Goal: Task Accomplishment & Management: Use online tool/utility

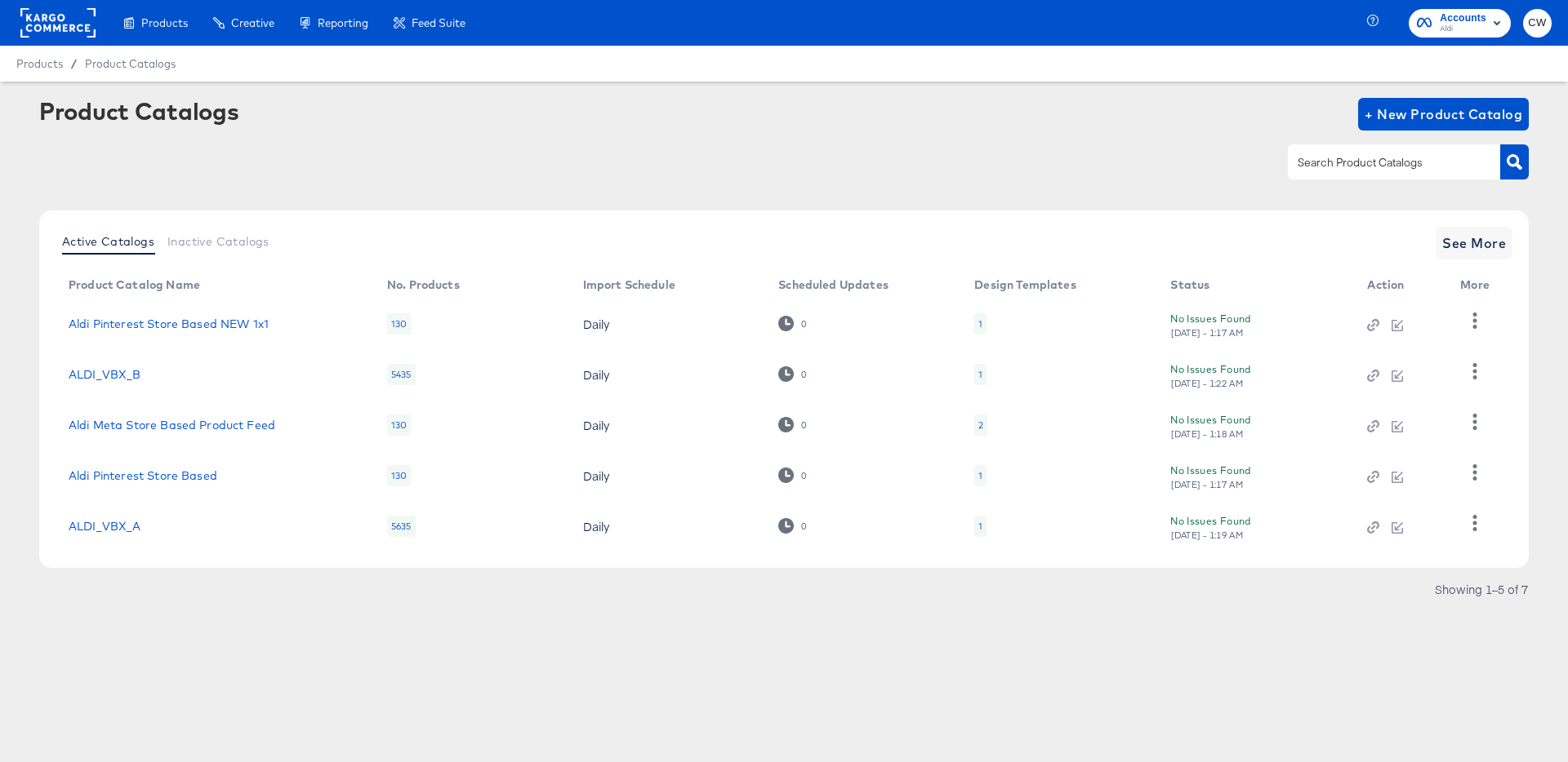
click at [88, 30] on rect at bounding box center [57, 23] width 75 height 30
click at [1477, 23] on span "Aldi" at bounding box center [1462, 29] width 46 height 13
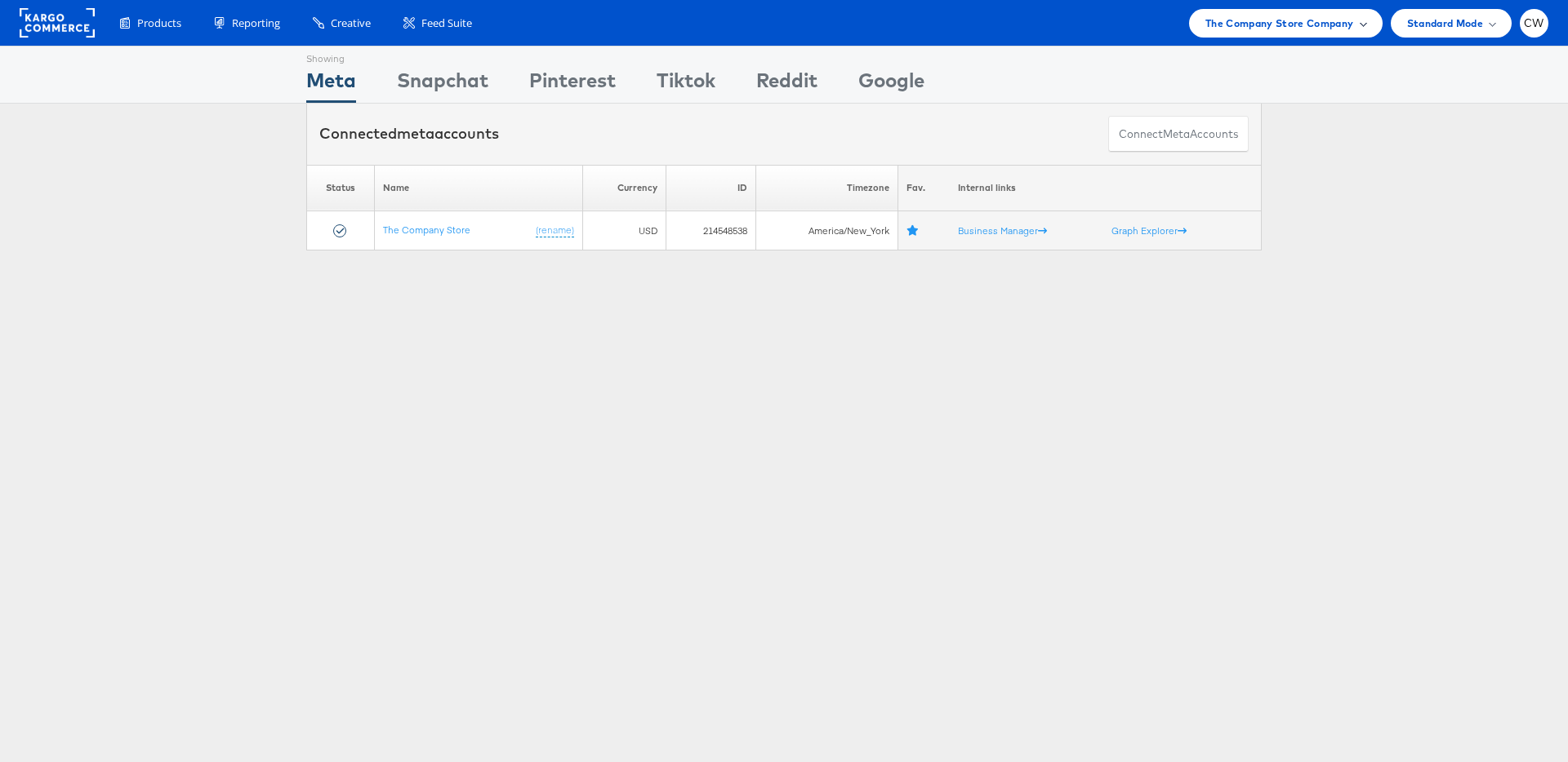
click at [1232, 22] on span "The Company Store Company" at bounding box center [1280, 23] width 149 height 17
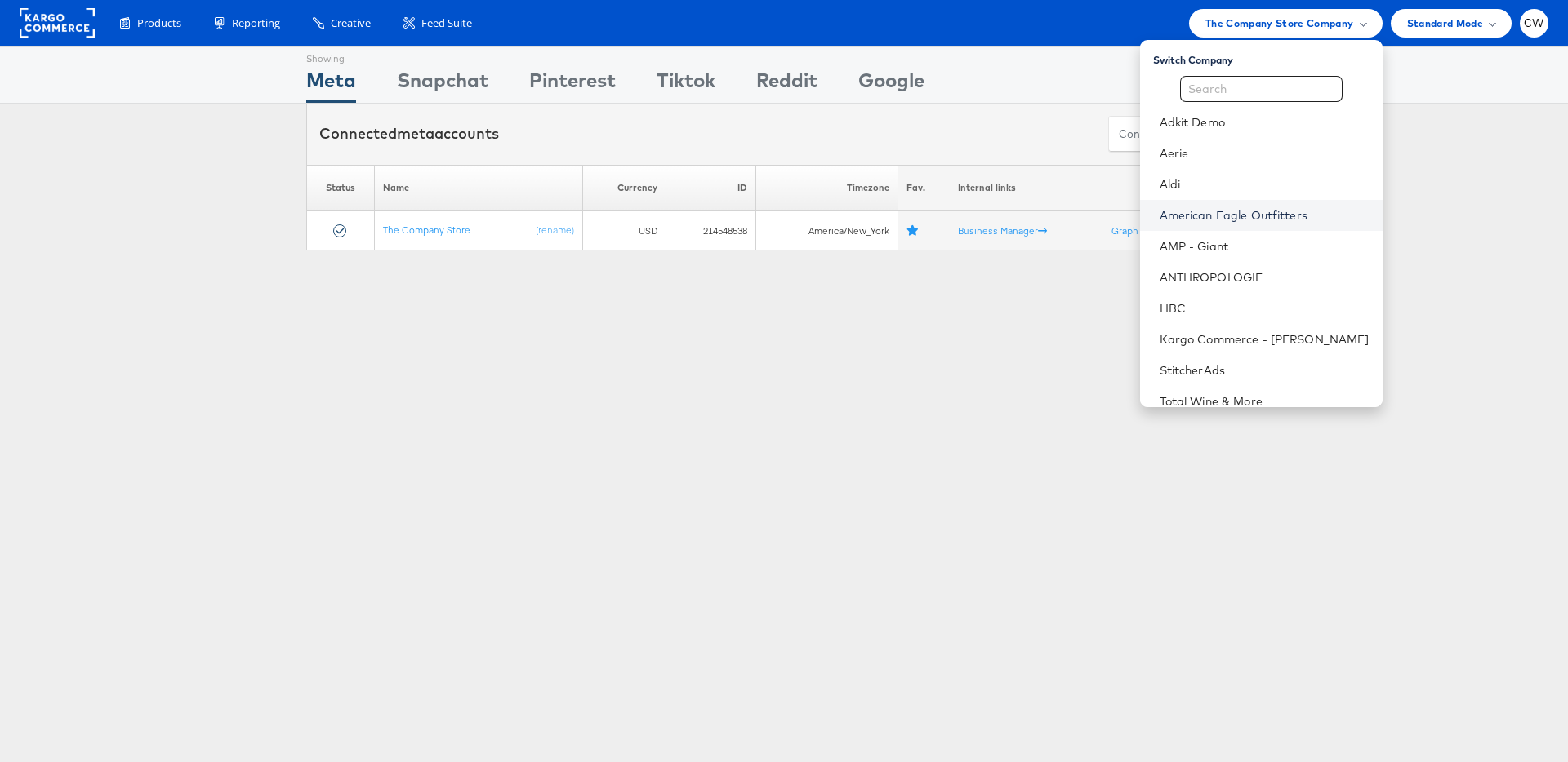
click at [1241, 208] on link "American Eagle Outfitters" at bounding box center [1265, 215] width 210 height 16
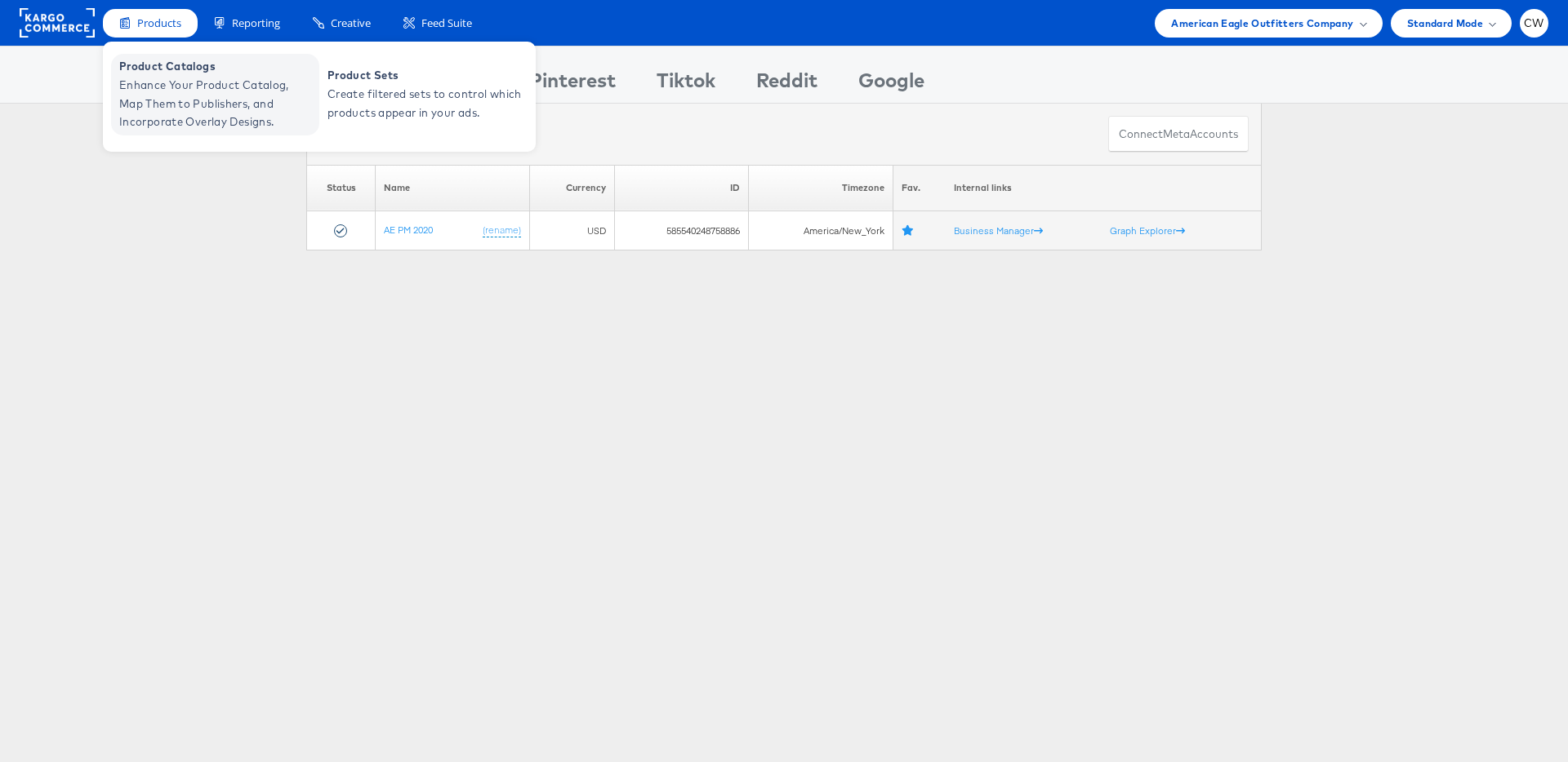
click at [247, 108] on span "Enhance Your Product Catalog, Map Them to Publishers, and Incorporate Overlay D…" at bounding box center [217, 104] width 196 height 56
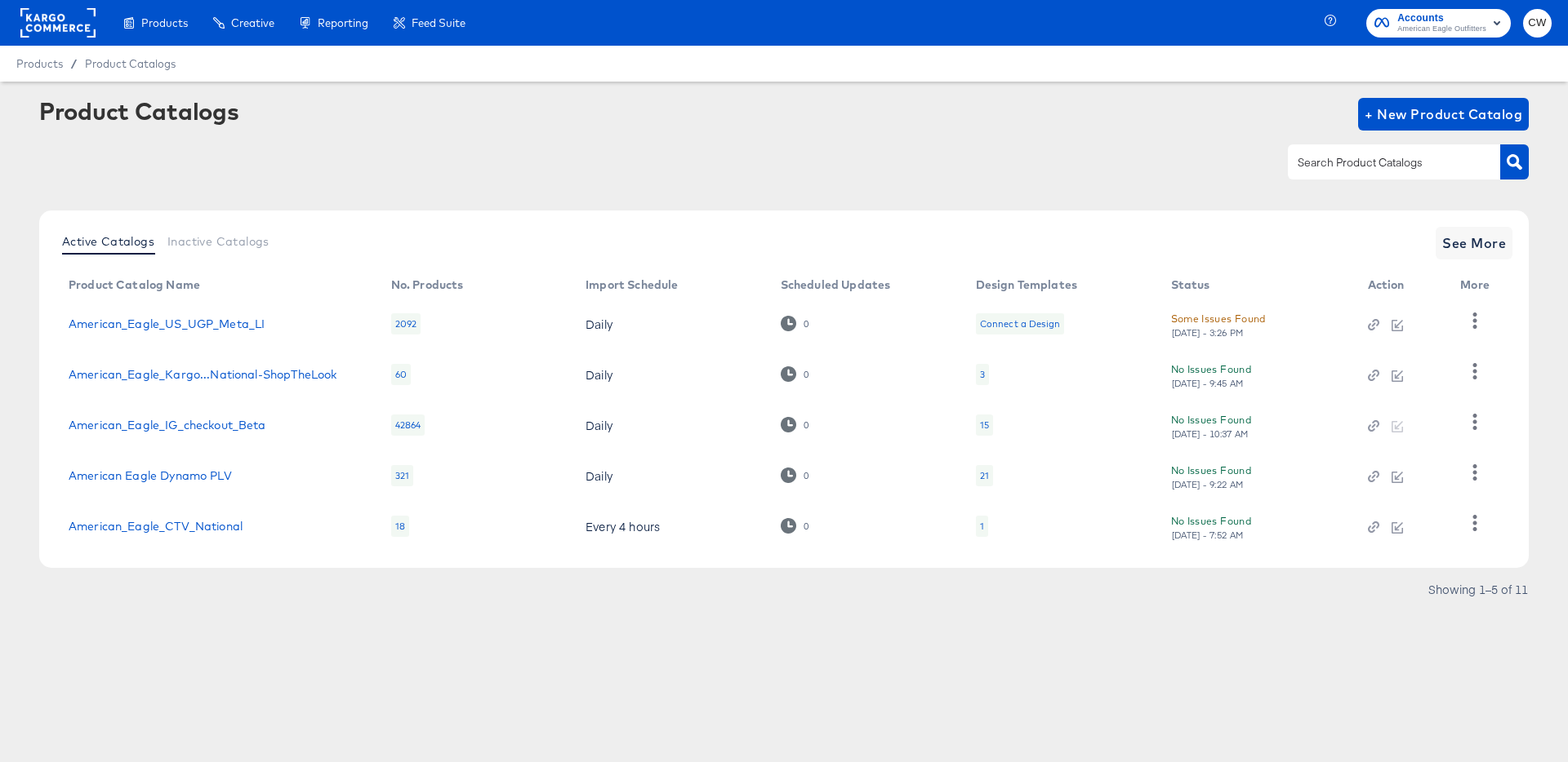
click at [990, 424] on div "15" at bounding box center [985, 424] width 17 height 21
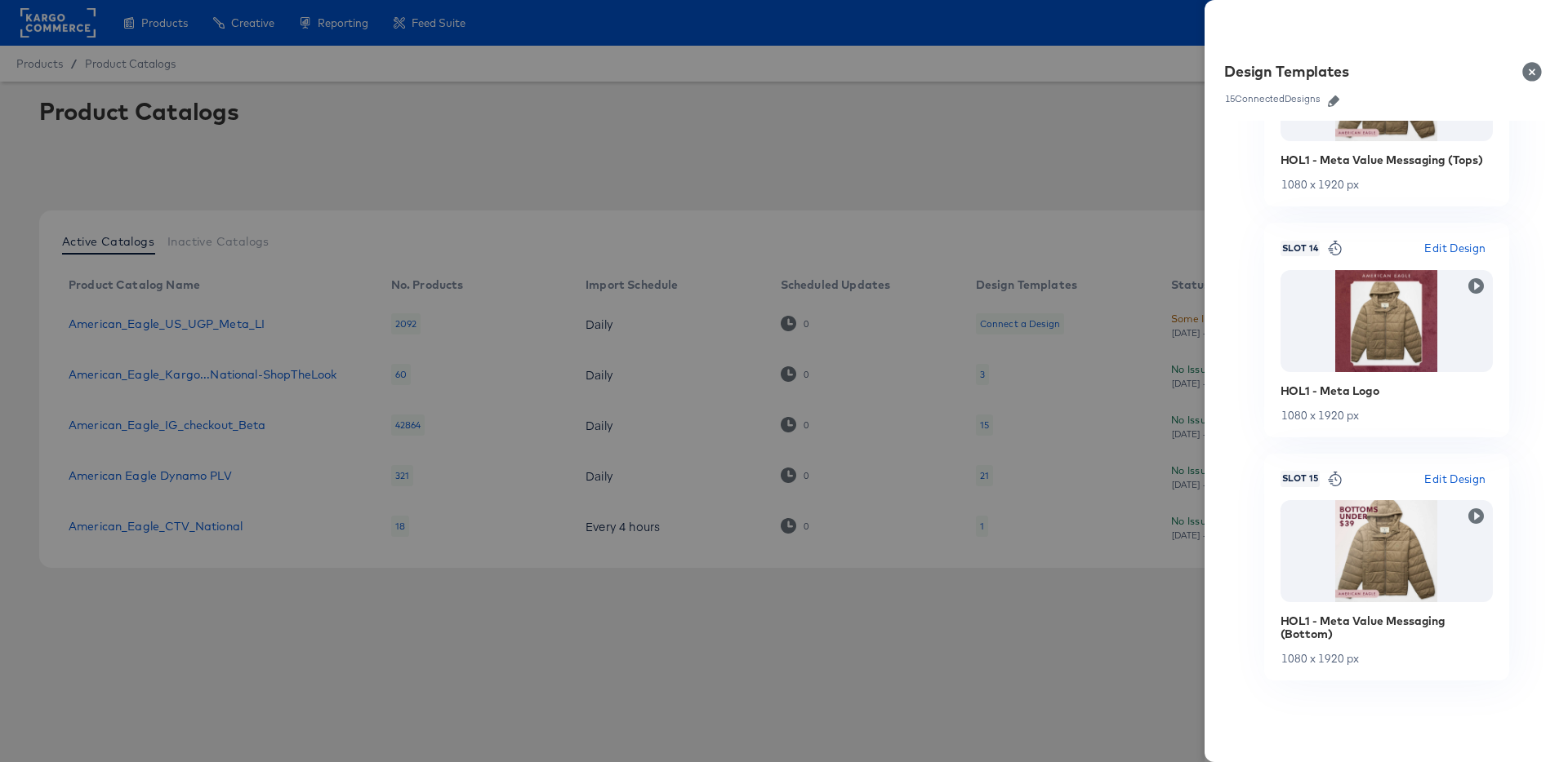
scroll to position [3129, 0]
click at [1533, 69] on button "Close" at bounding box center [1536, 72] width 46 height 46
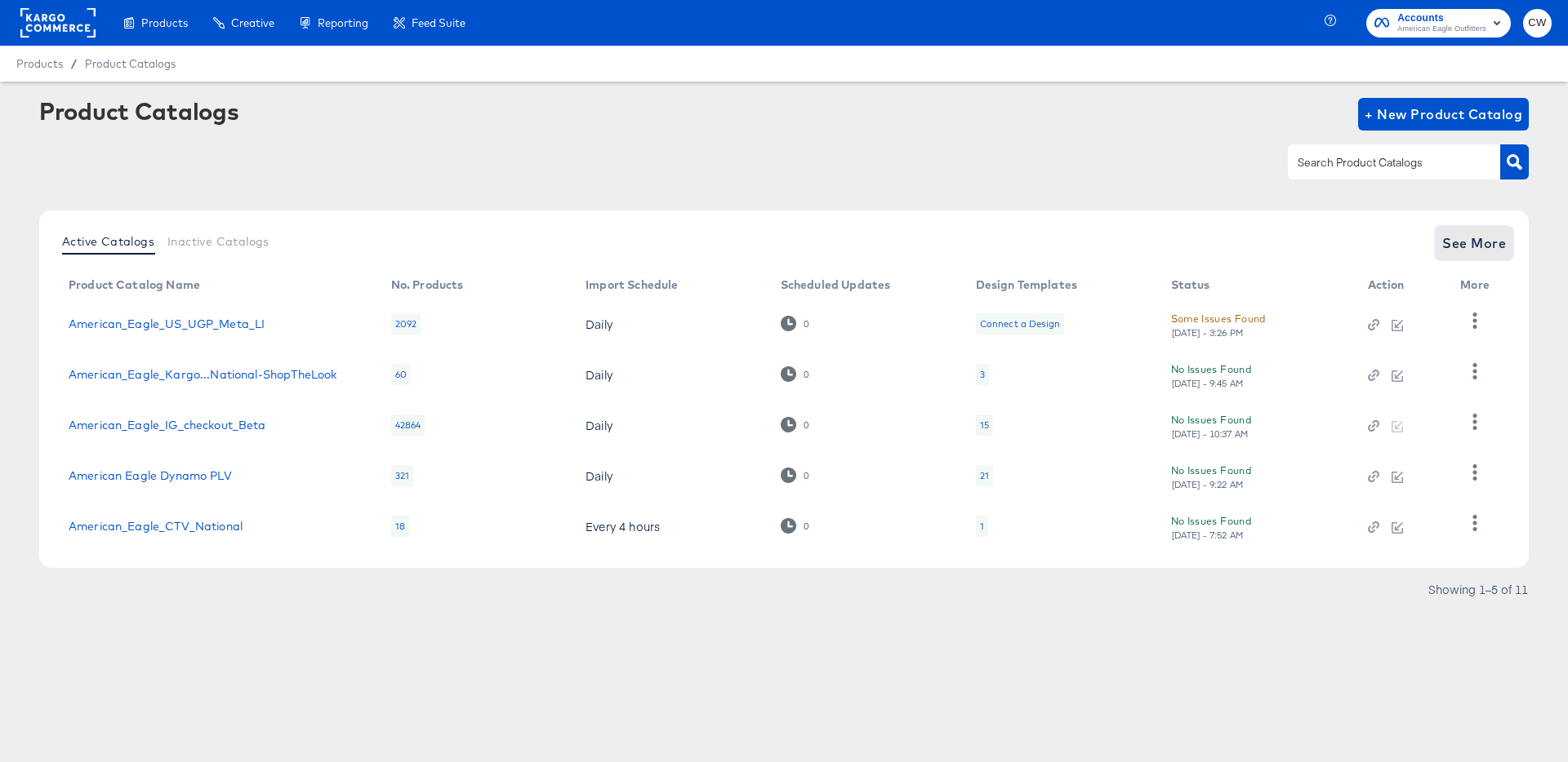
click at [1502, 239] on span "See More" at bounding box center [1473, 243] width 63 height 23
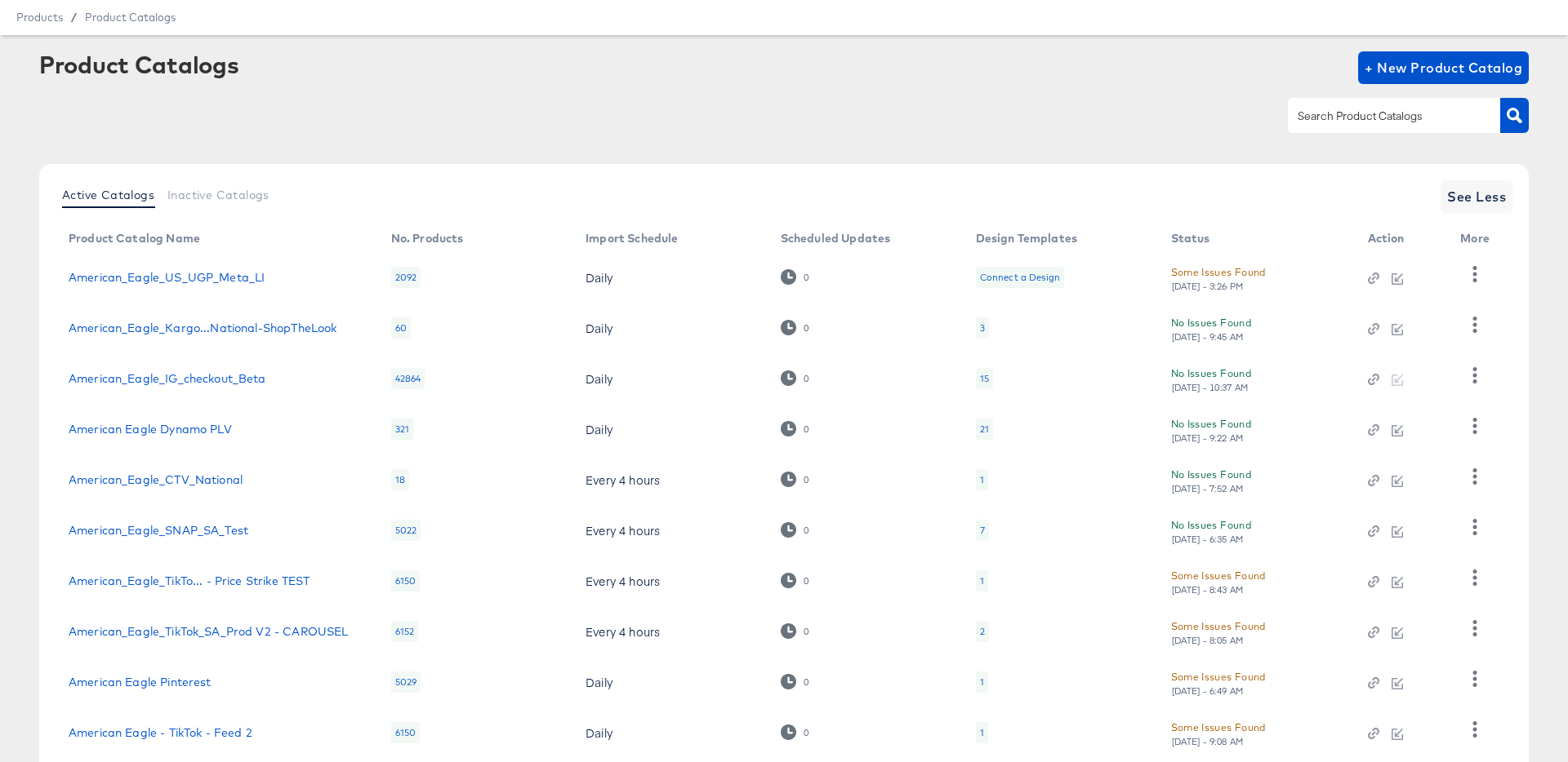
scroll to position [150, 0]
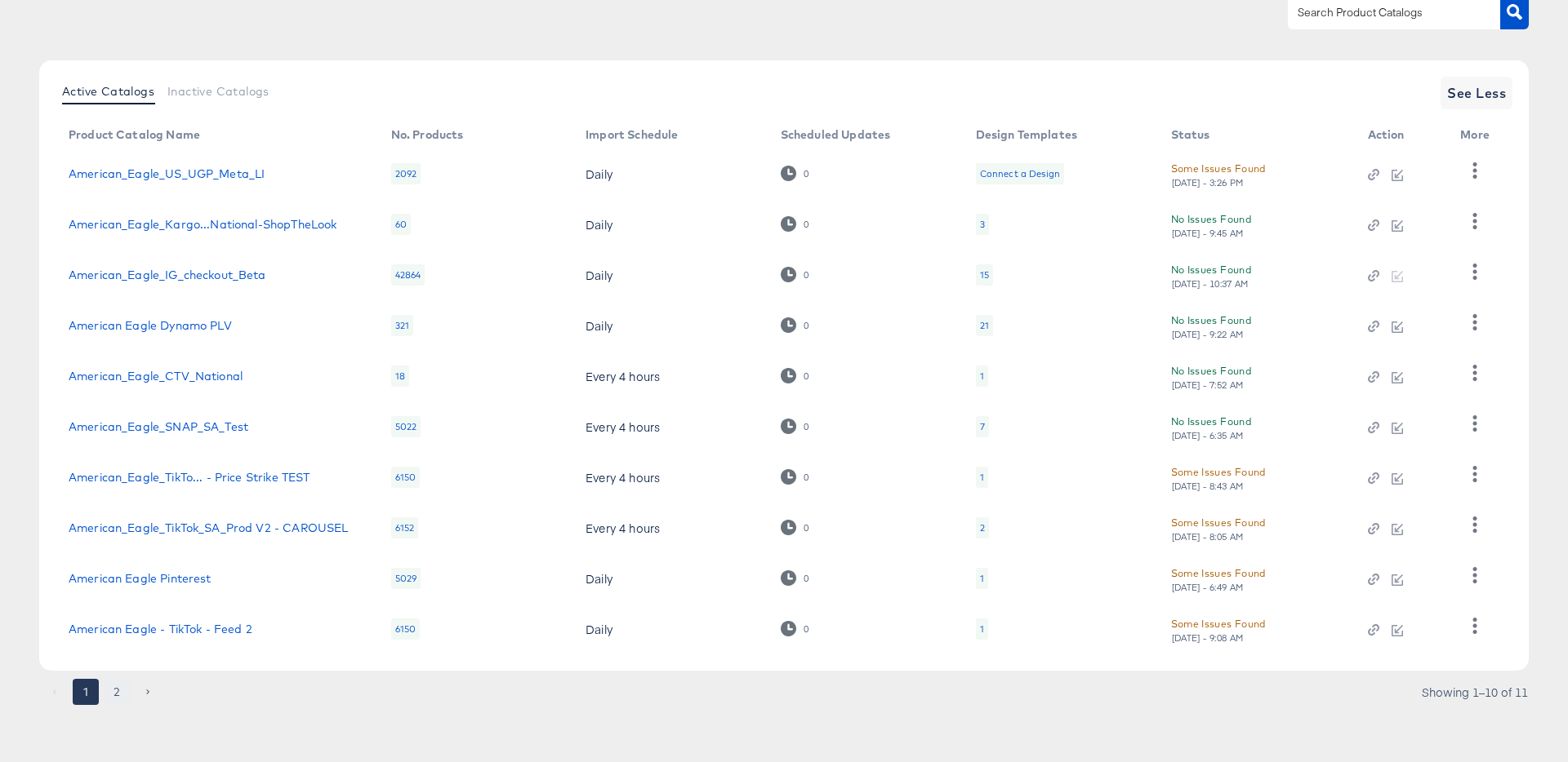
click at [113, 691] on button "2" at bounding box center [117, 692] width 26 height 26
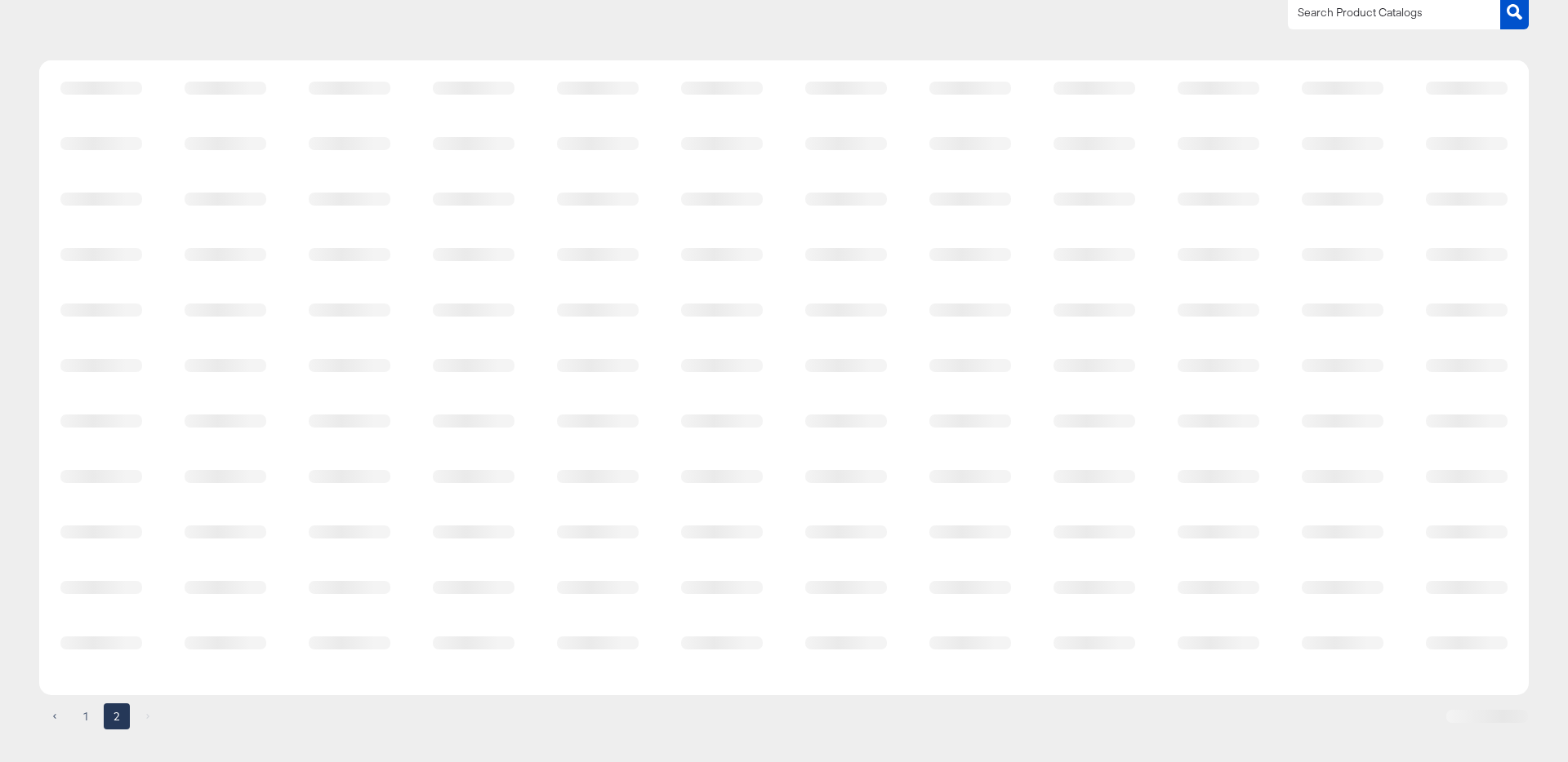
scroll to position [0, 0]
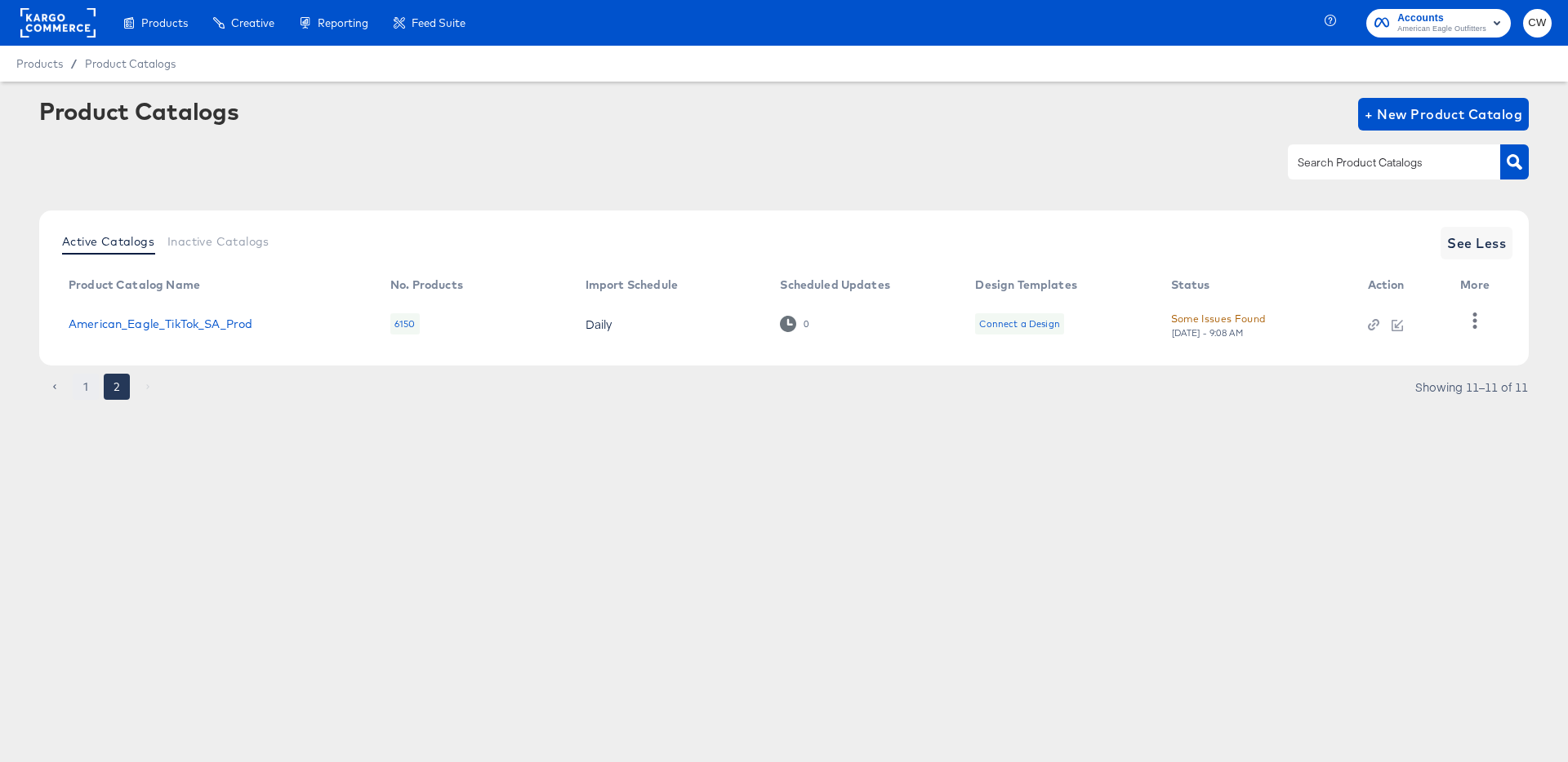
click at [79, 394] on button "1" at bounding box center [85, 386] width 26 height 26
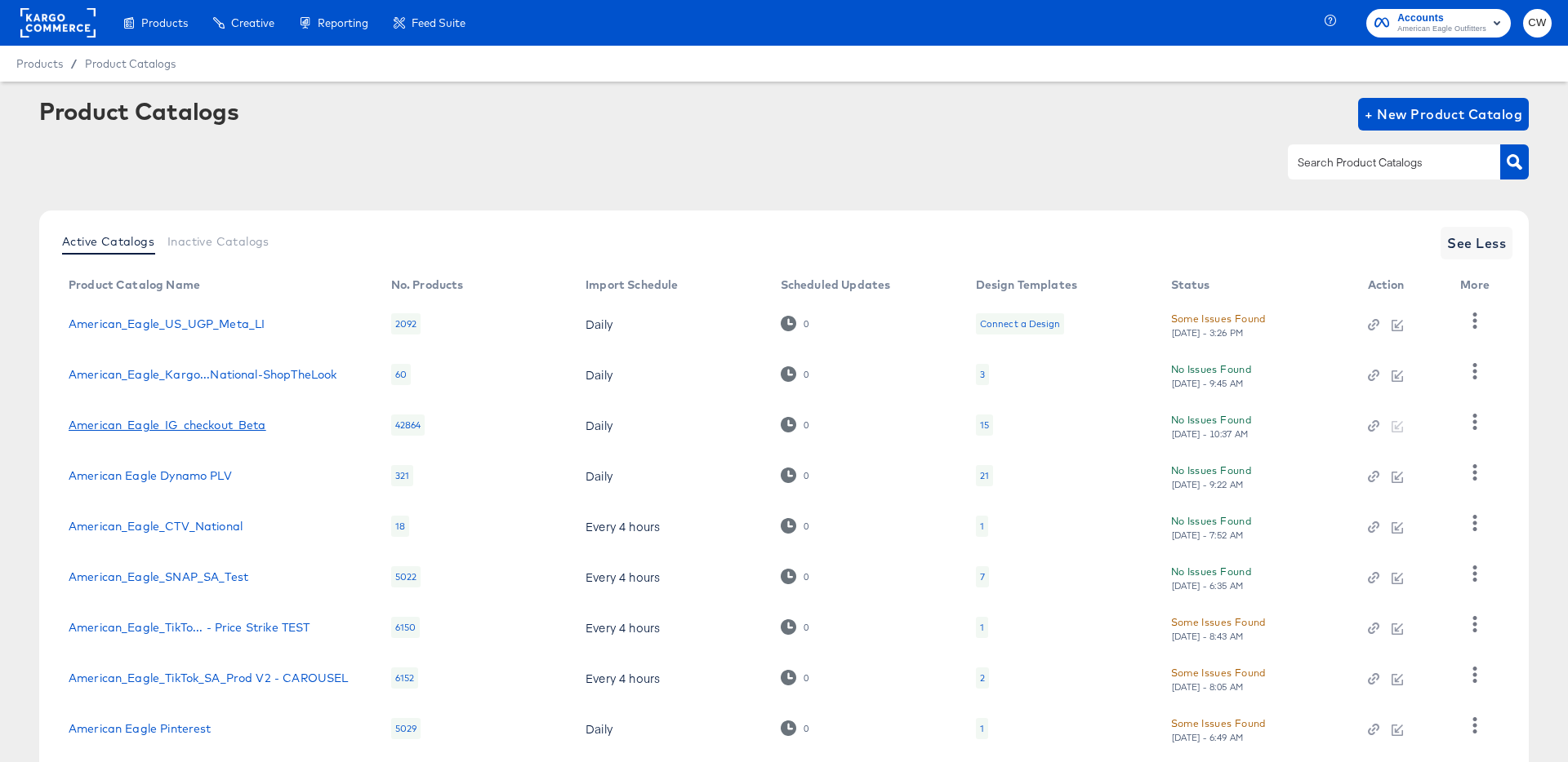
click at [185, 424] on link "American_Eagle_IG_checkout_Beta" at bounding box center [167, 424] width 198 height 13
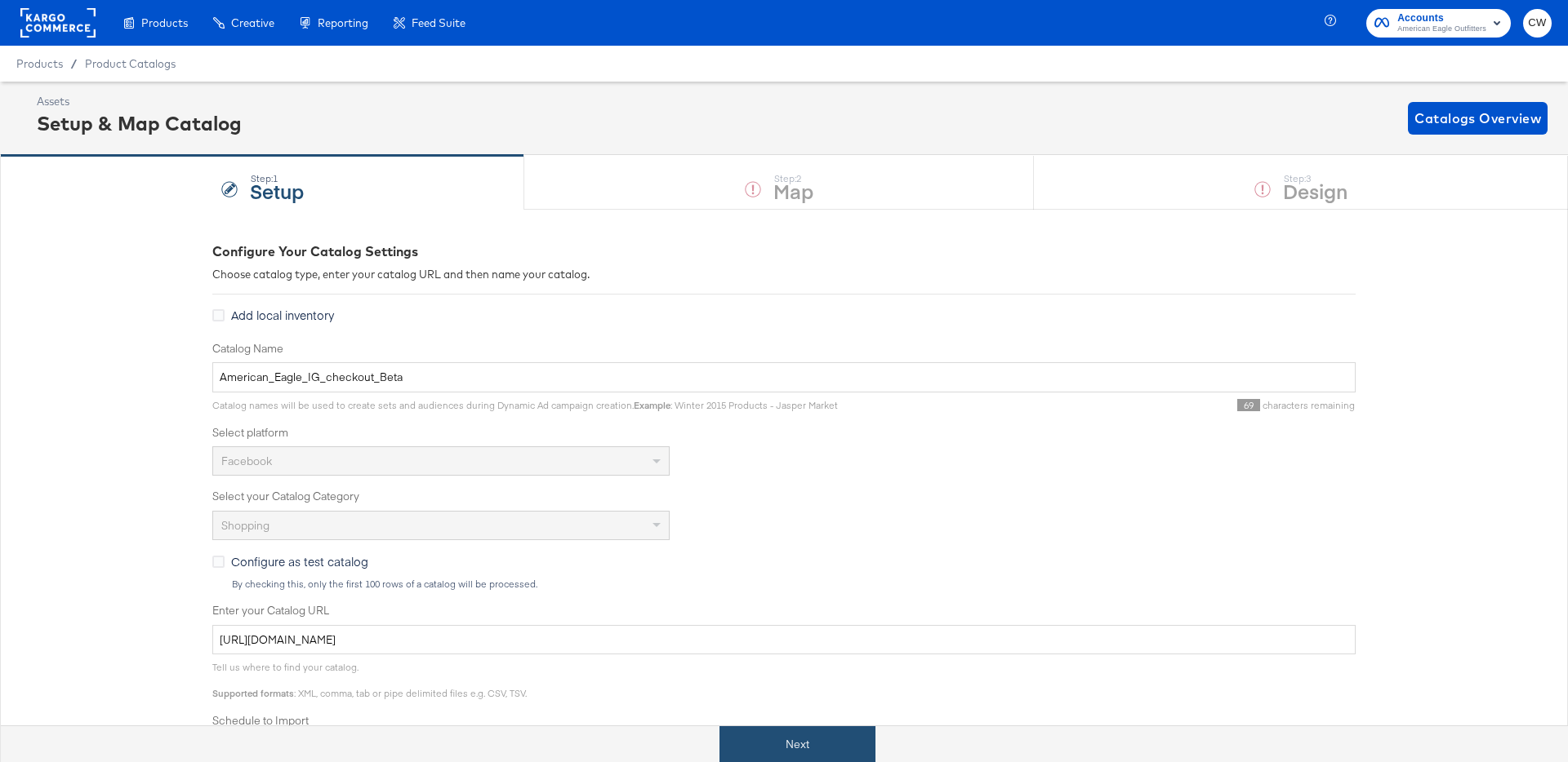
click at [829, 735] on button "Next" at bounding box center [797, 745] width 156 height 37
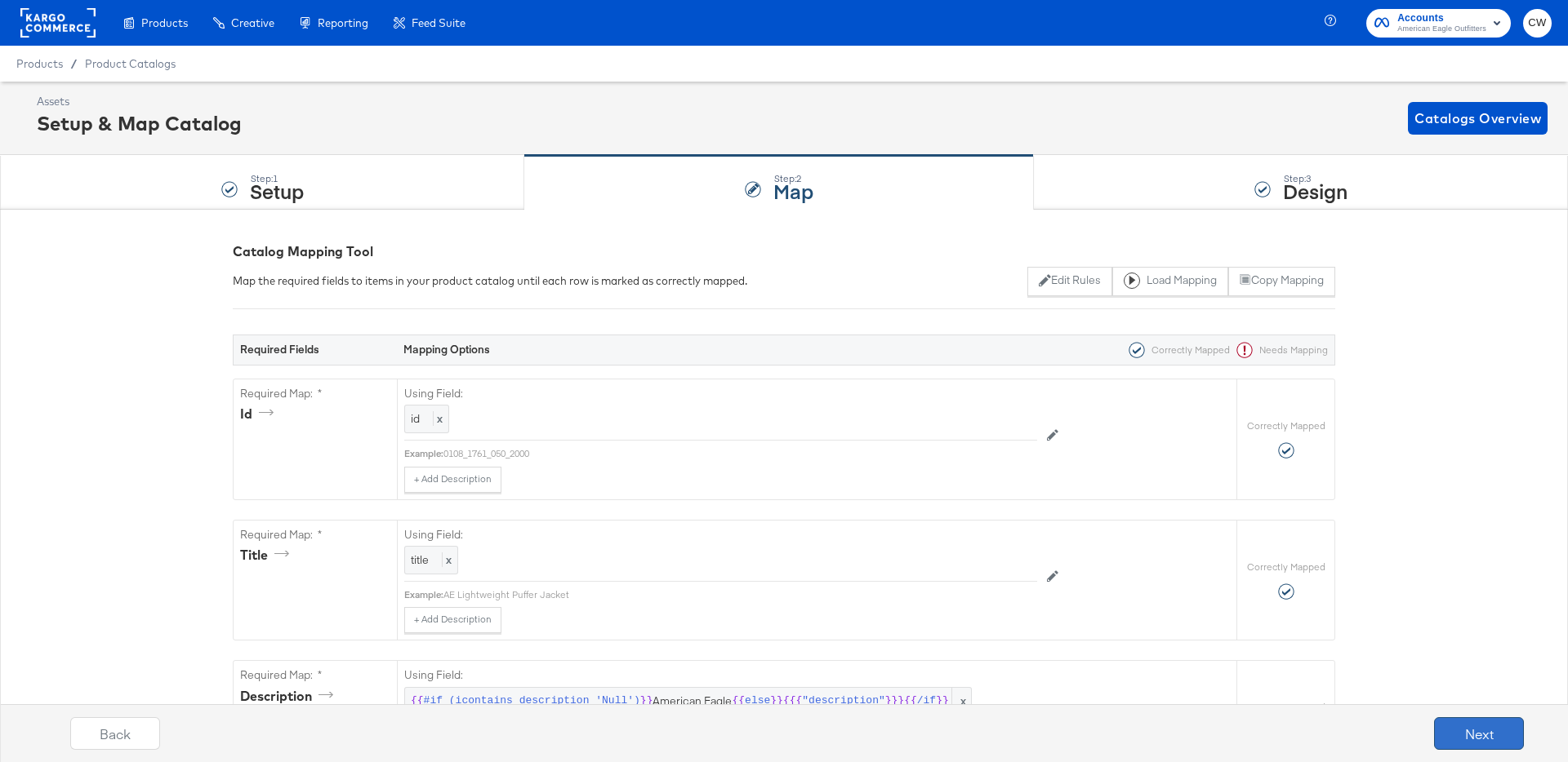
click at [1442, 726] on button "Next" at bounding box center [1479, 733] width 90 height 33
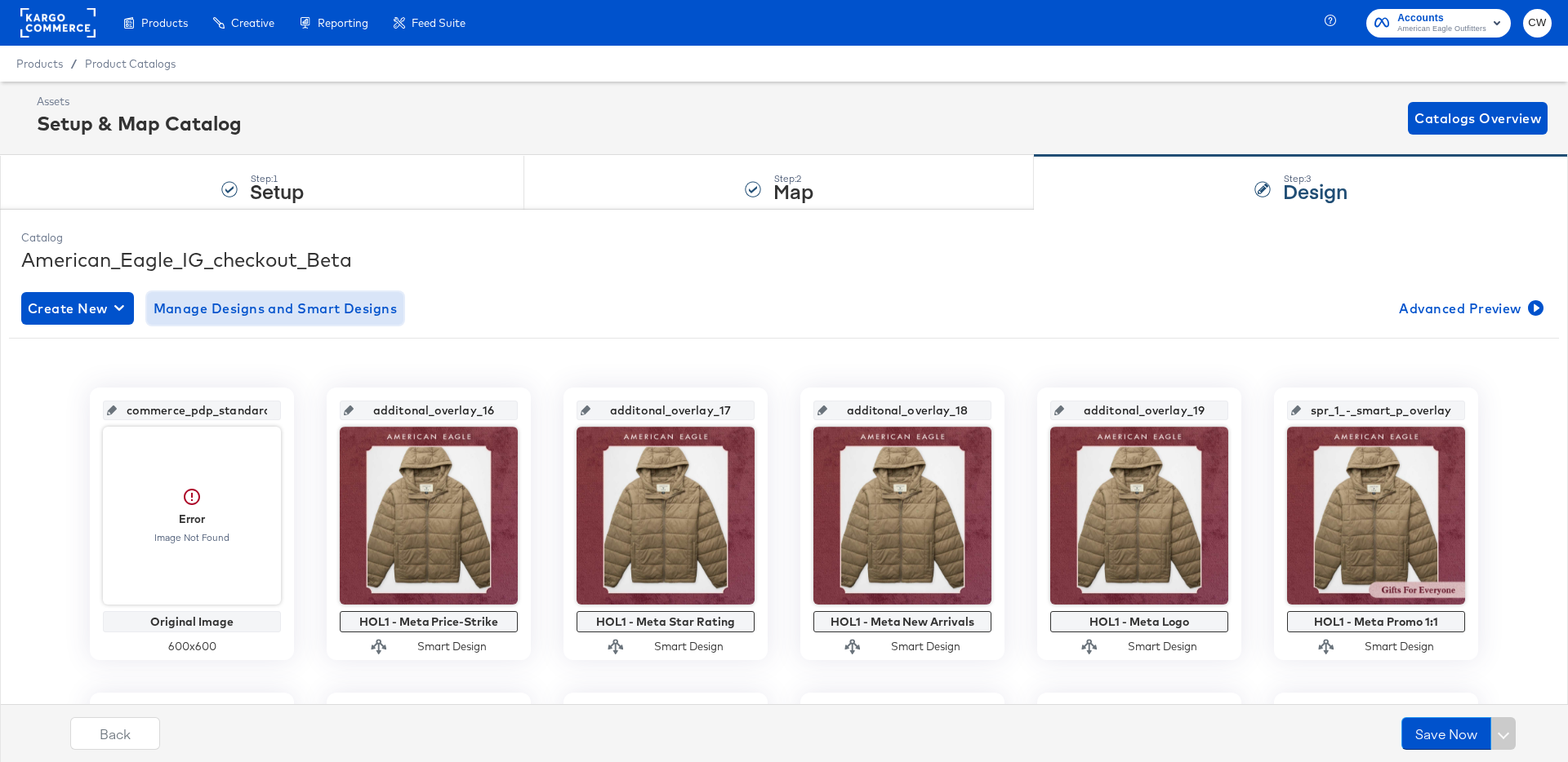
click at [317, 312] on span "Manage Designs and Smart Designs" at bounding box center [275, 308] width 244 height 23
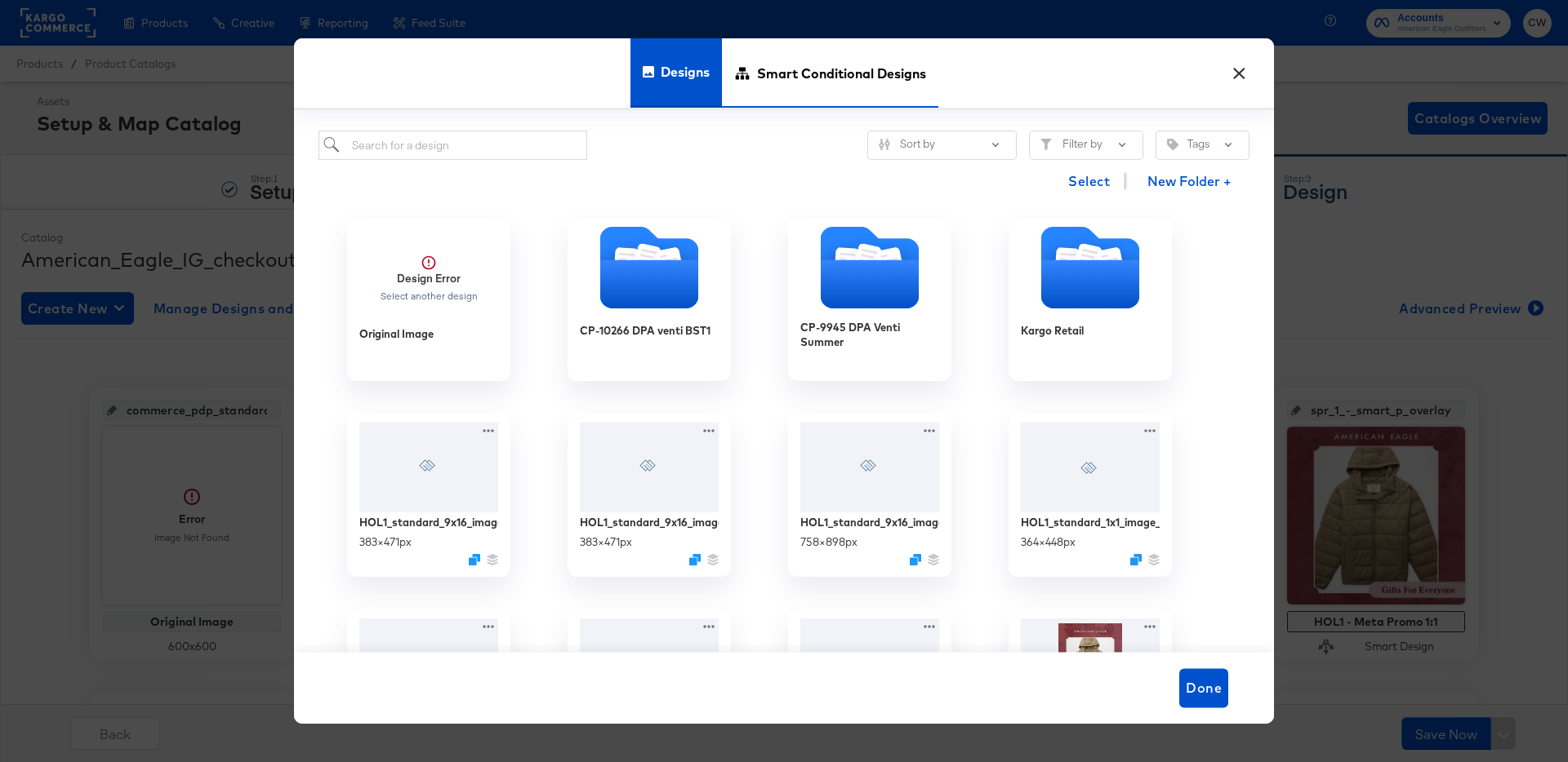
click at [819, 81] on span "Smart Conditional Designs" at bounding box center [842, 73] width 169 height 72
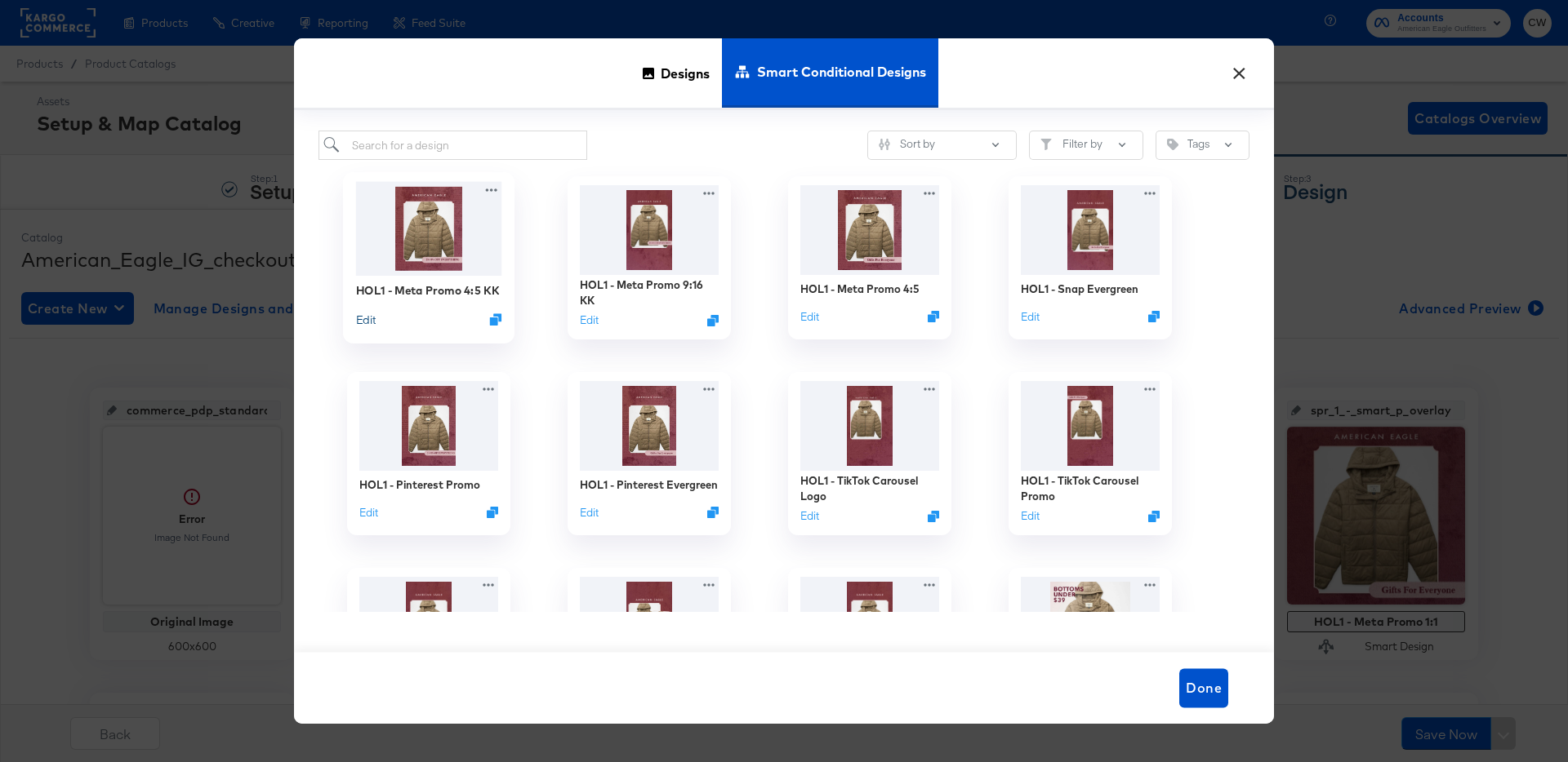
click at [360, 324] on button "Edit" at bounding box center [366, 320] width 19 height 15
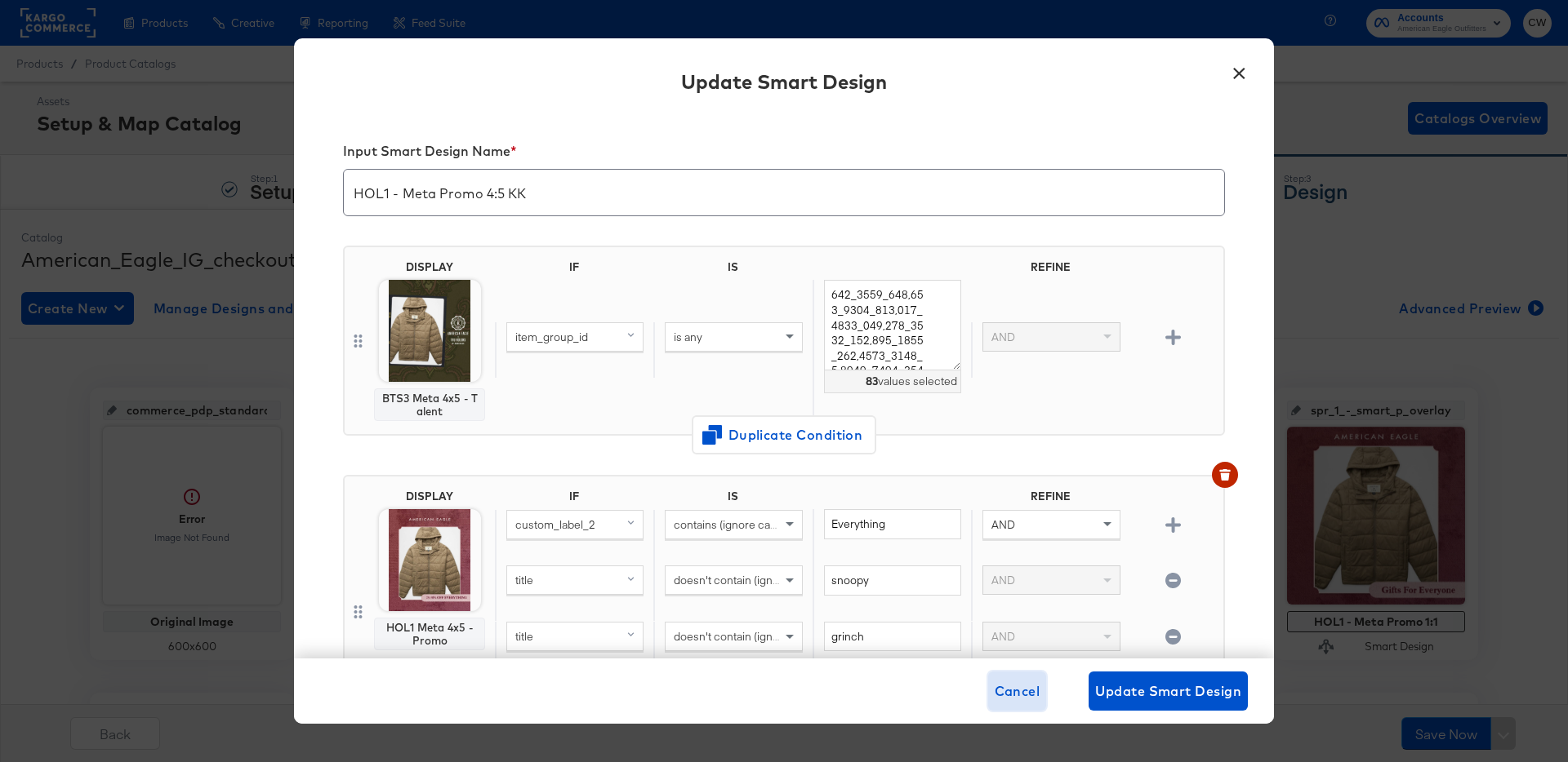
click at [1026, 693] on span "Cancel" at bounding box center [1017, 691] width 46 height 23
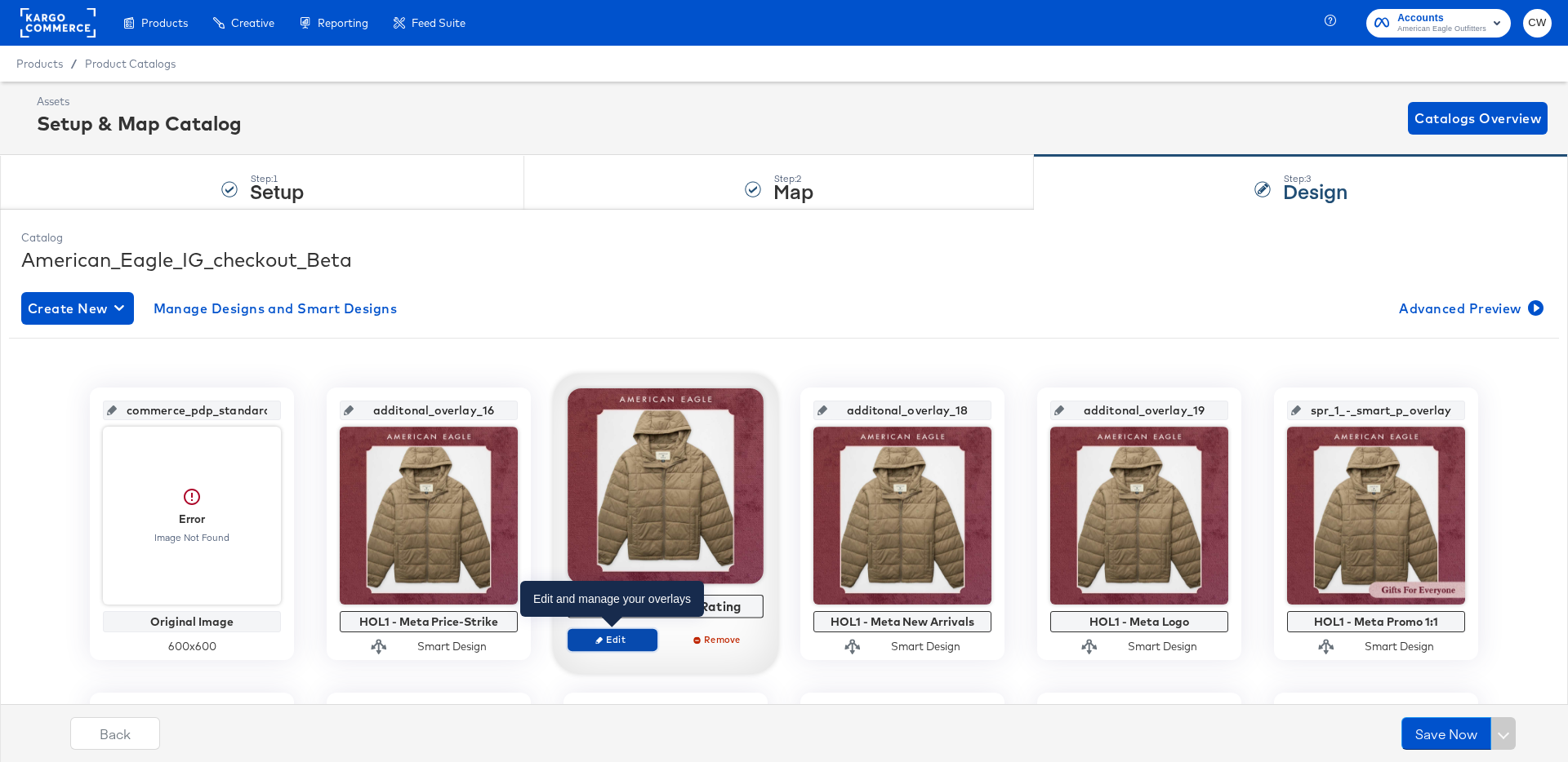
click at [623, 639] on span "Edit" at bounding box center [612, 640] width 75 height 13
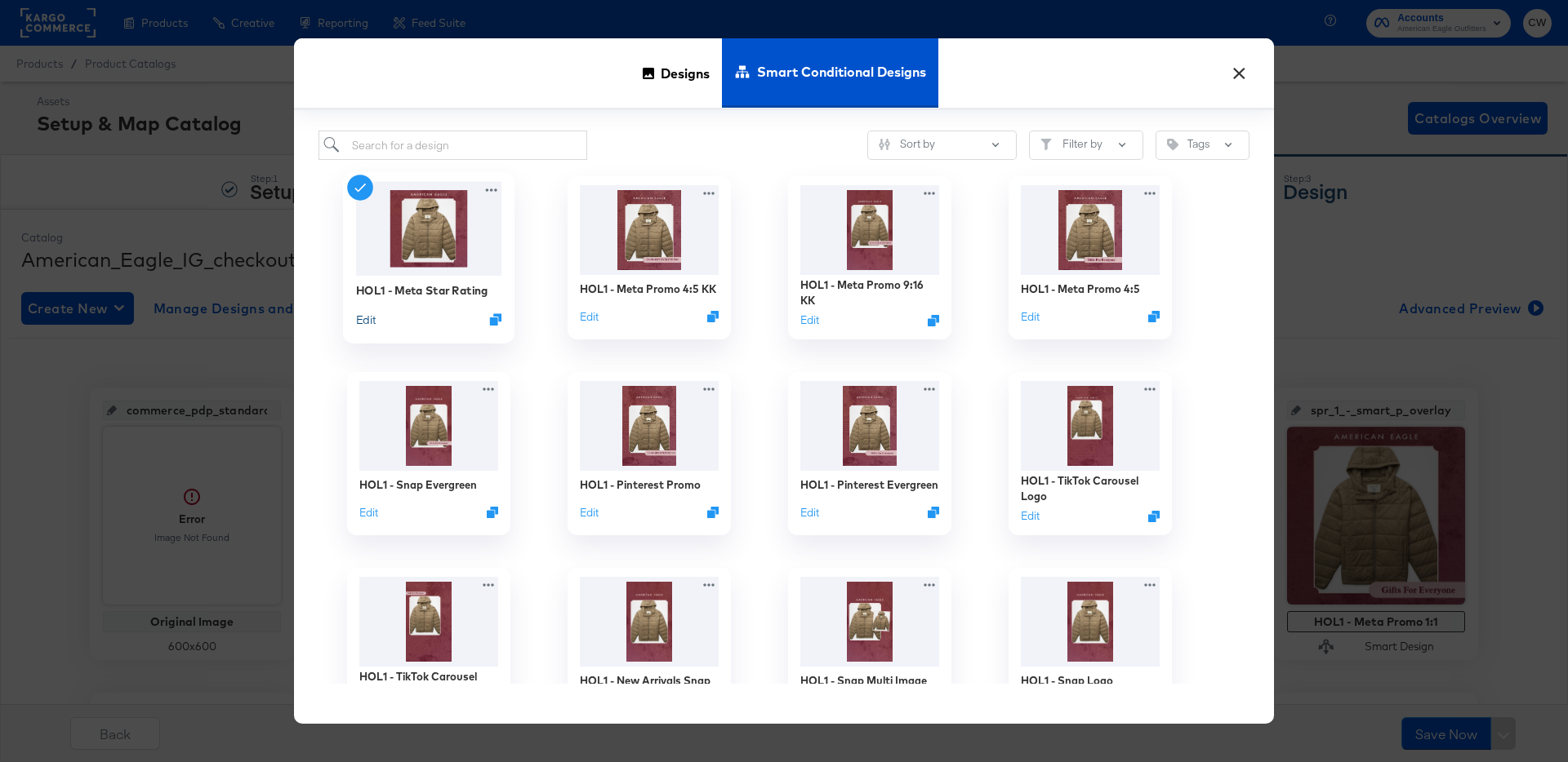
click at [368, 319] on button "Edit" at bounding box center [366, 320] width 19 height 15
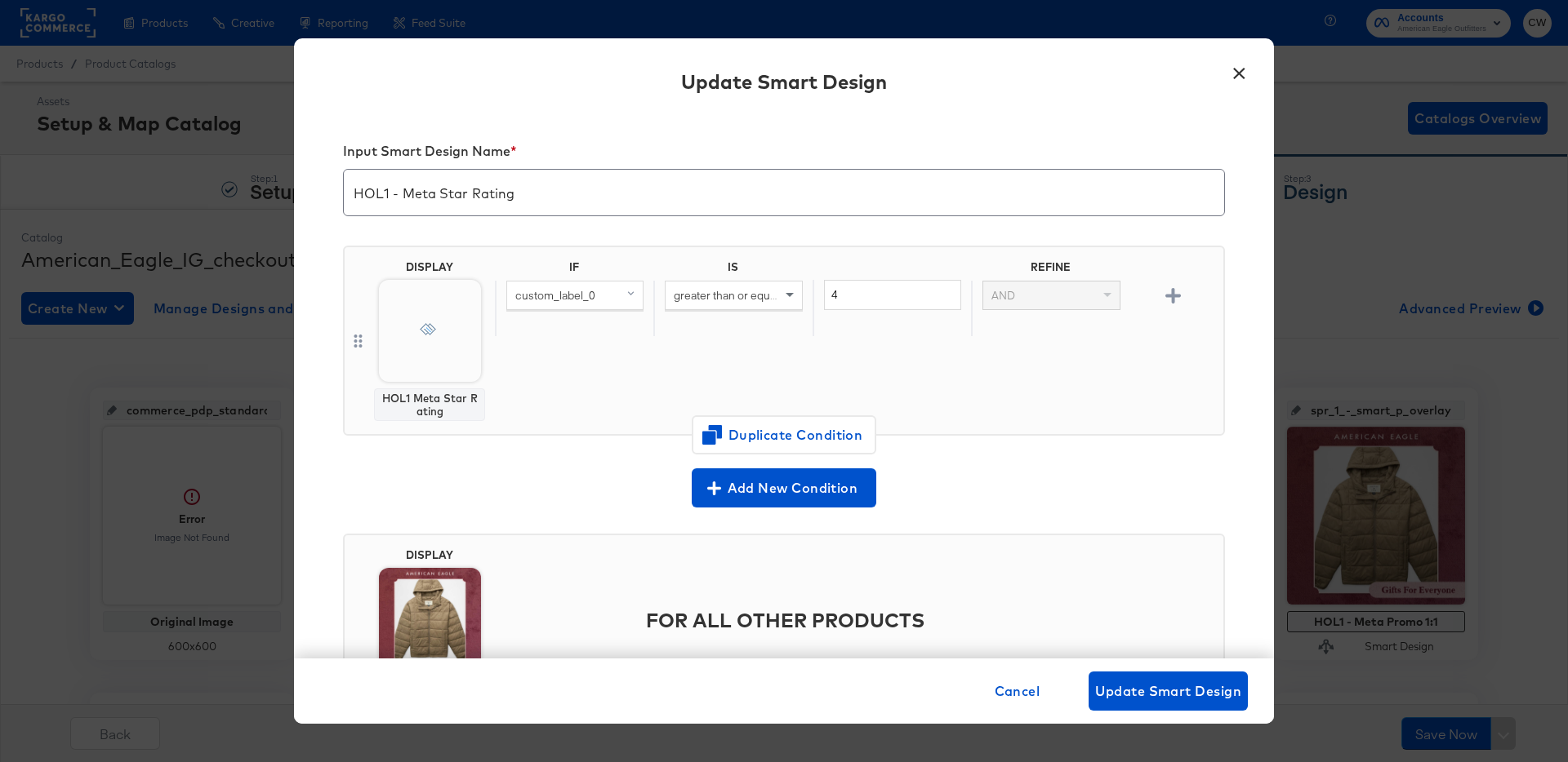
scroll to position [95, 0]
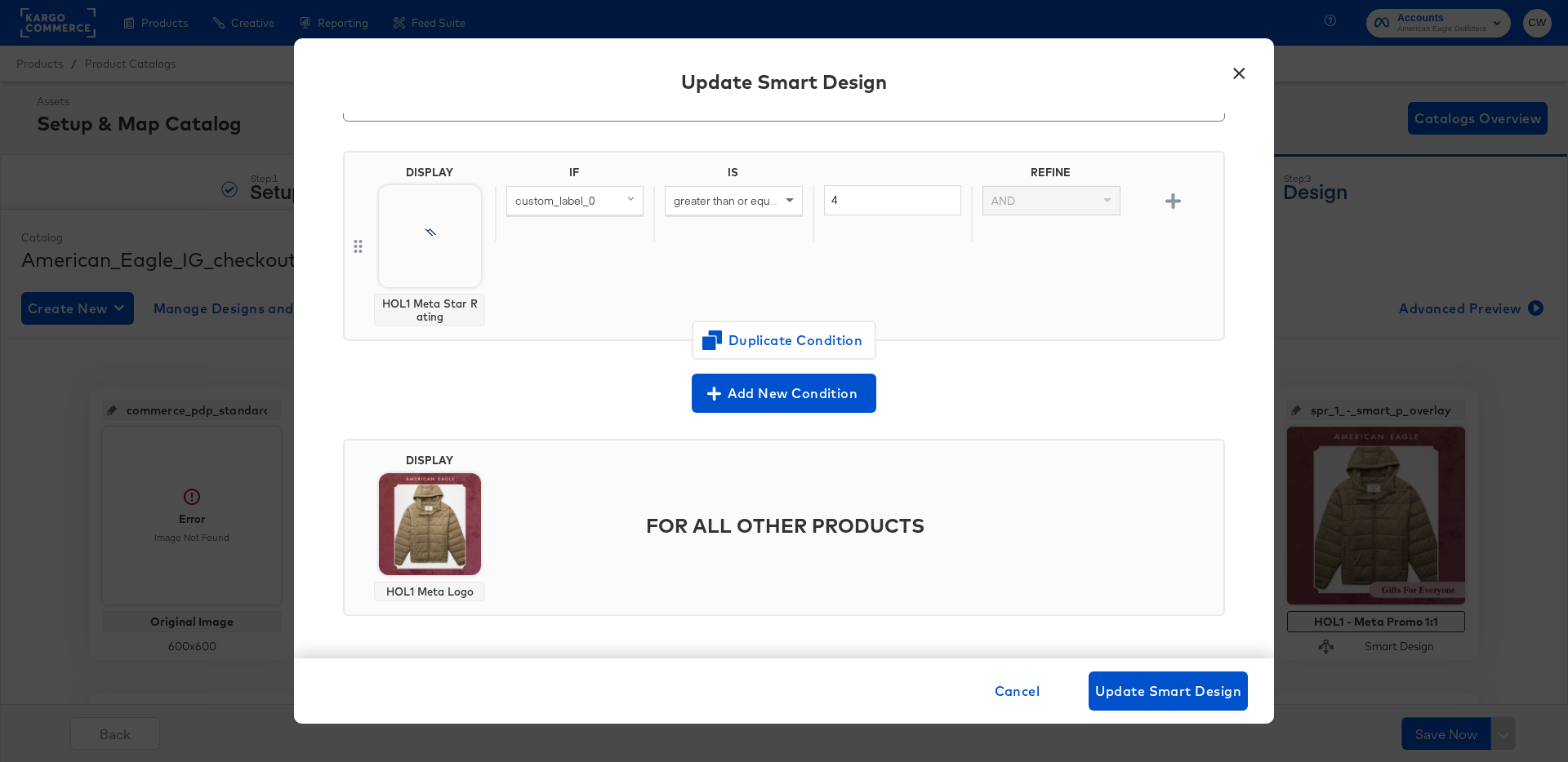
click at [1240, 68] on button "×" at bounding box center [1239, 69] width 30 height 30
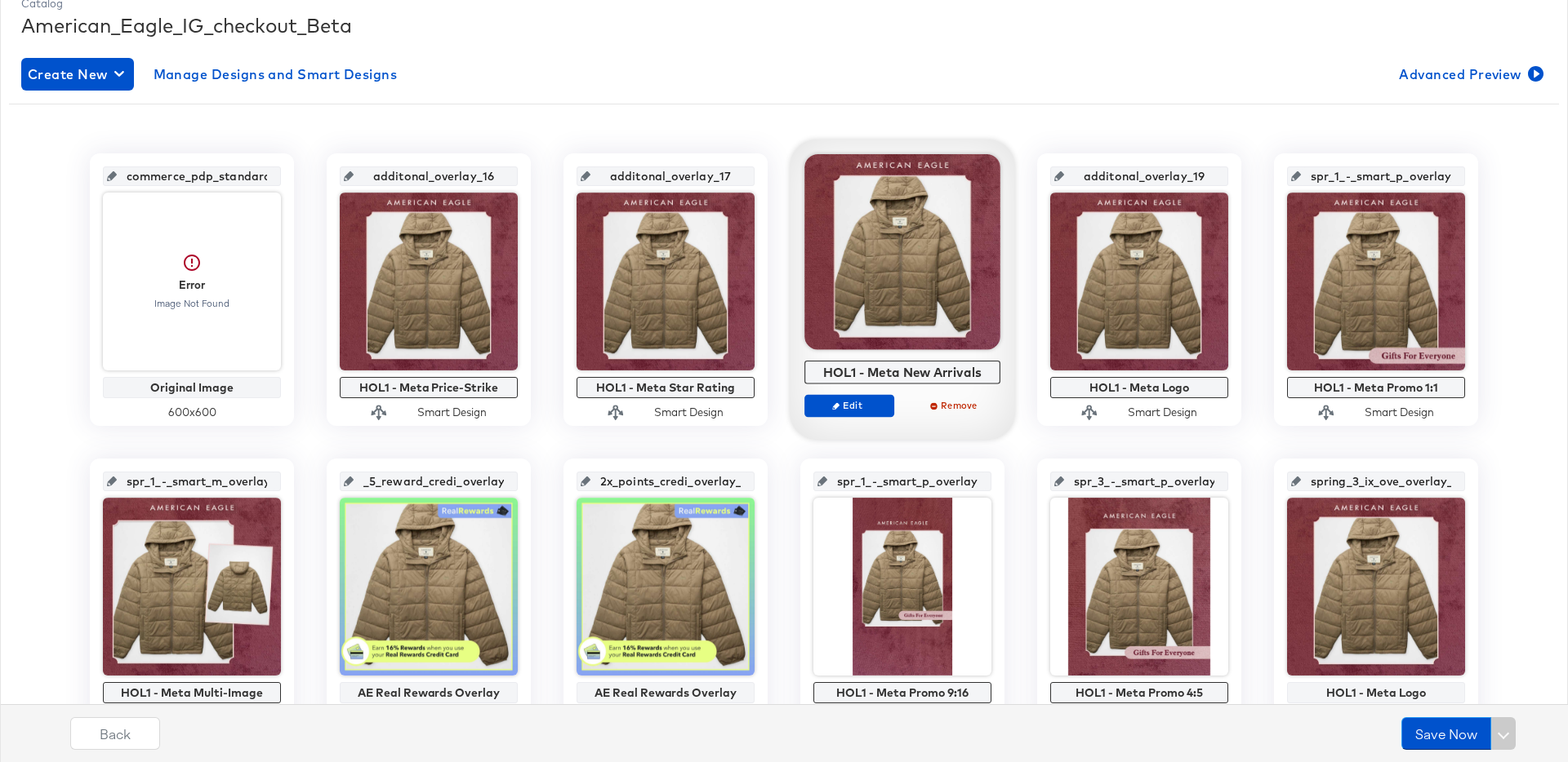
scroll to position [230, 0]
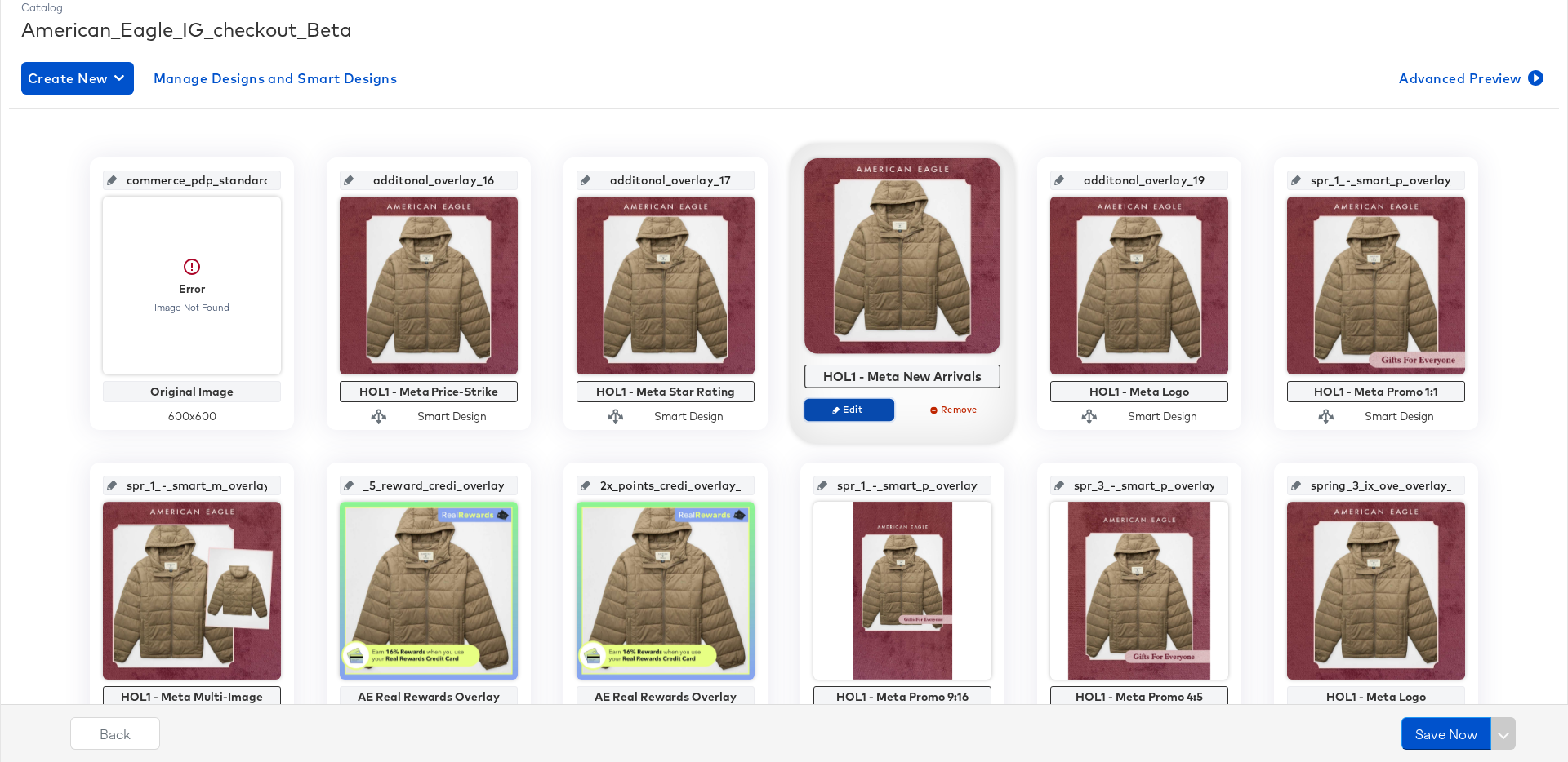
click at [861, 413] on span "Edit" at bounding box center [849, 409] width 75 height 13
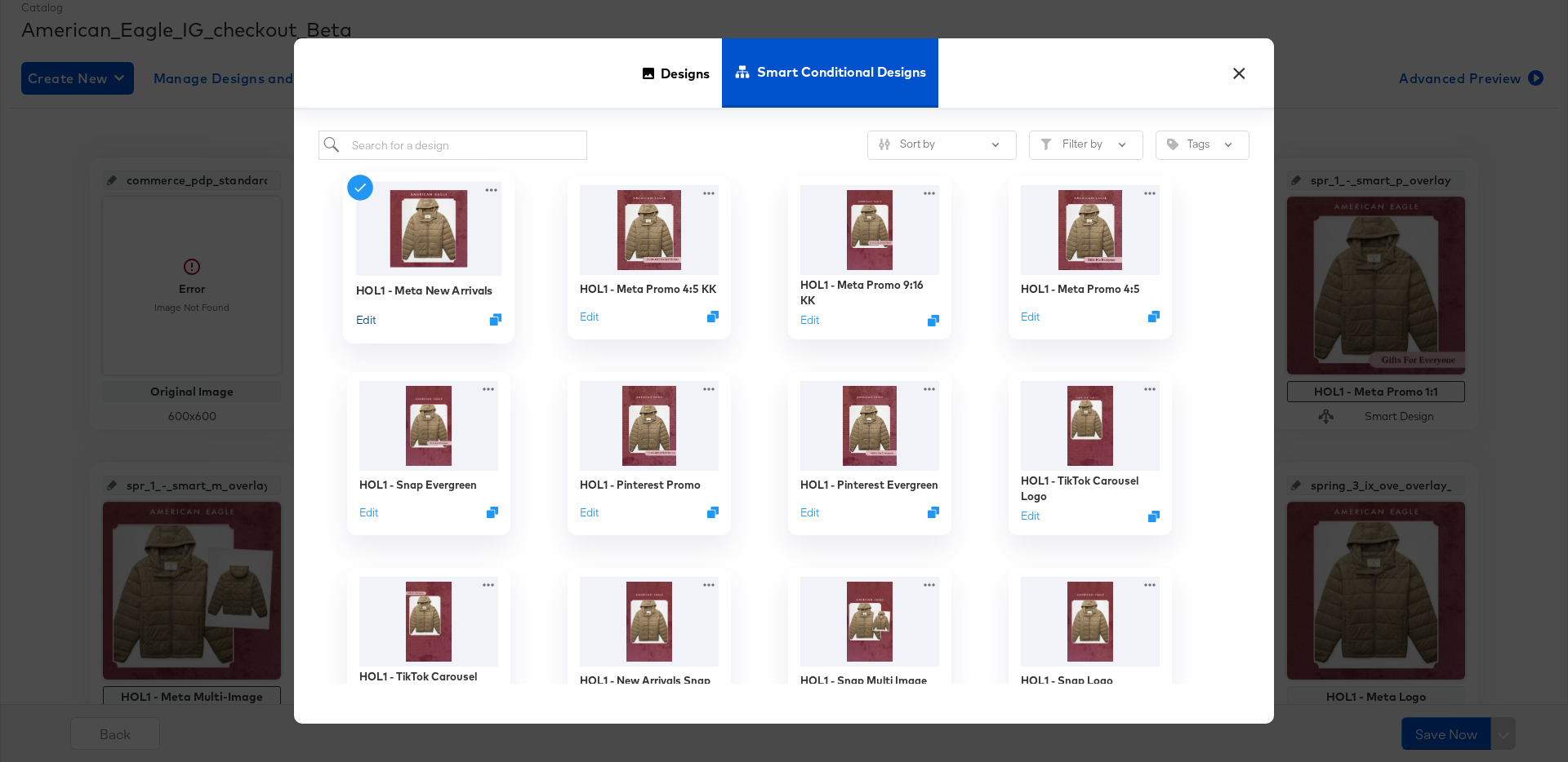
click at [359, 318] on button "Edit" at bounding box center [366, 320] width 19 height 15
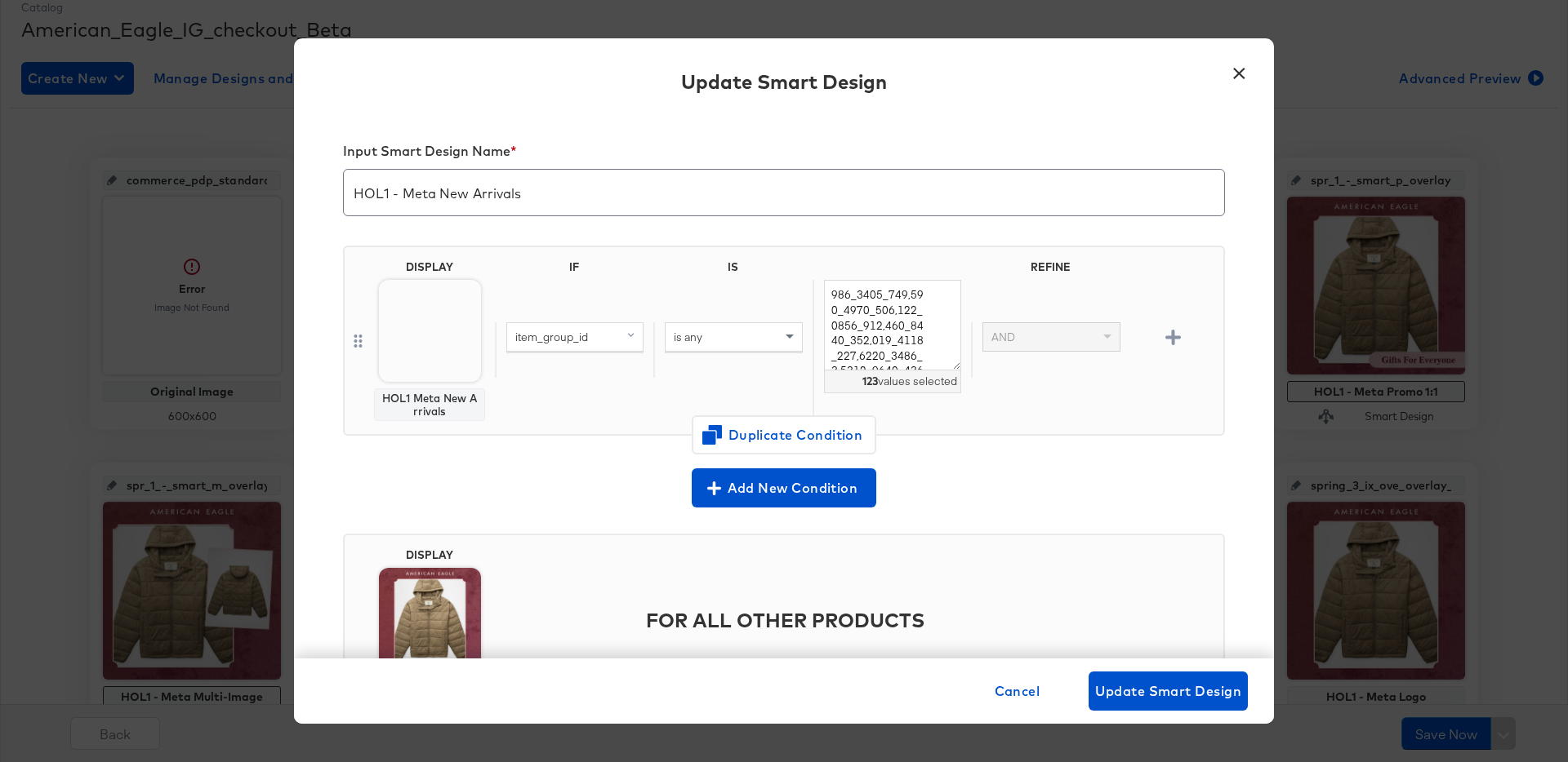
scroll to position [95, 0]
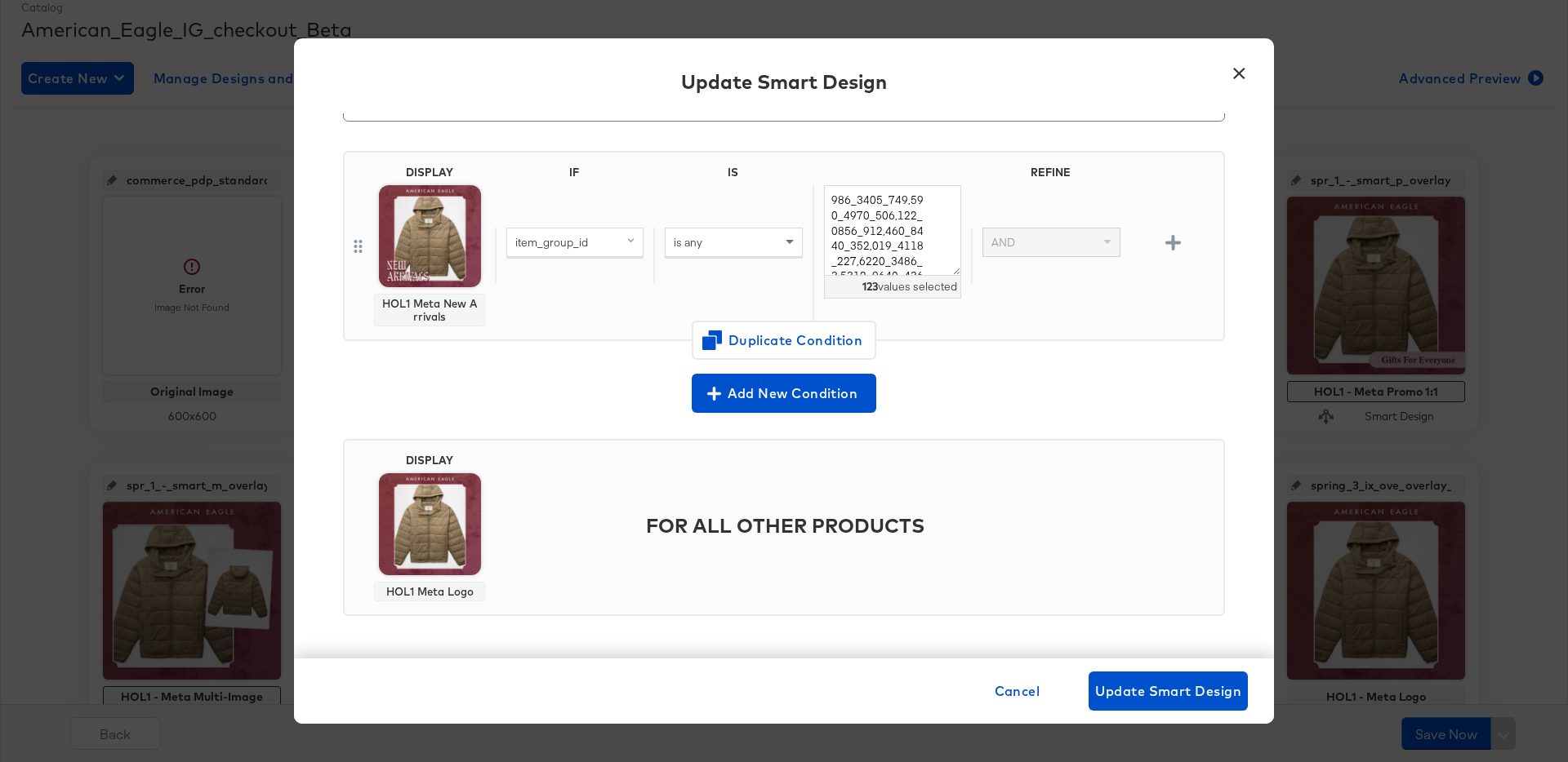
click at [1237, 76] on button "×" at bounding box center [1239, 69] width 30 height 30
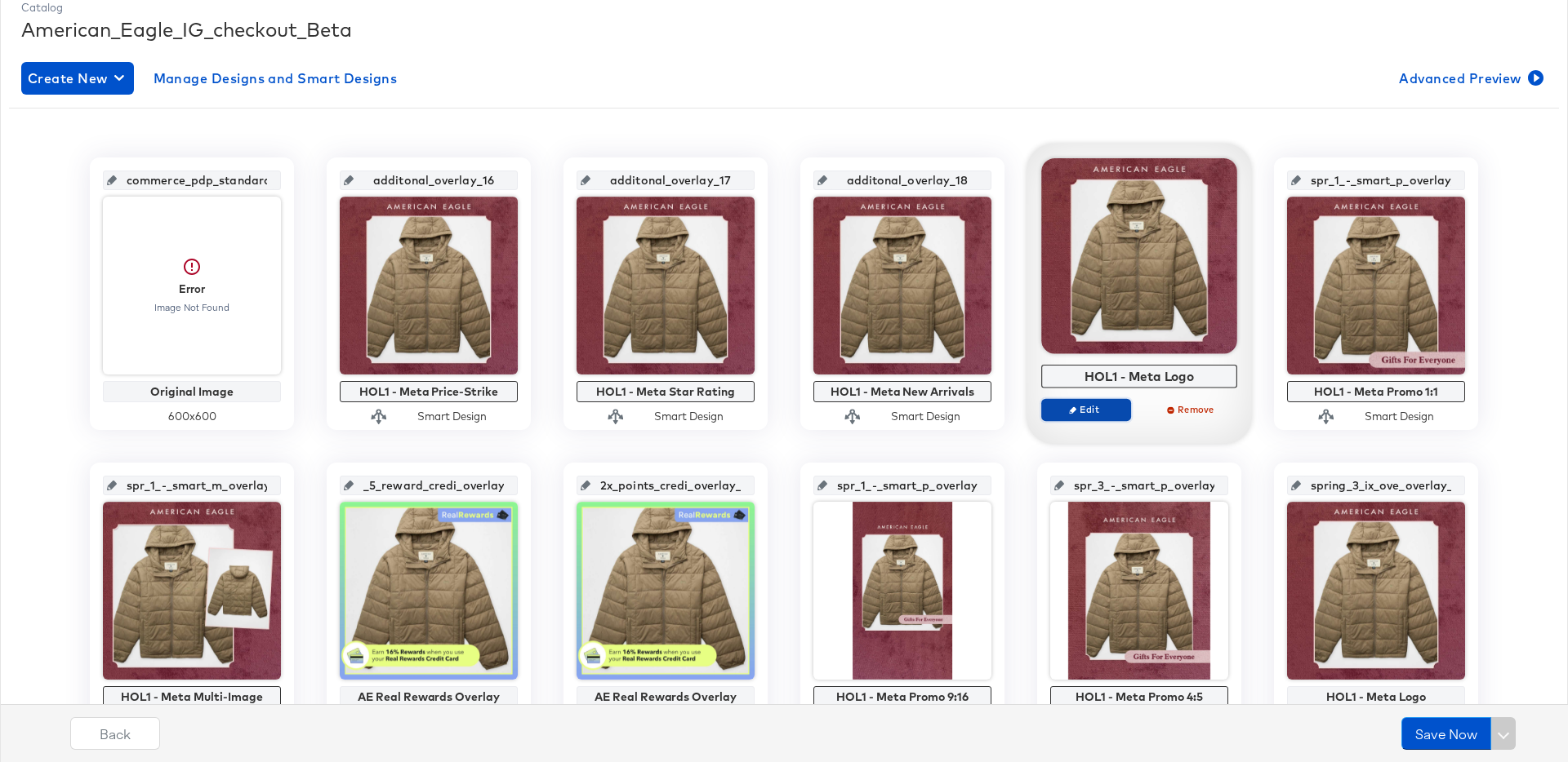
click at [1093, 412] on span "Edit" at bounding box center [1086, 409] width 75 height 13
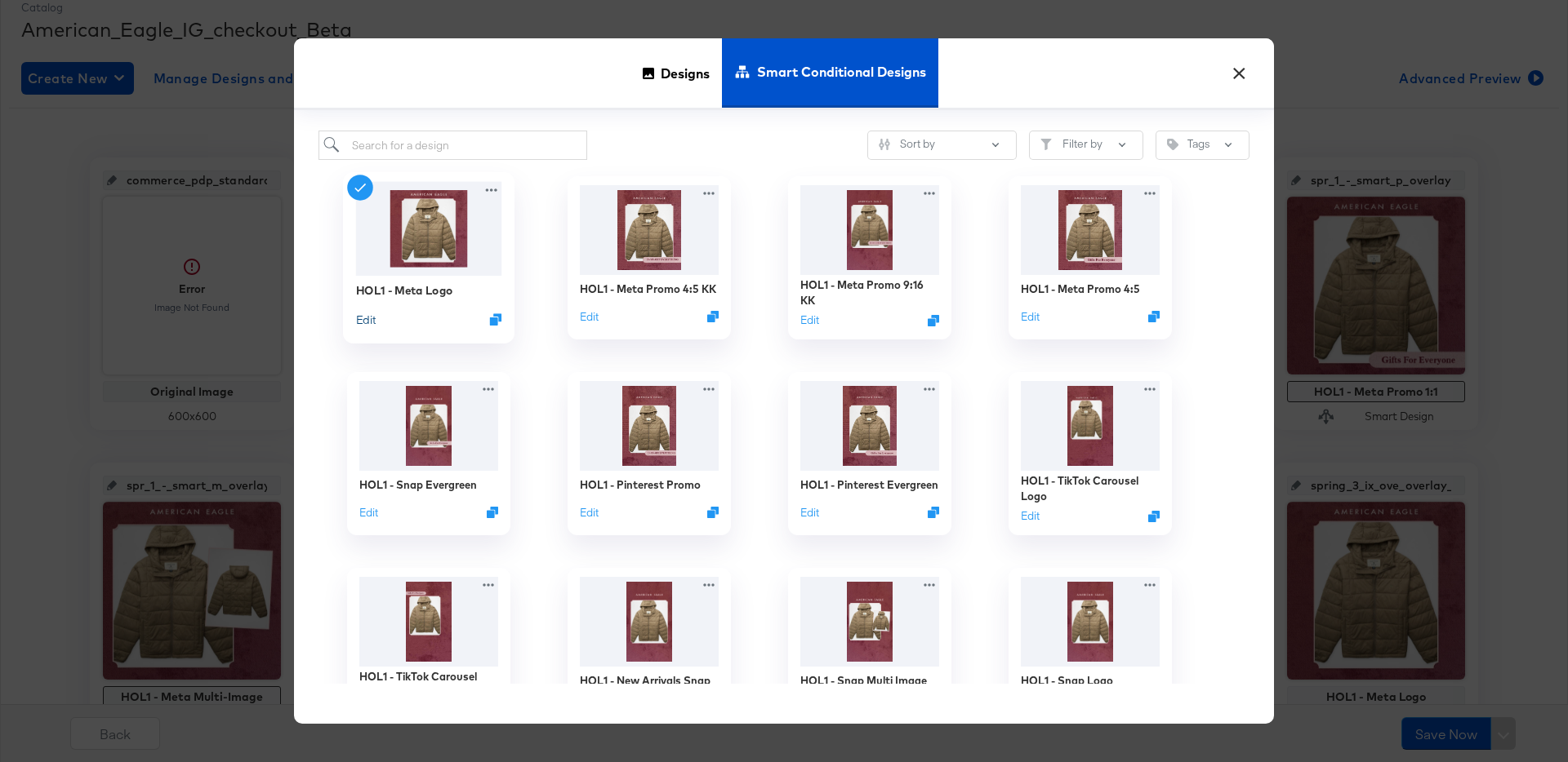
click at [372, 316] on button "Edit" at bounding box center [366, 320] width 19 height 15
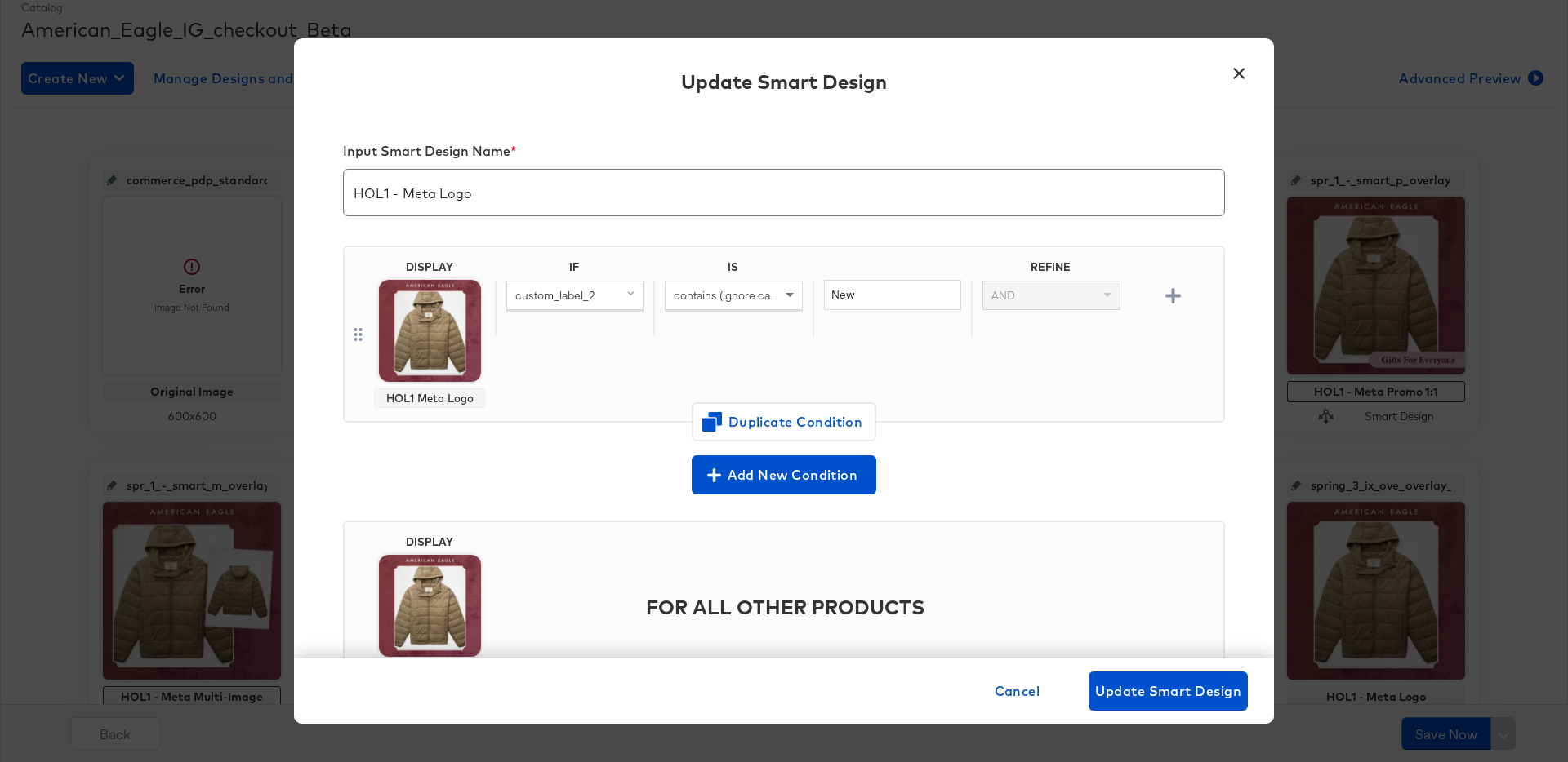
scroll to position [82, 0]
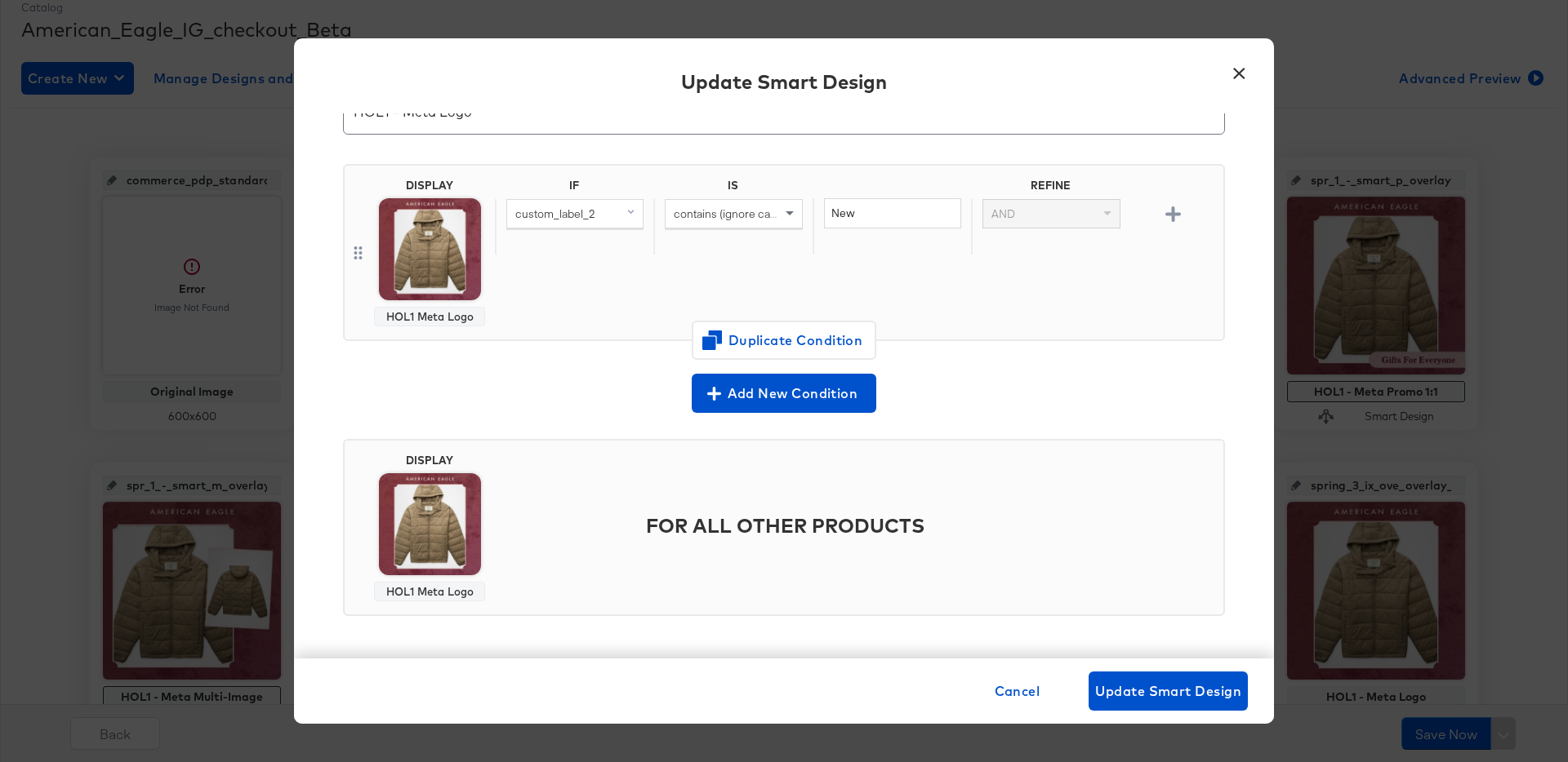
click at [1339, 133] on div "× Update Smart Design Input Smart Design Name * HOL1 - Meta Logo DISPLAY HOL1 M…" at bounding box center [784, 381] width 1568 height 762
click at [1242, 70] on button "×" at bounding box center [1239, 69] width 30 height 30
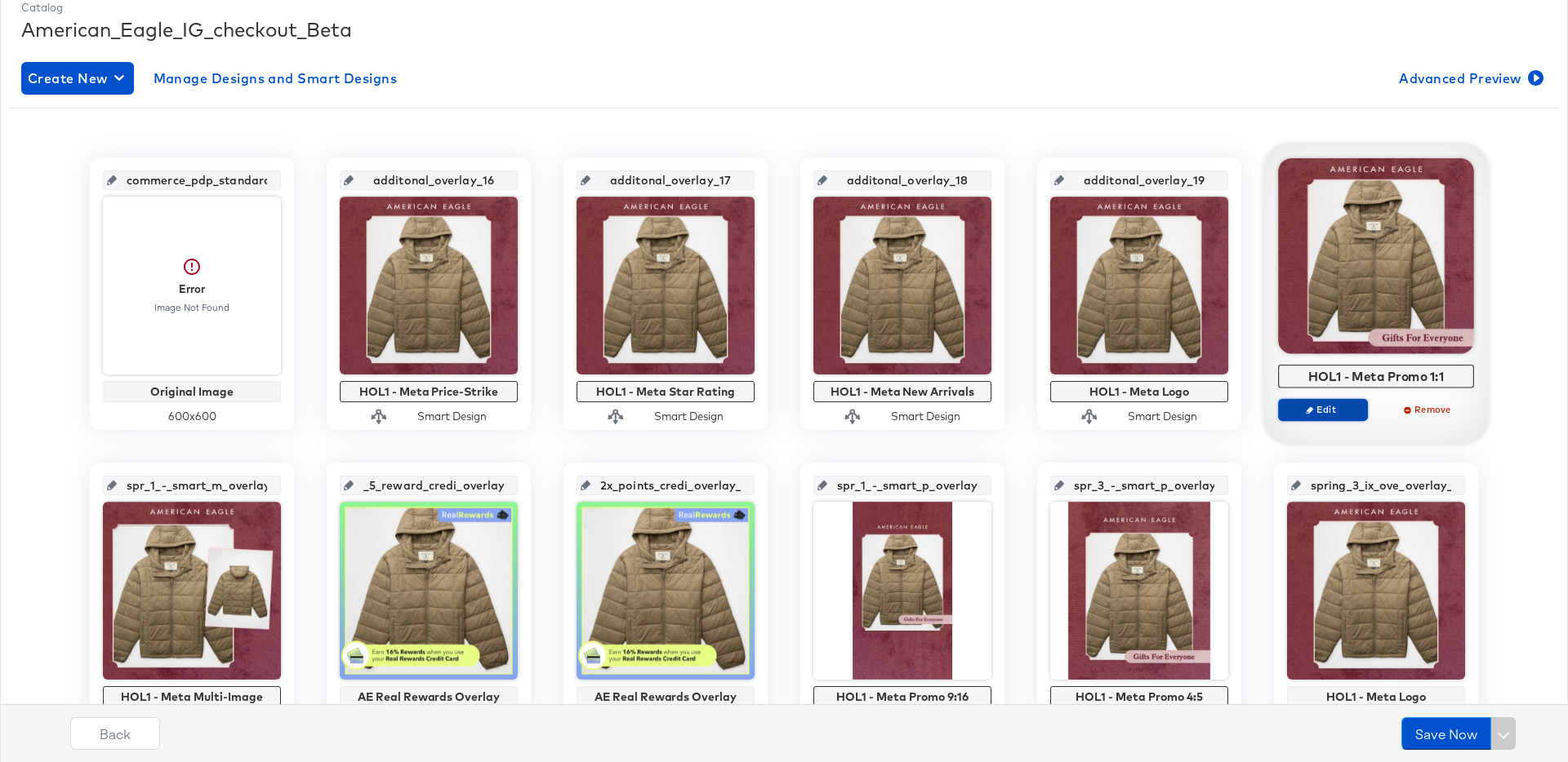
click at [1334, 407] on span "Edit" at bounding box center [1323, 409] width 75 height 13
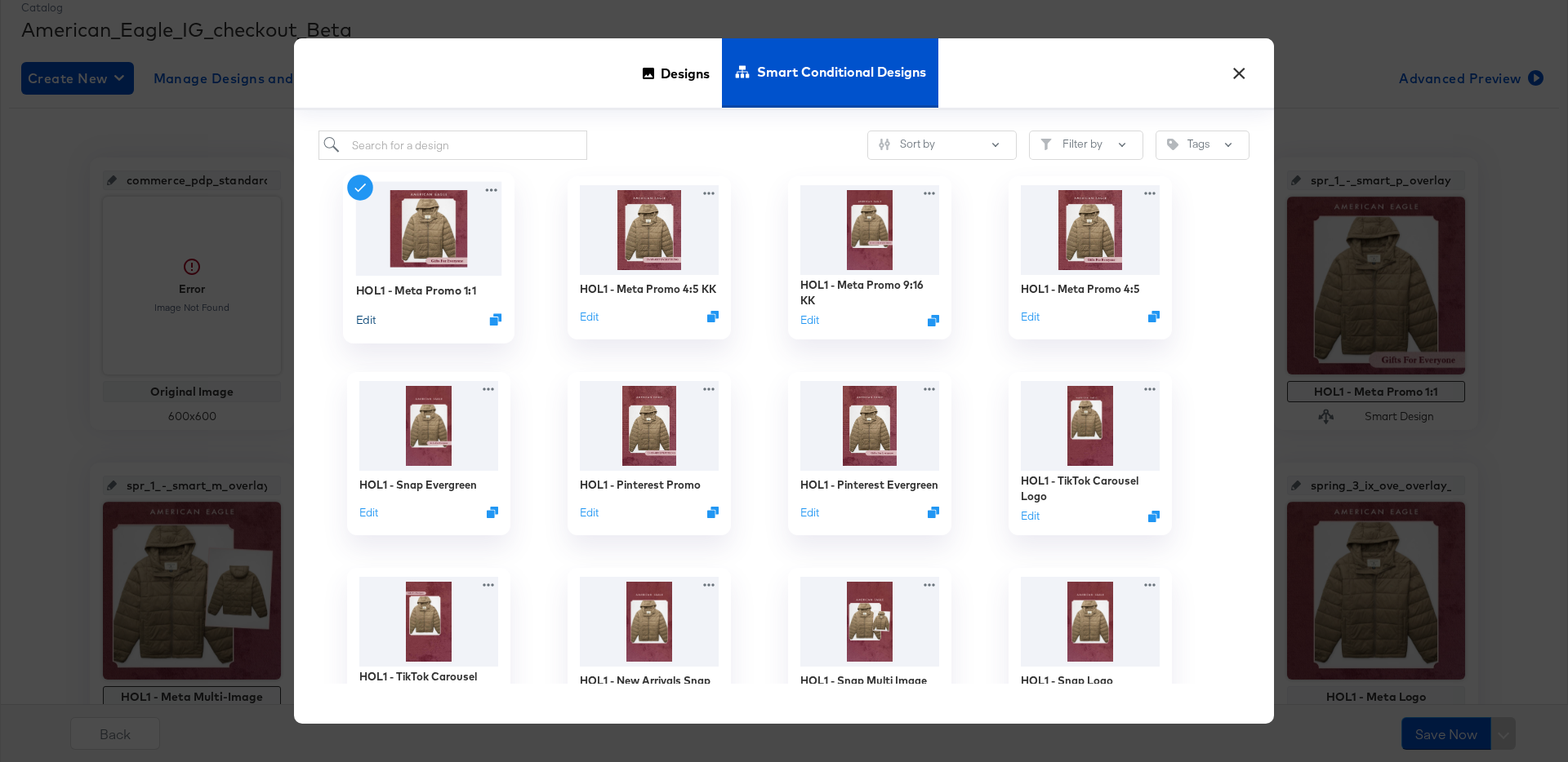
click at [362, 322] on button "Edit" at bounding box center [366, 320] width 19 height 15
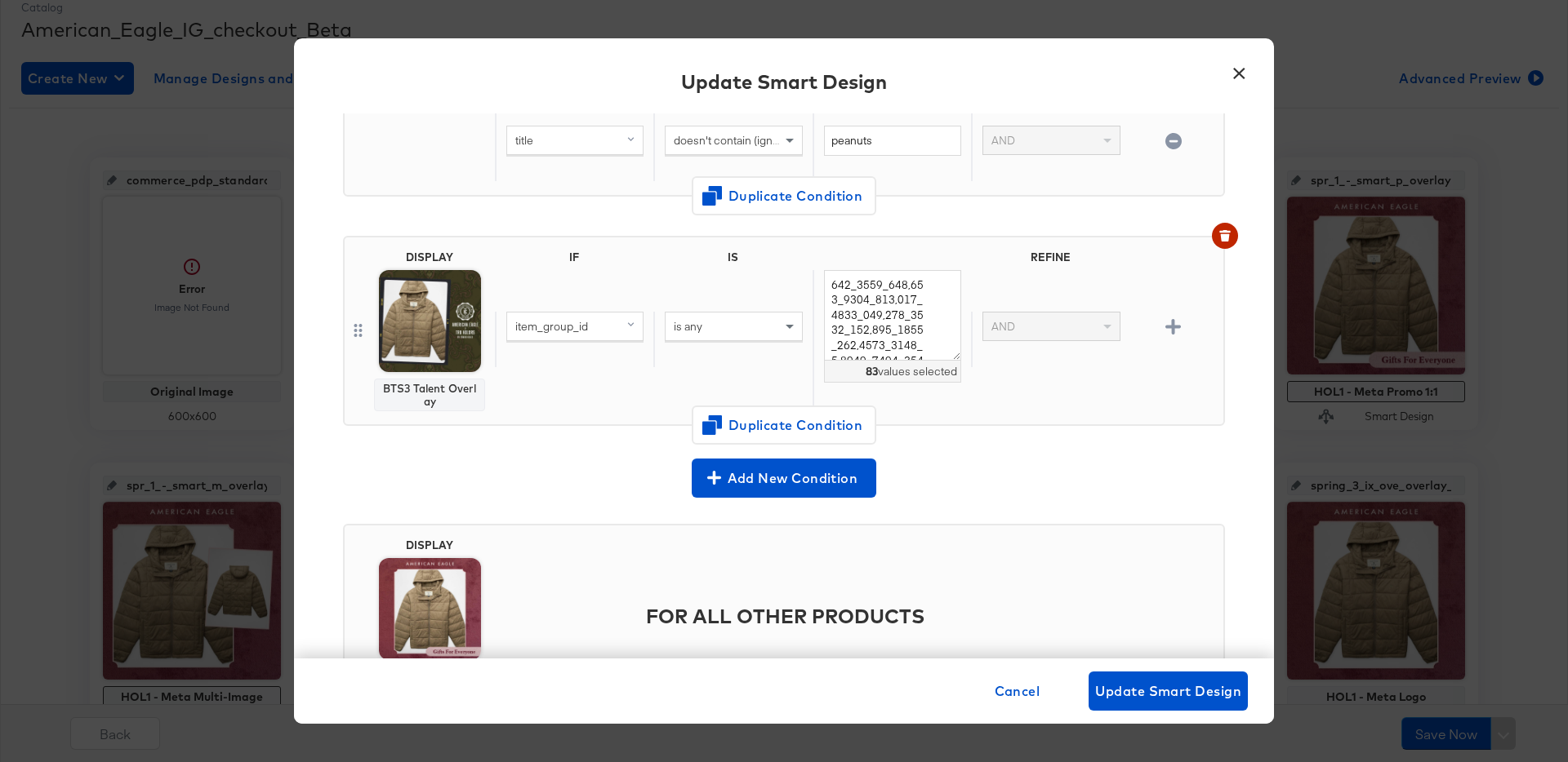
scroll to position [419, 0]
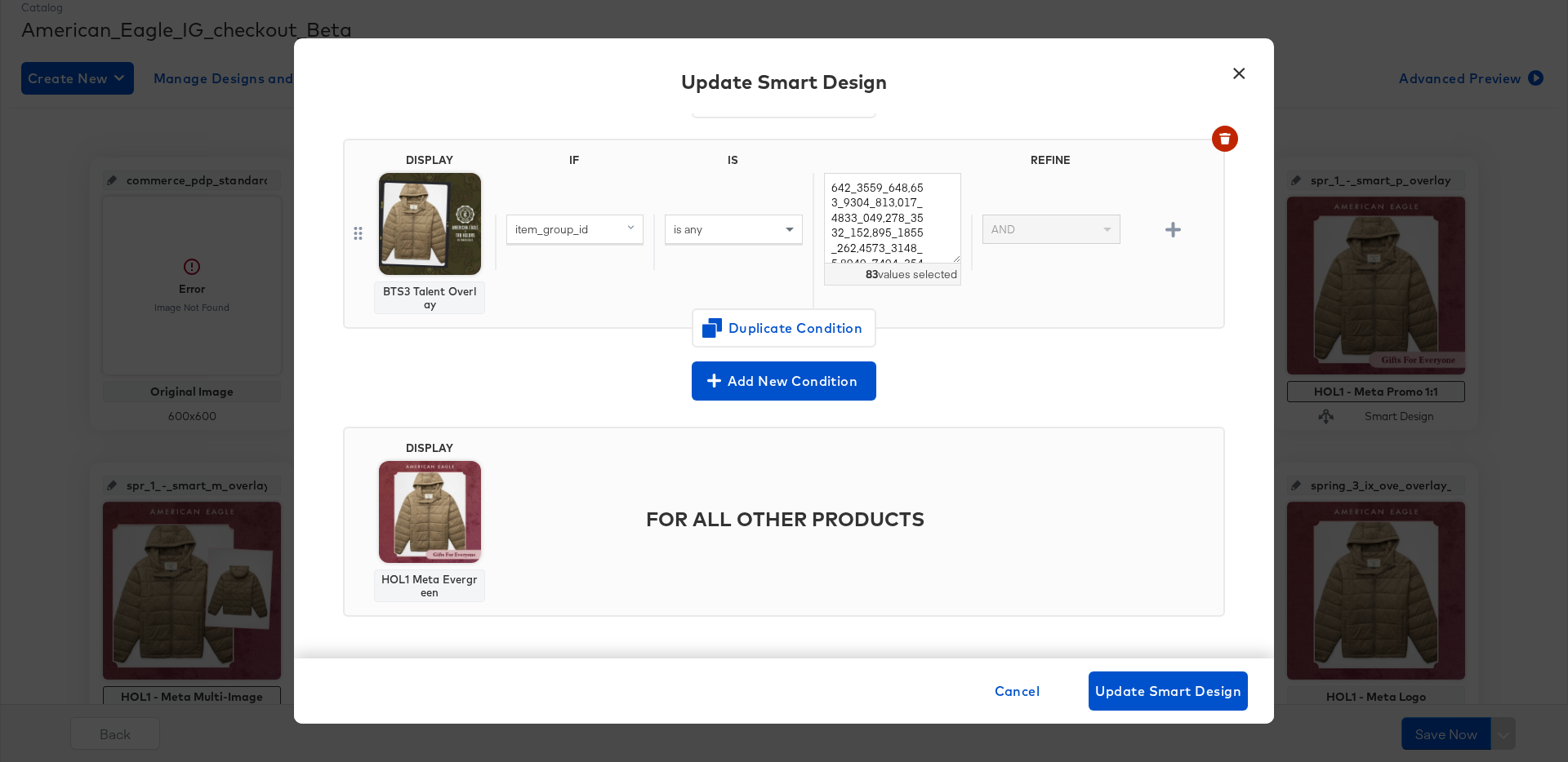
click at [1243, 71] on button "×" at bounding box center [1239, 69] width 30 height 30
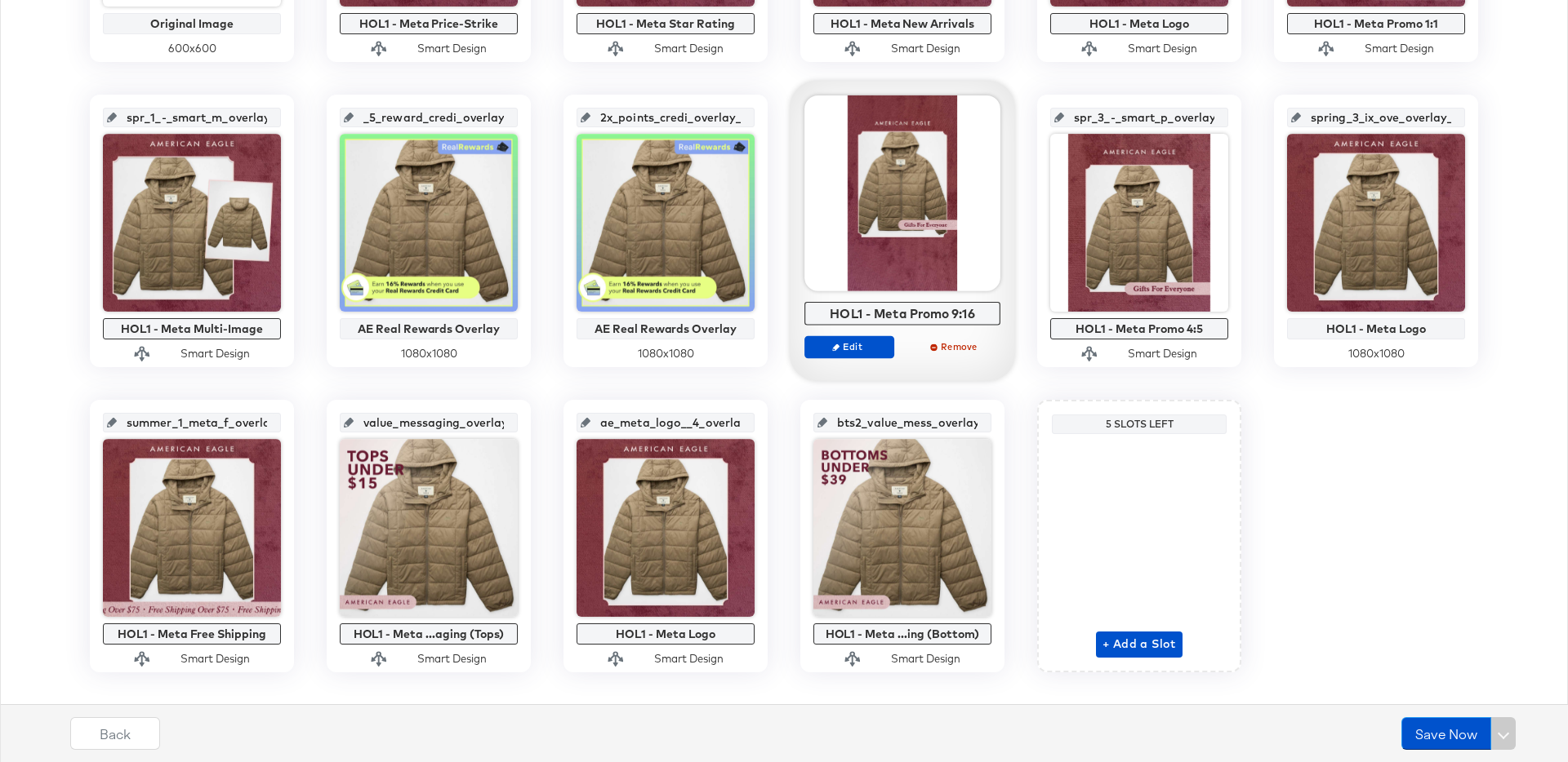
scroll to position [597, 0]
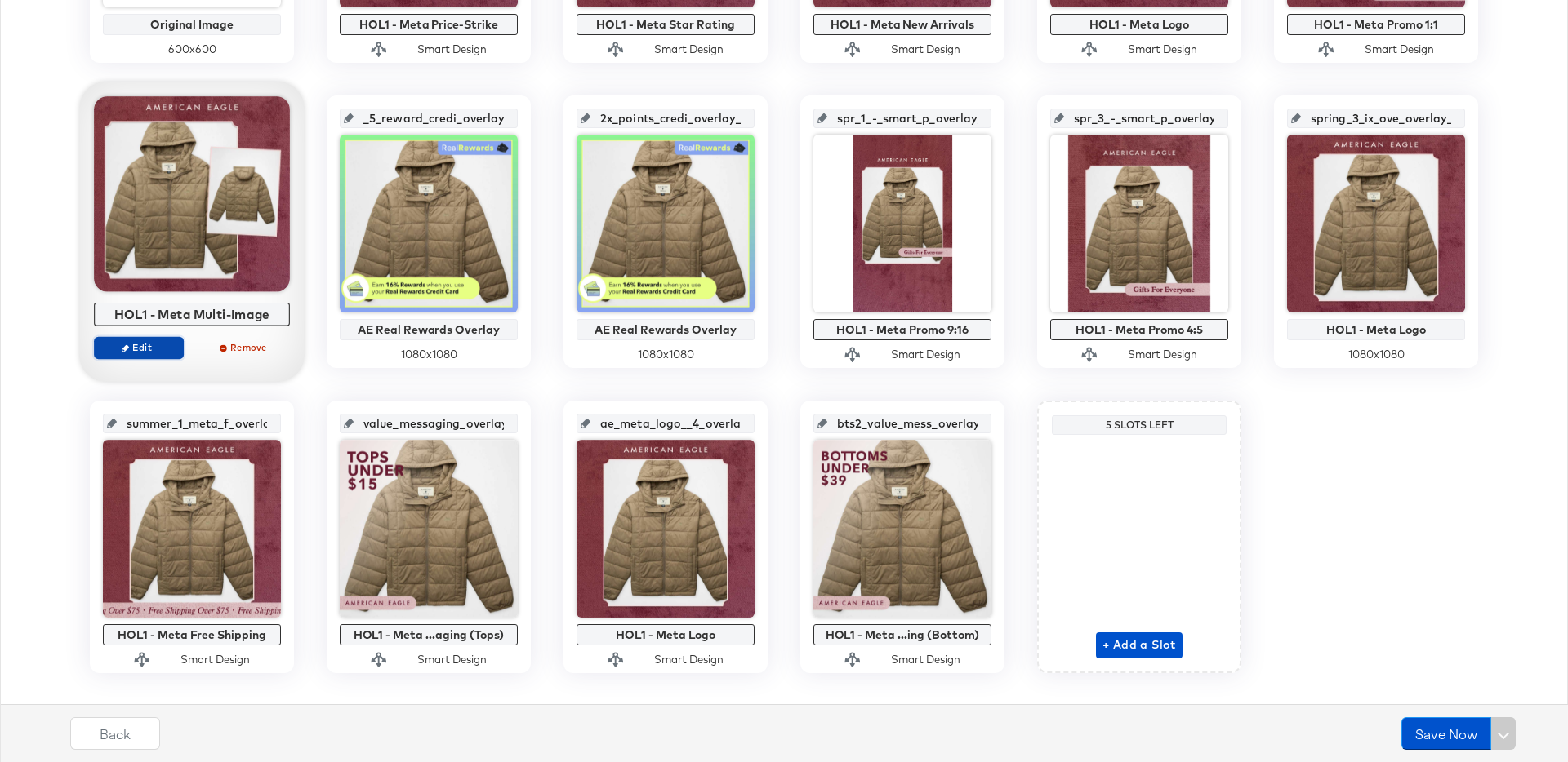
click at [155, 346] on span "Edit" at bounding box center [138, 347] width 75 height 13
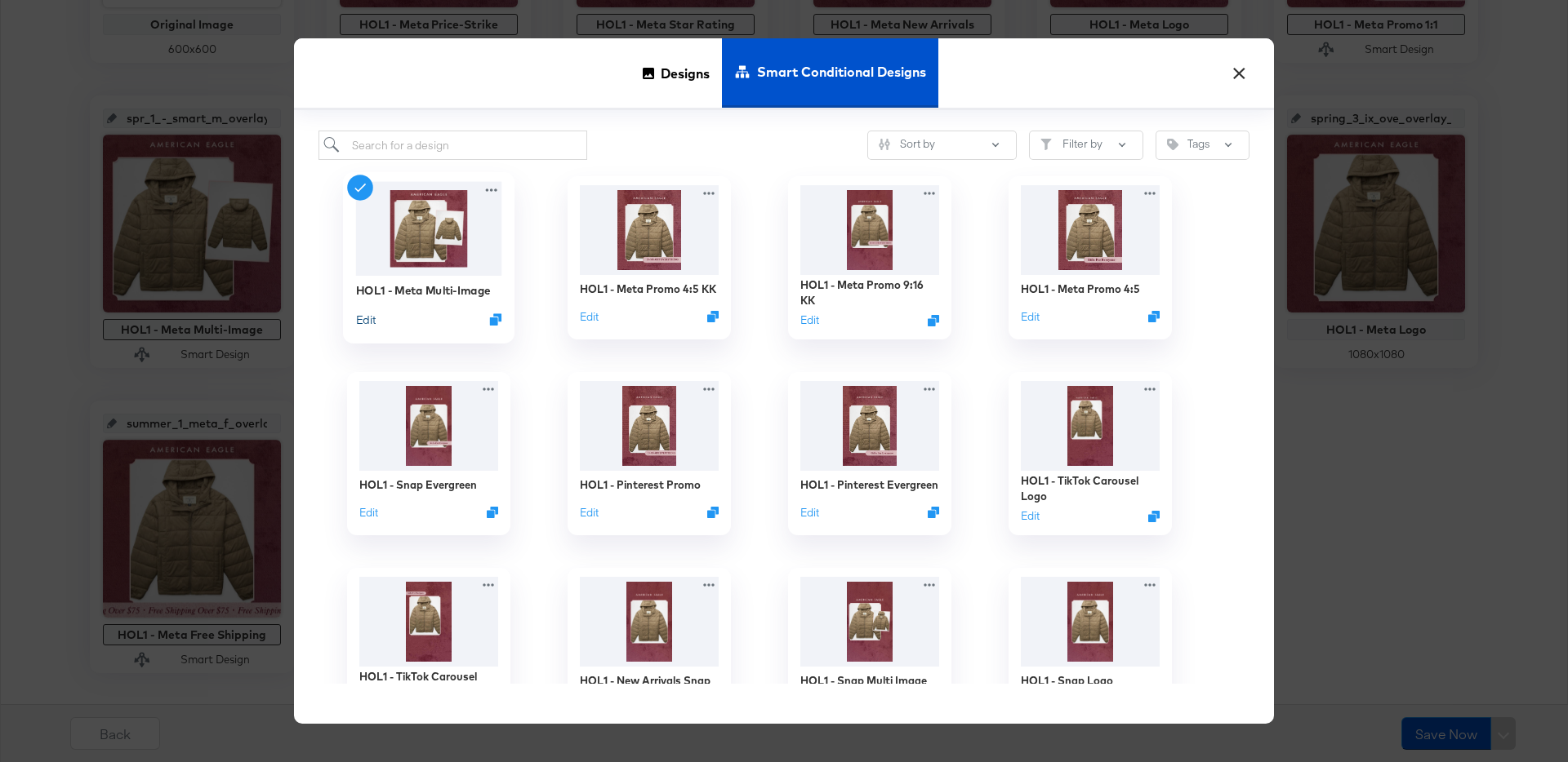
click at [362, 316] on button "Edit" at bounding box center [366, 320] width 19 height 15
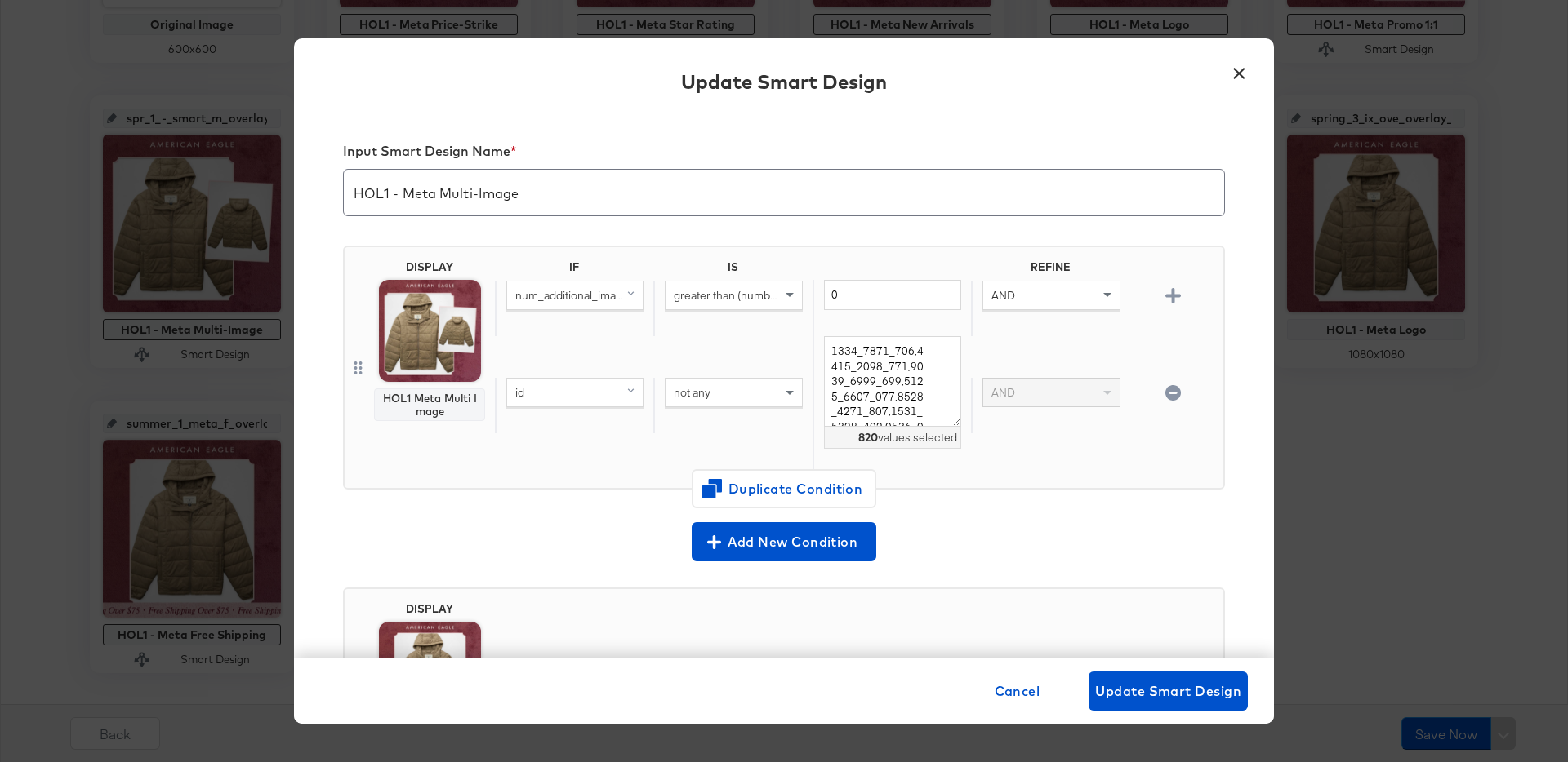
scroll to position [149, 0]
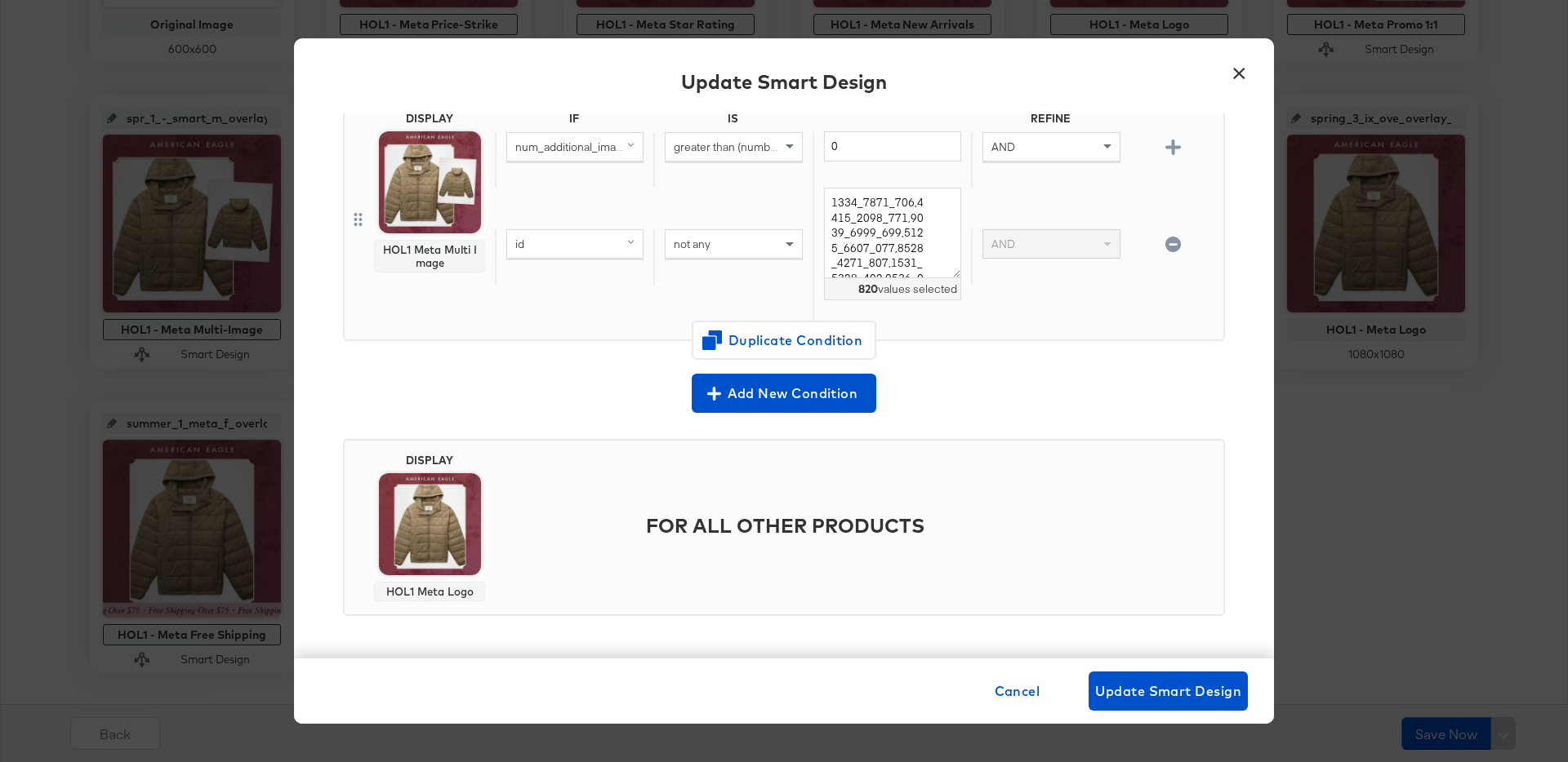
click at [1237, 68] on button "×" at bounding box center [1239, 69] width 30 height 30
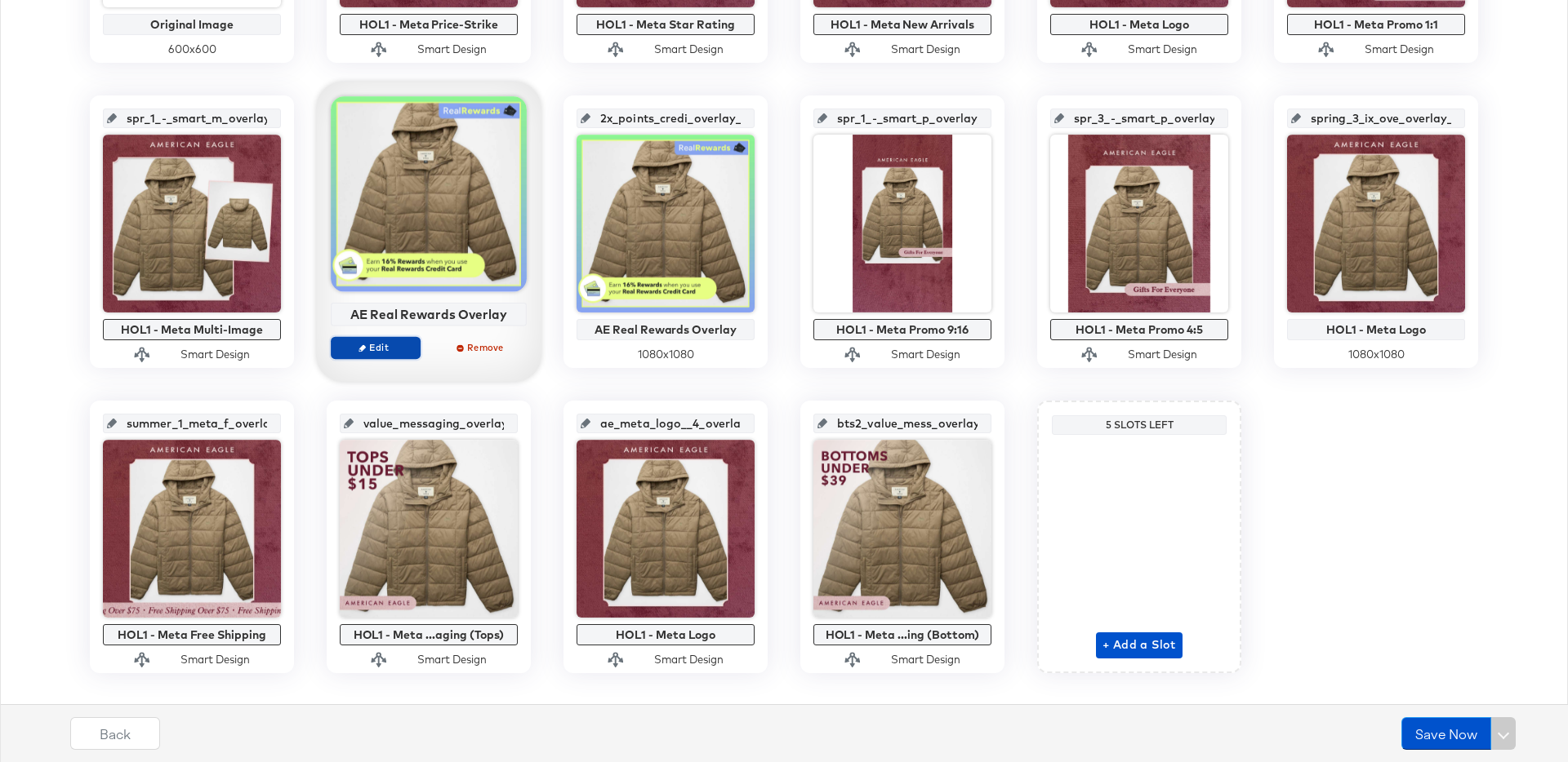
click at [382, 346] on span "Edit" at bounding box center [375, 347] width 75 height 13
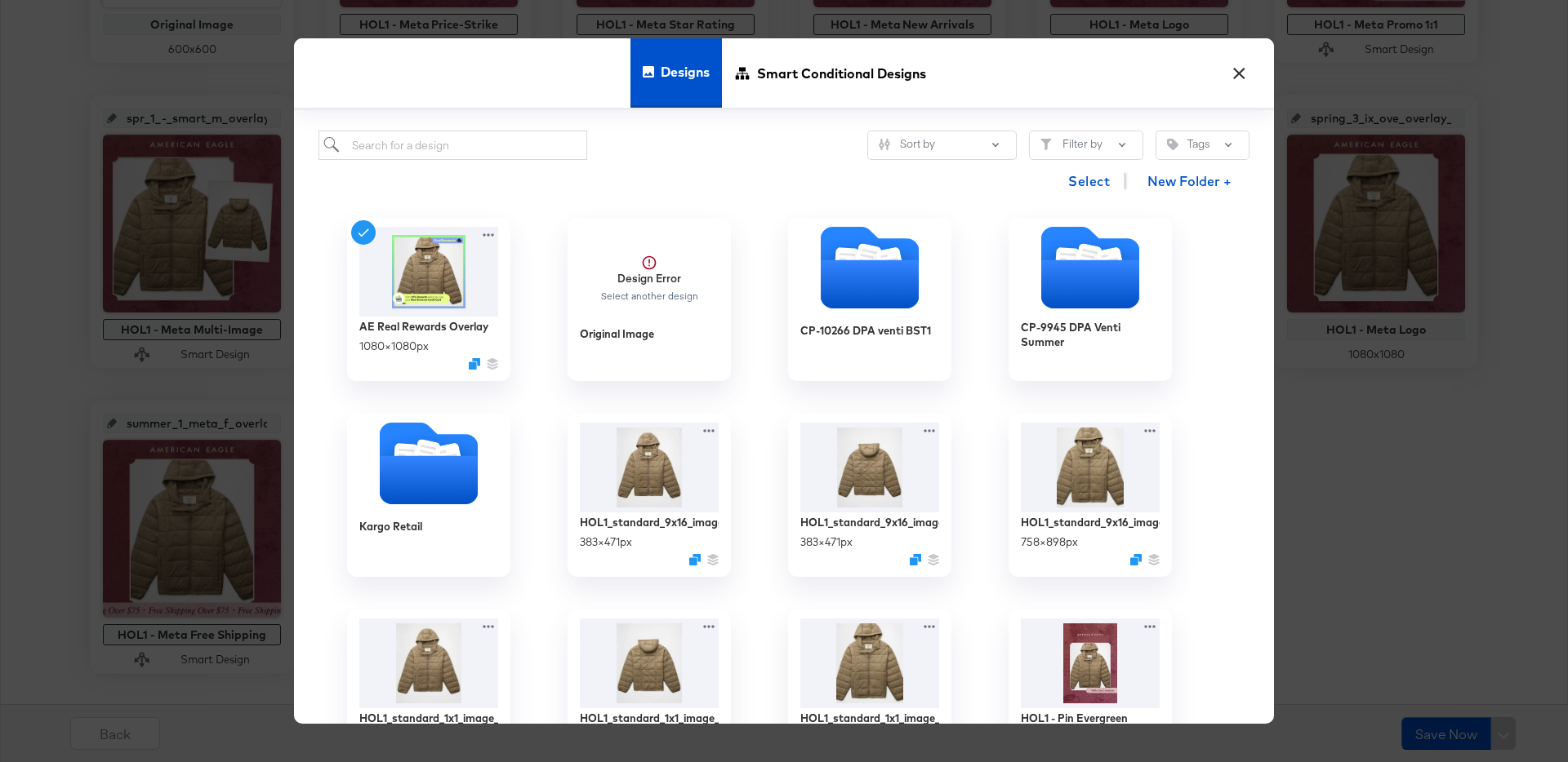
click at [1251, 68] on button "×" at bounding box center [1239, 69] width 30 height 30
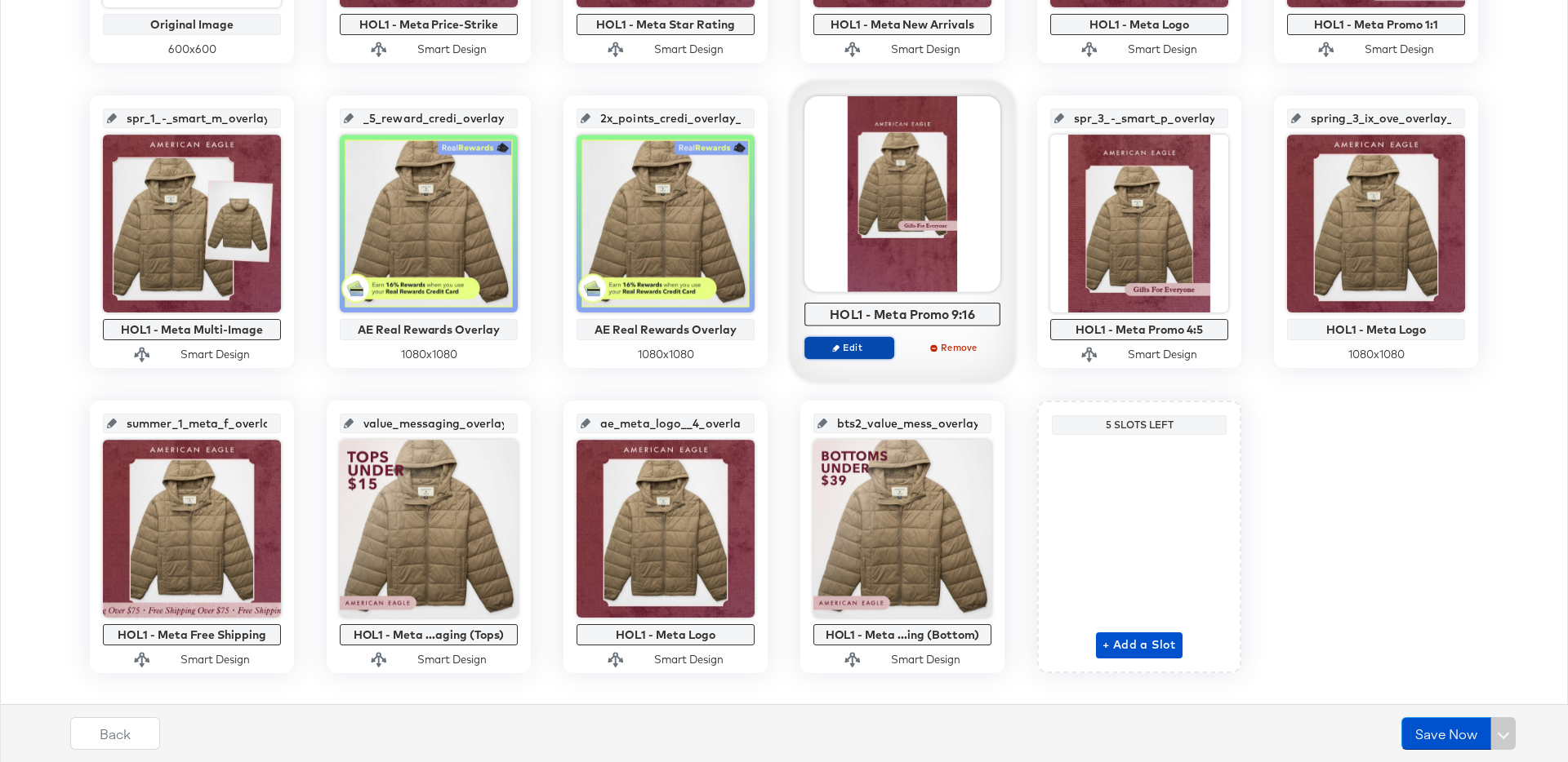
click at [854, 354] on span "Edit" at bounding box center [849, 347] width 75 height 13
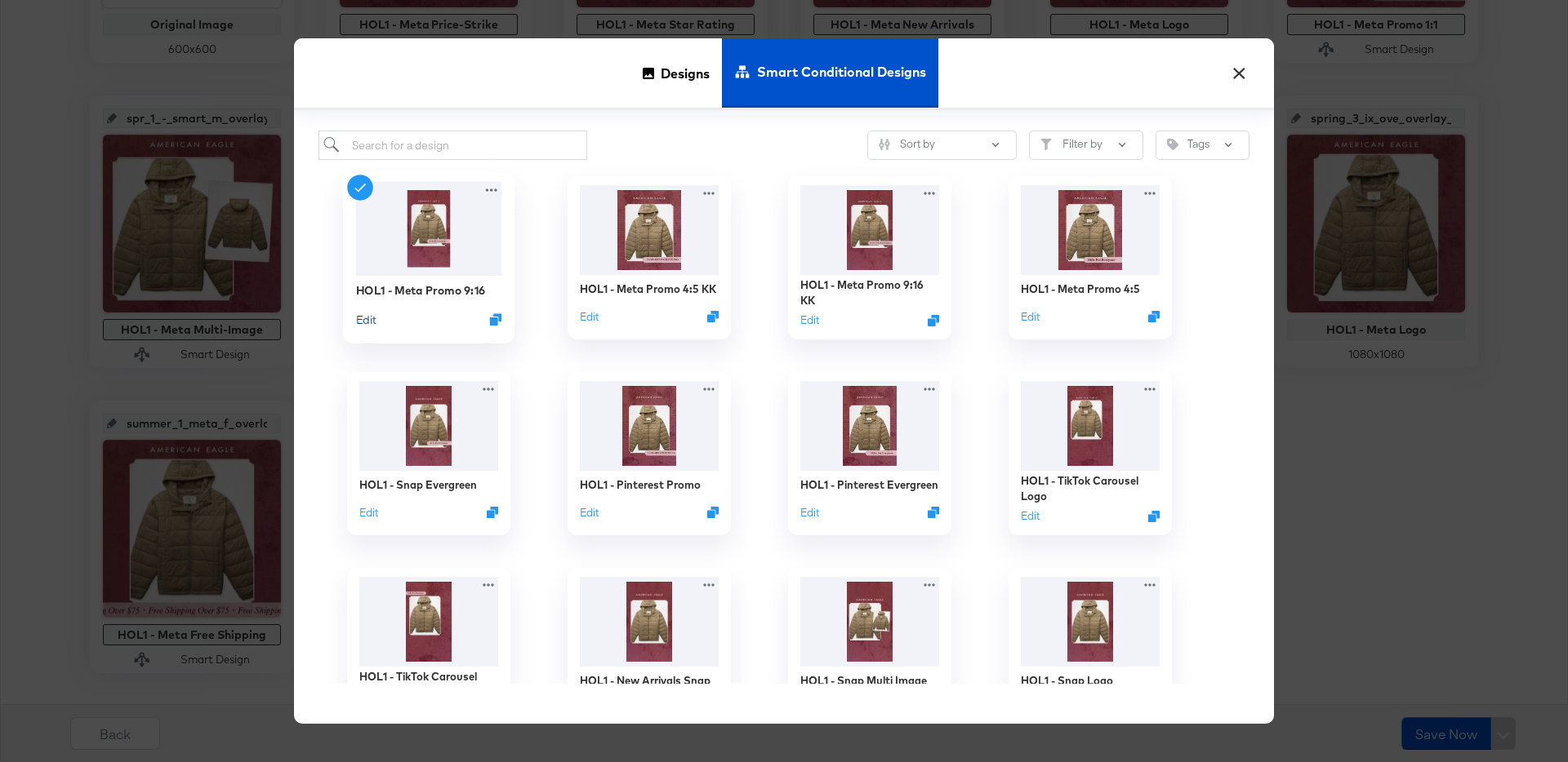
click at [366, 320] on button "Edit" at bounding box center [366, 320] width 19 height 15
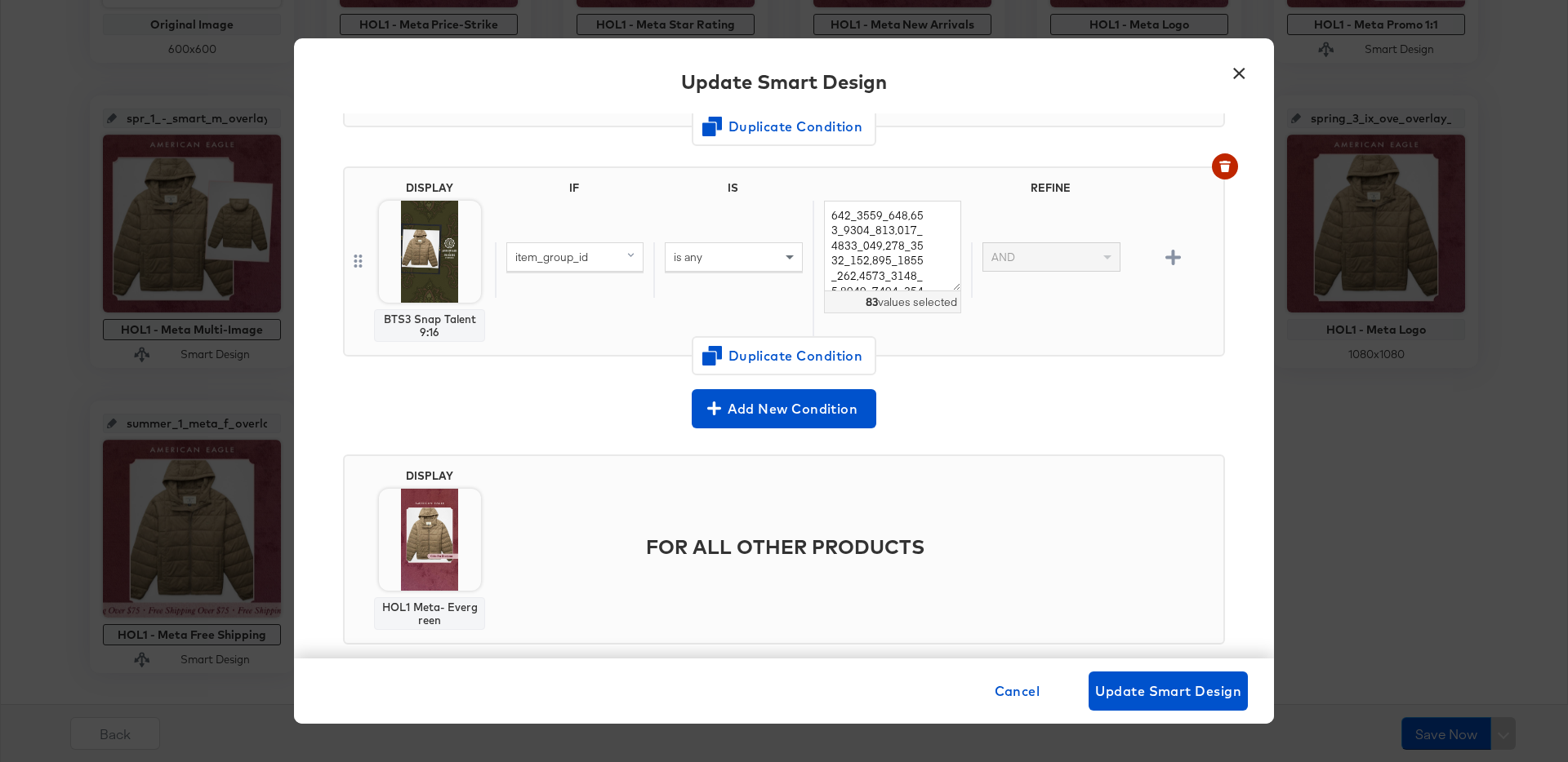
scroll to position [419, 0]
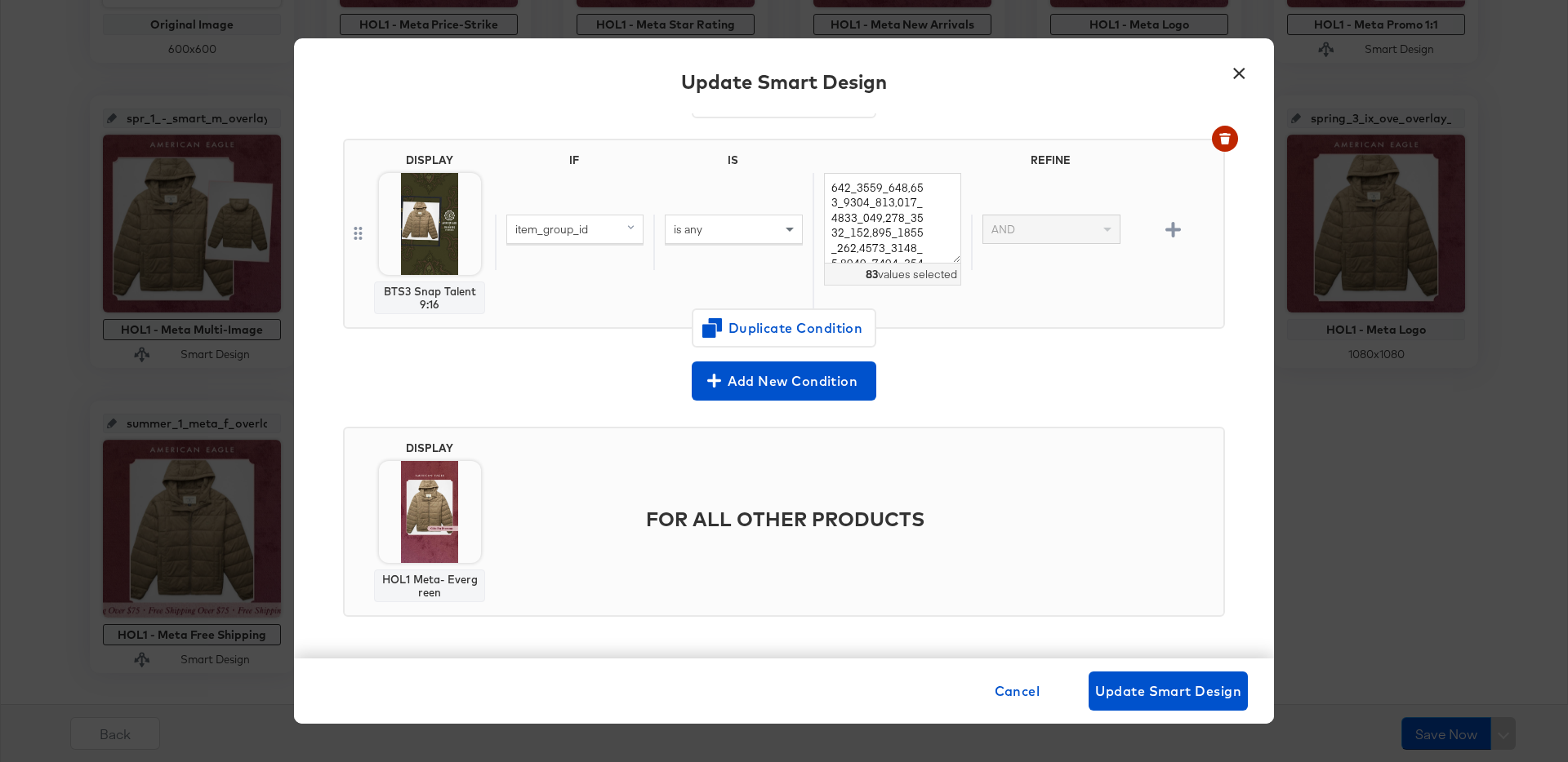
click at [1241, 73] on button "×" at bounding box center [1239, 69] width 30 height 30
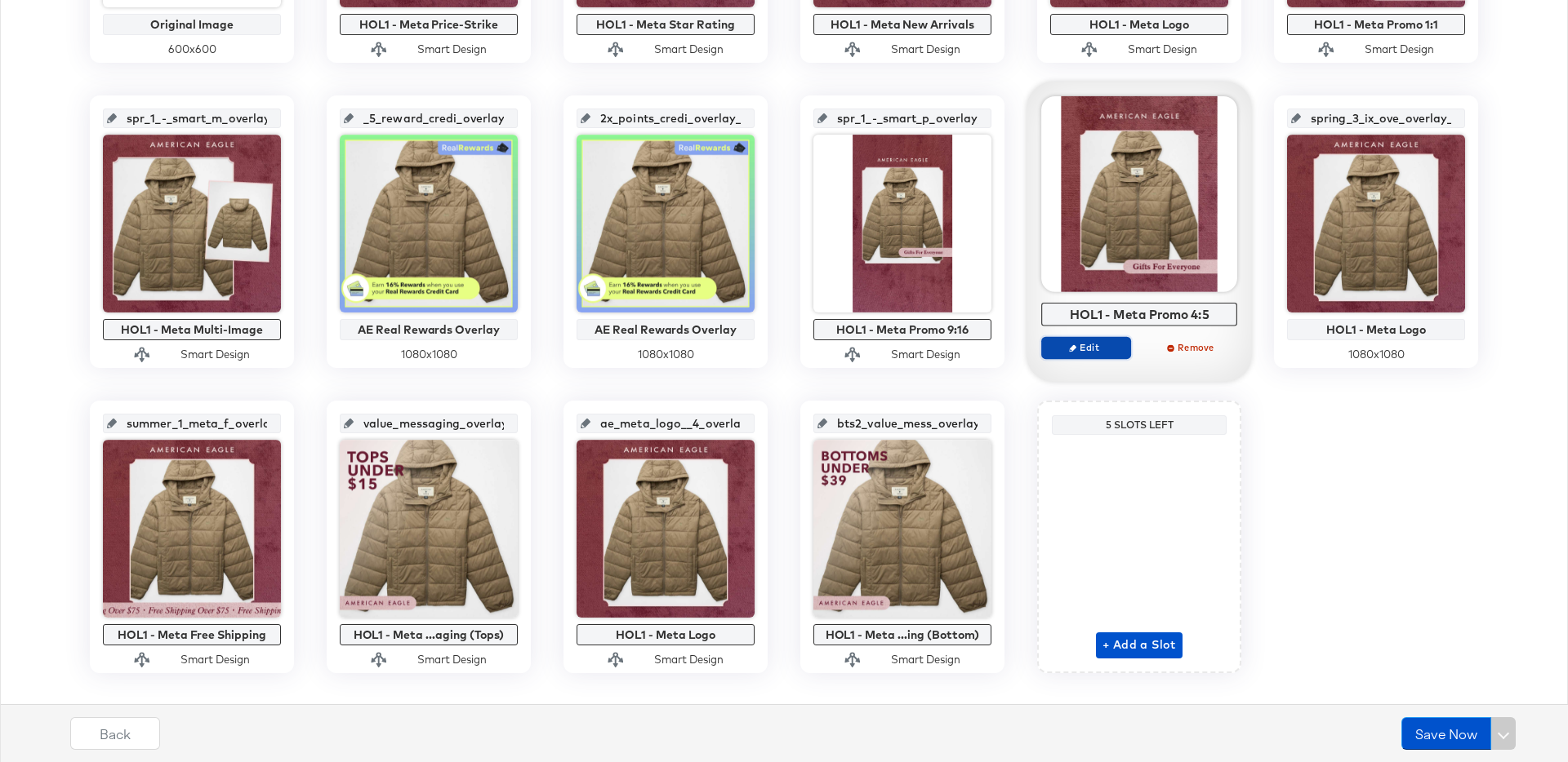
click at [1103, 350] on span "Edit" at bounding box center [1086, 347] width 75 height 13
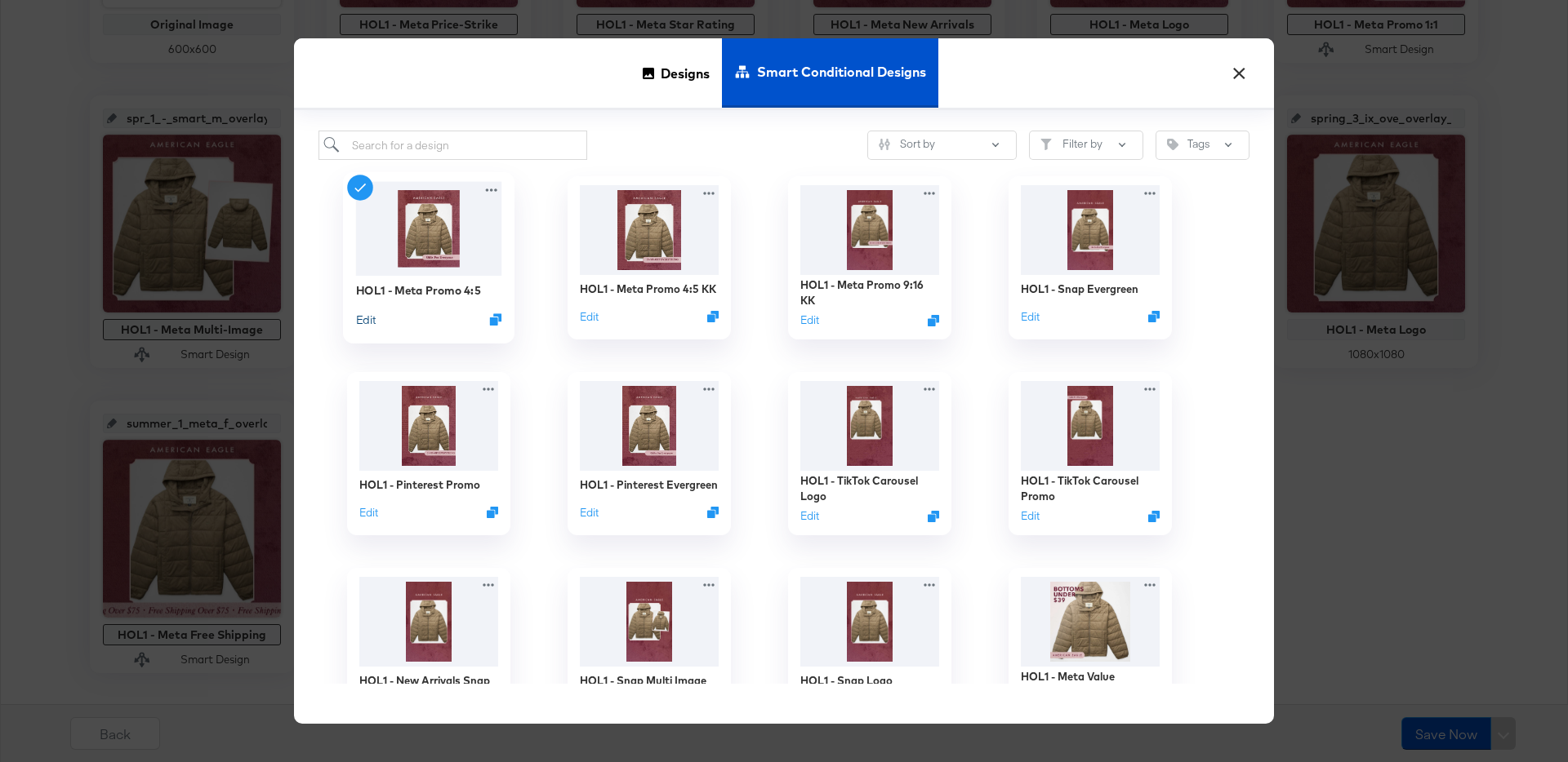
click at [366, 315] on button "Edit" at bounding box center [366, 320] width 19 height 15
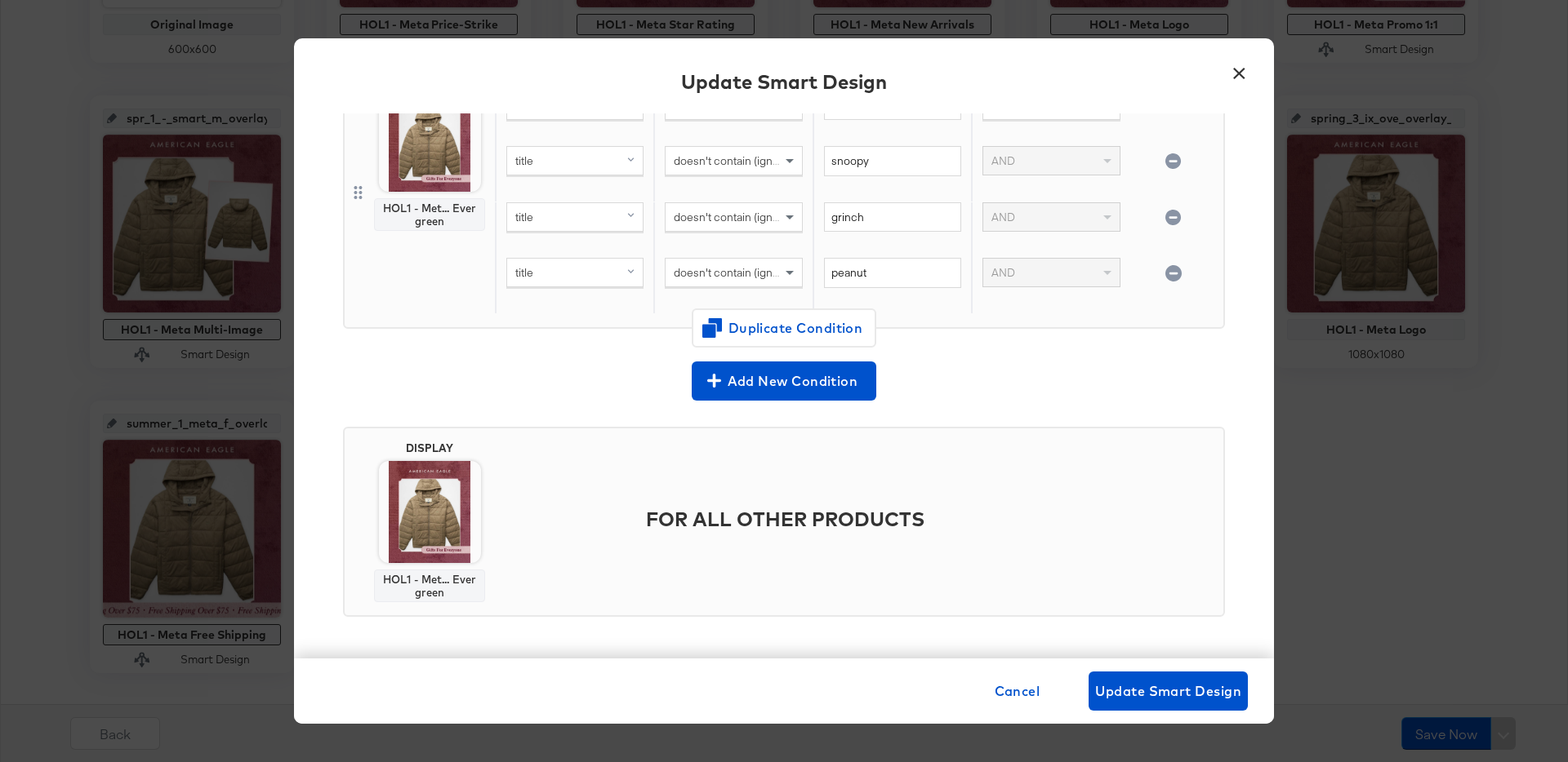
click at [1242, 76] on button "×" at bounding box center [1239, 69] width 30 height 30
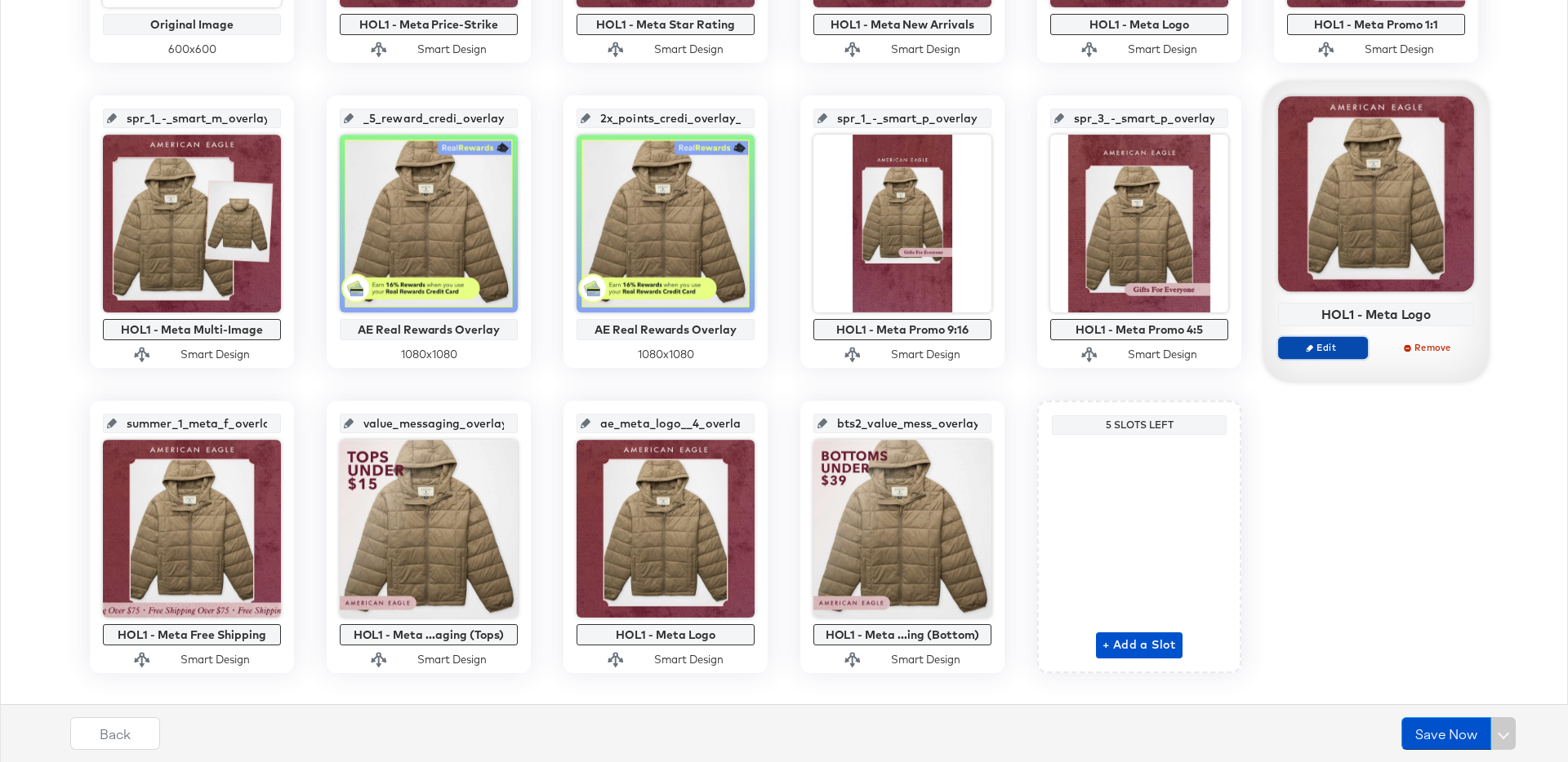
click at [1332, 357] on button "Edit" at bounding box center [1323, 348] width 90 height 23
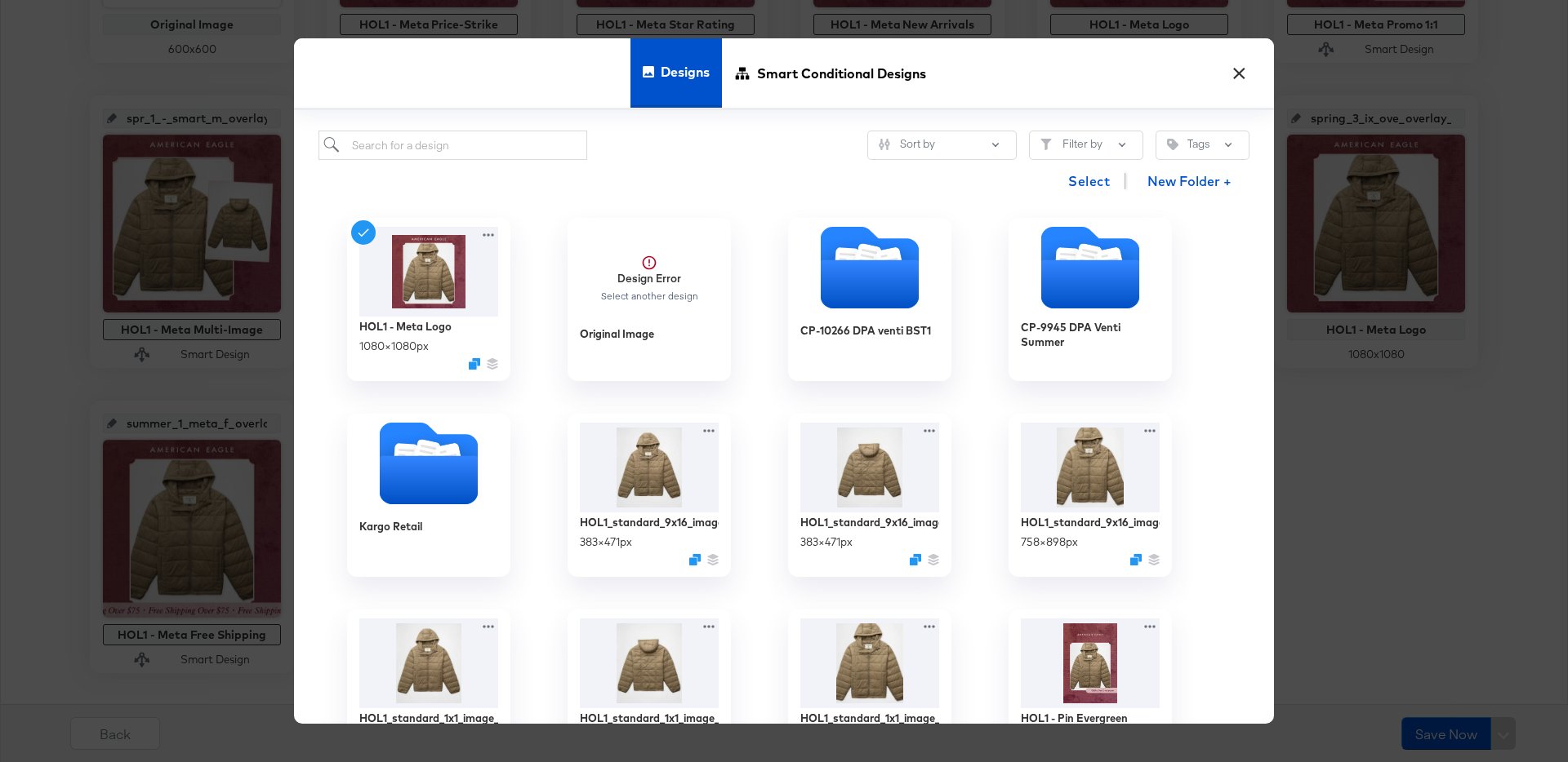
click at [1310, 297] on div "× Designs Smart Conditional Designs Sort by Filter by Tags Select New Folder + …" at bounding box center [784, 381] width 1568 height 762
click at [1240, 78] on button "×" at bounding box center [1239, 69] width 30 height 30
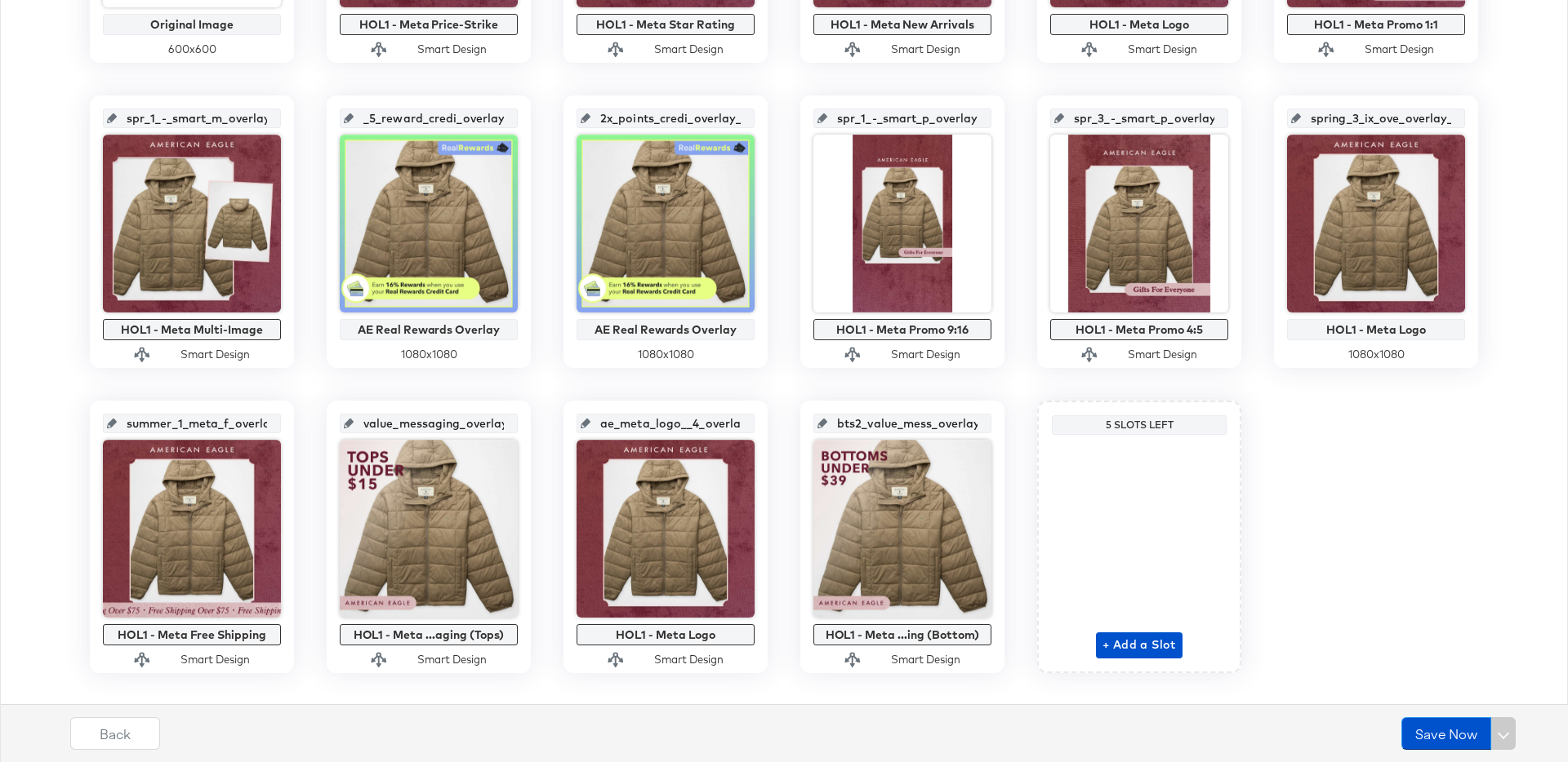
scroll to position [627, 0]
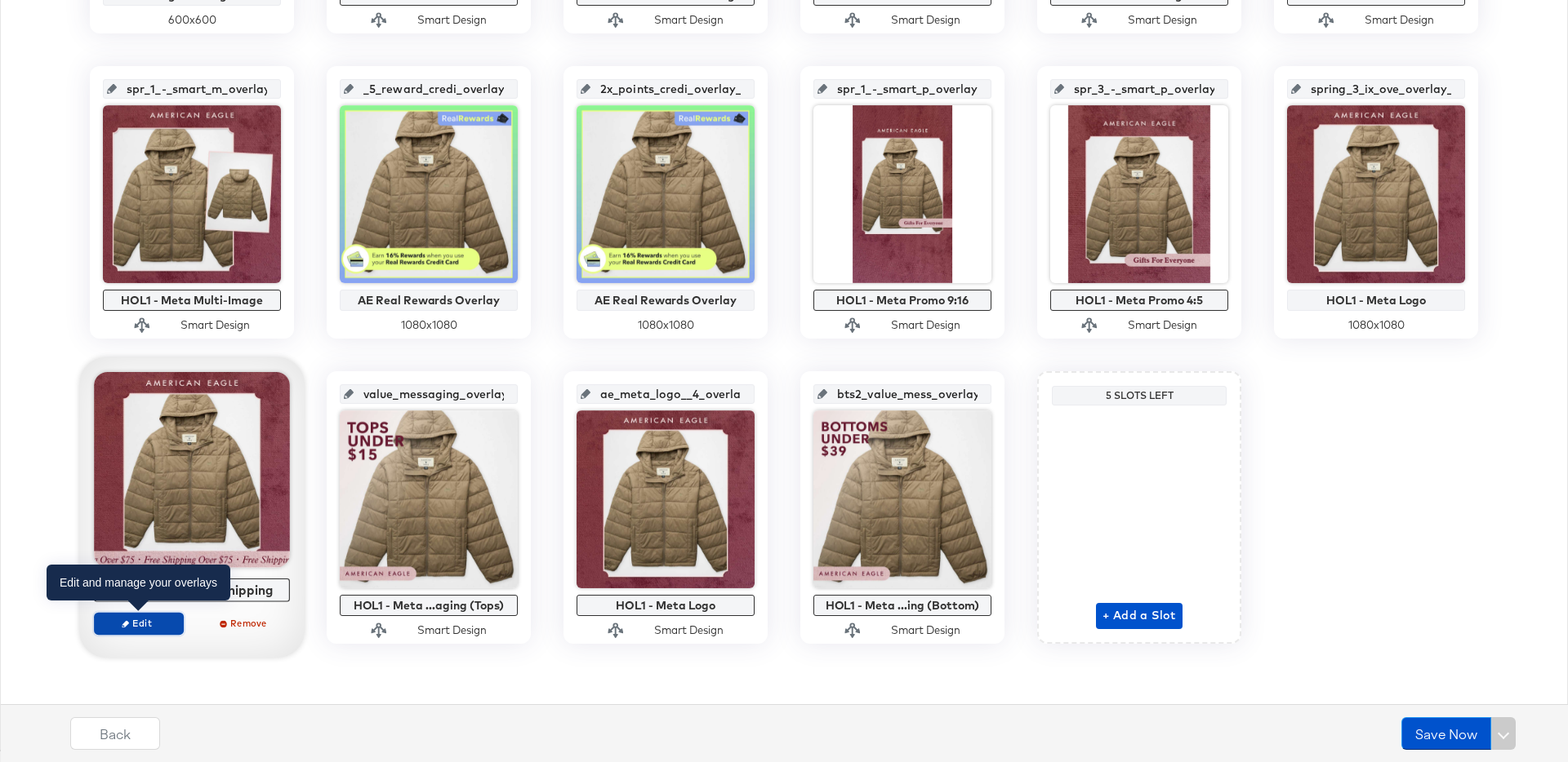
click at [136, 633] on button "Edit" at bounding box center [138, 624] width 90 height 23
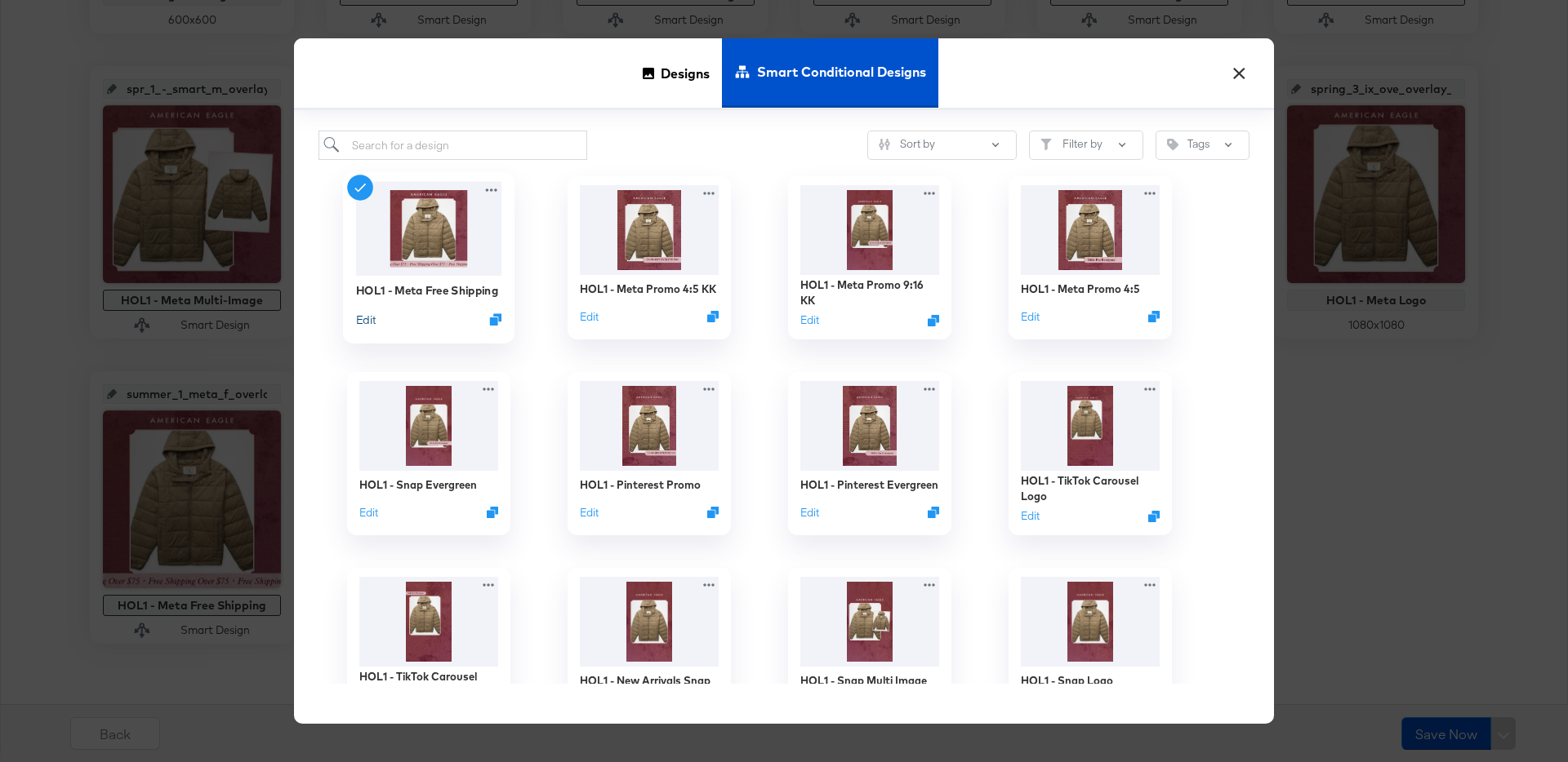
click at [358, 318] on button "Edit" at bounding box center [366, 320] width 19 height 15
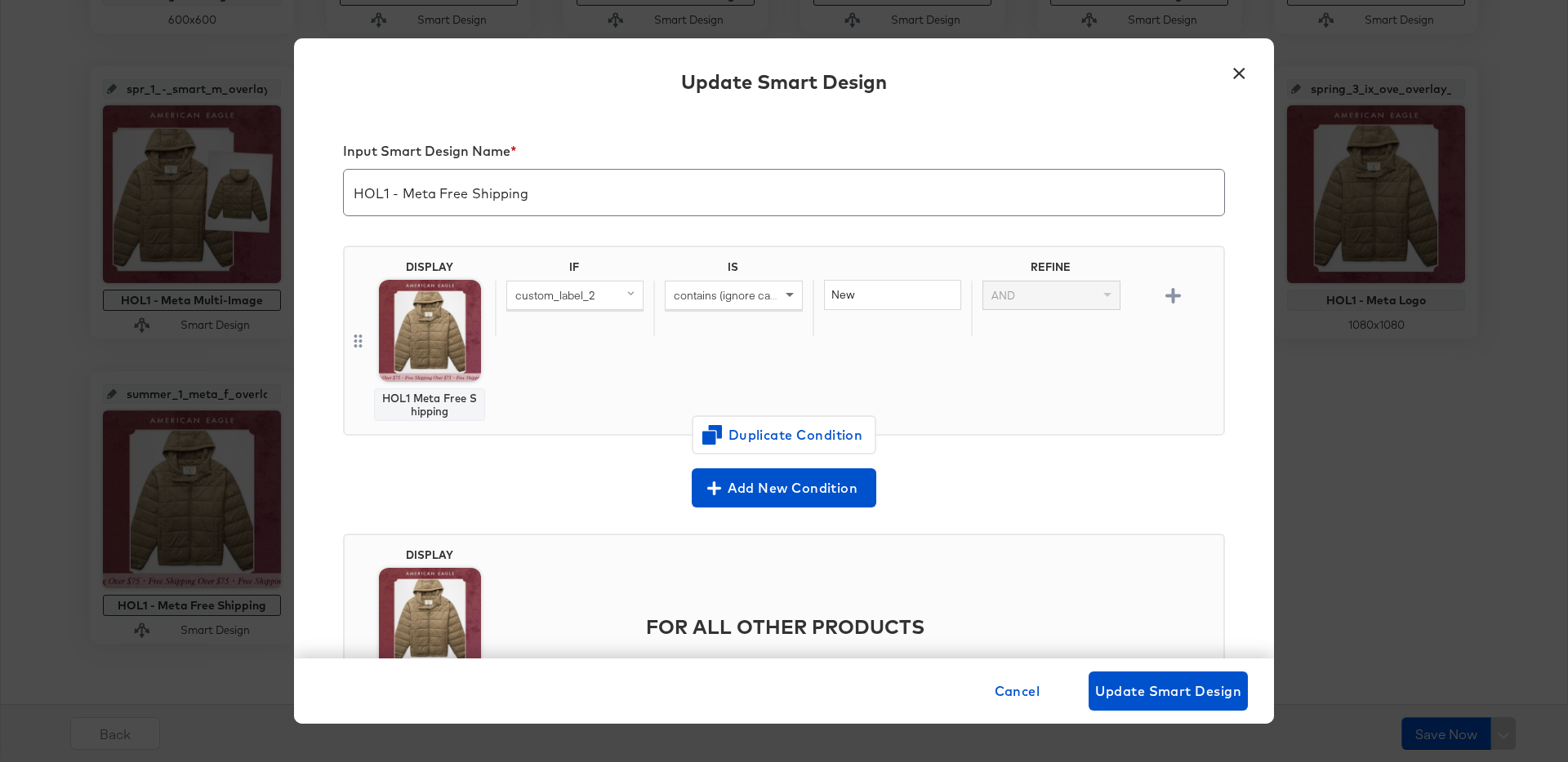
scroll to position [108, 0]
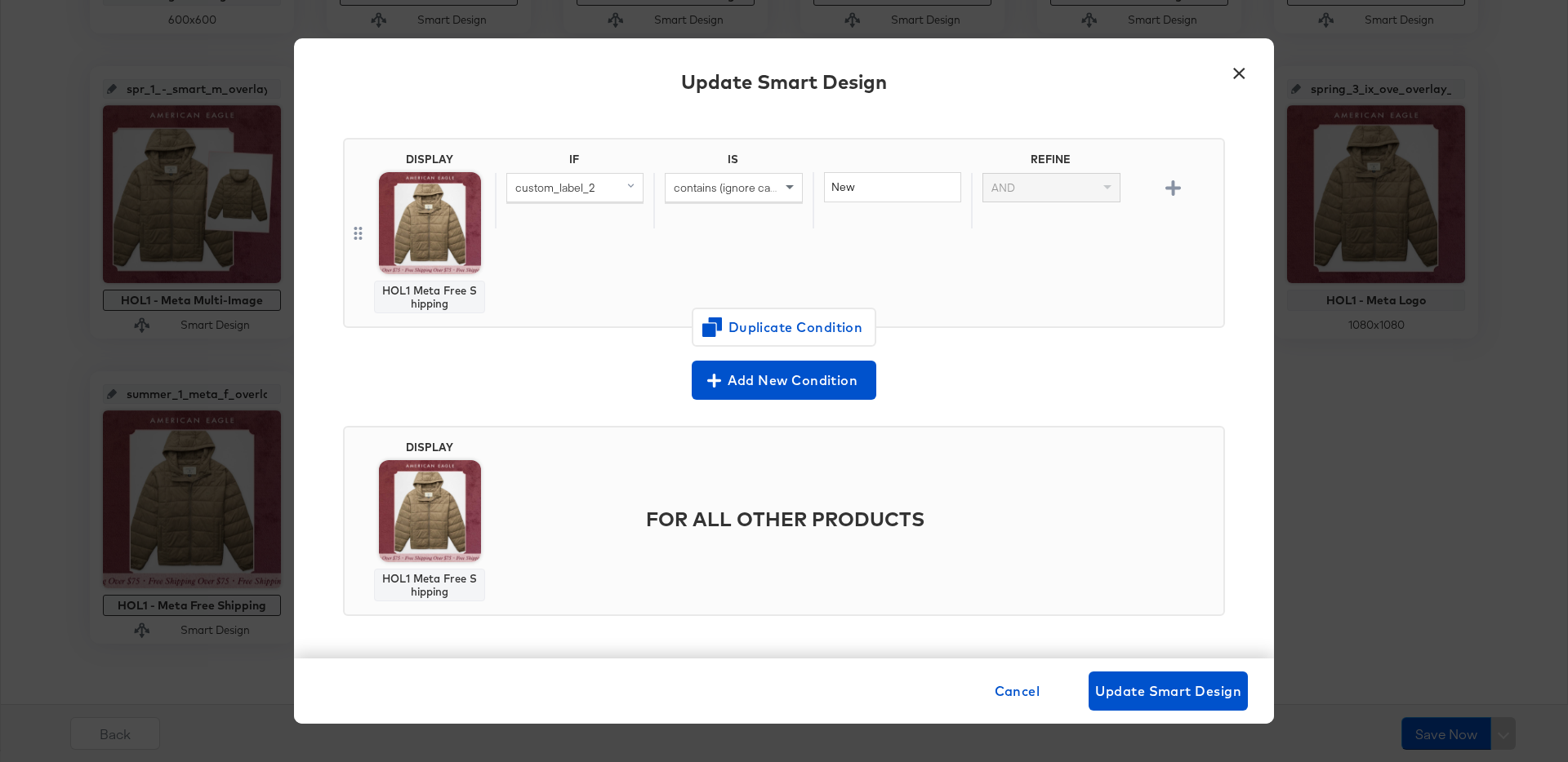
click at [1235, 70] on button "×" at bounding box center [1239, 69] width 30 height 30
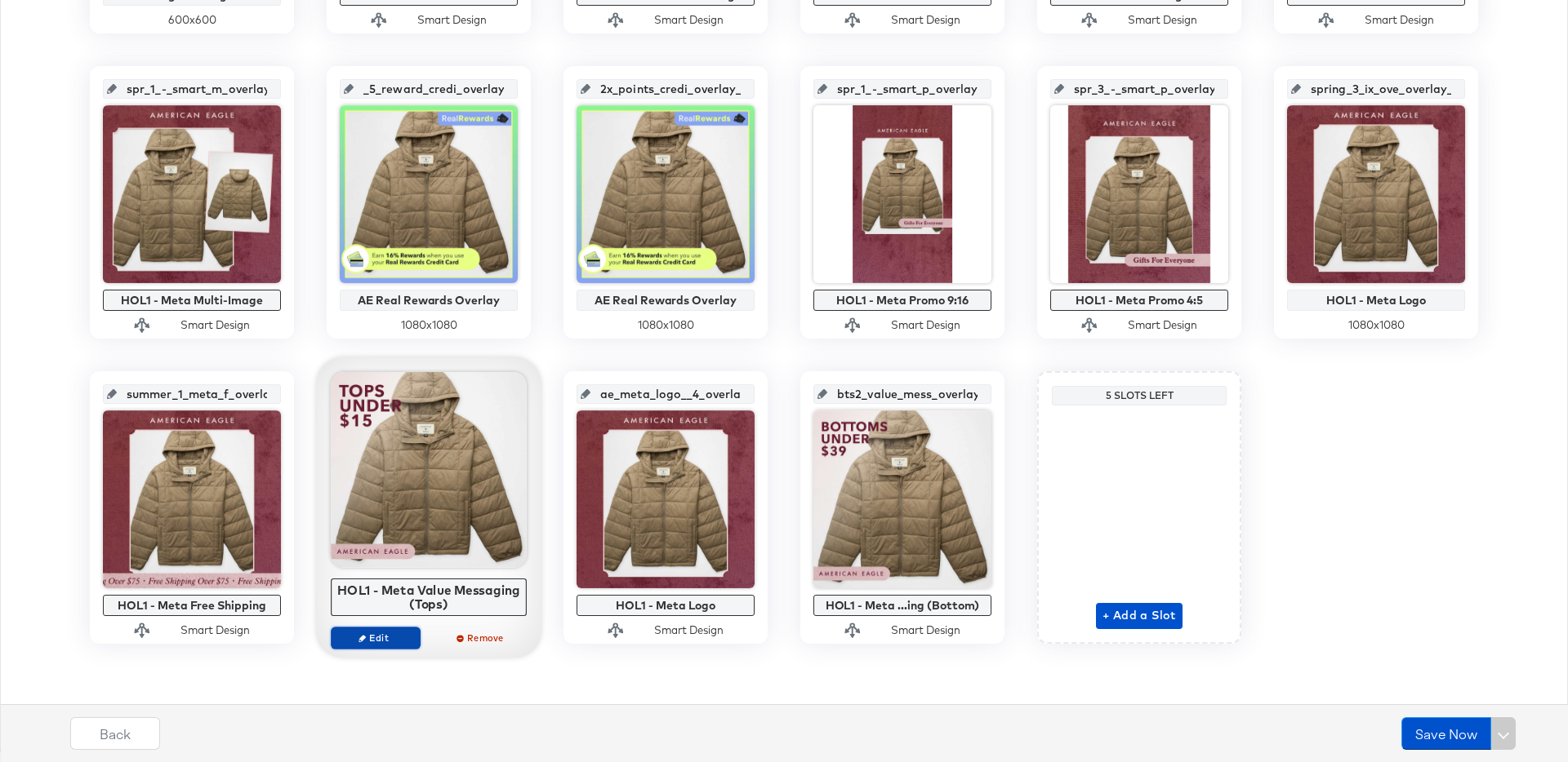
click at [386, 643] on span "Edit" at bounding box center [375, 638] width 75 height 13
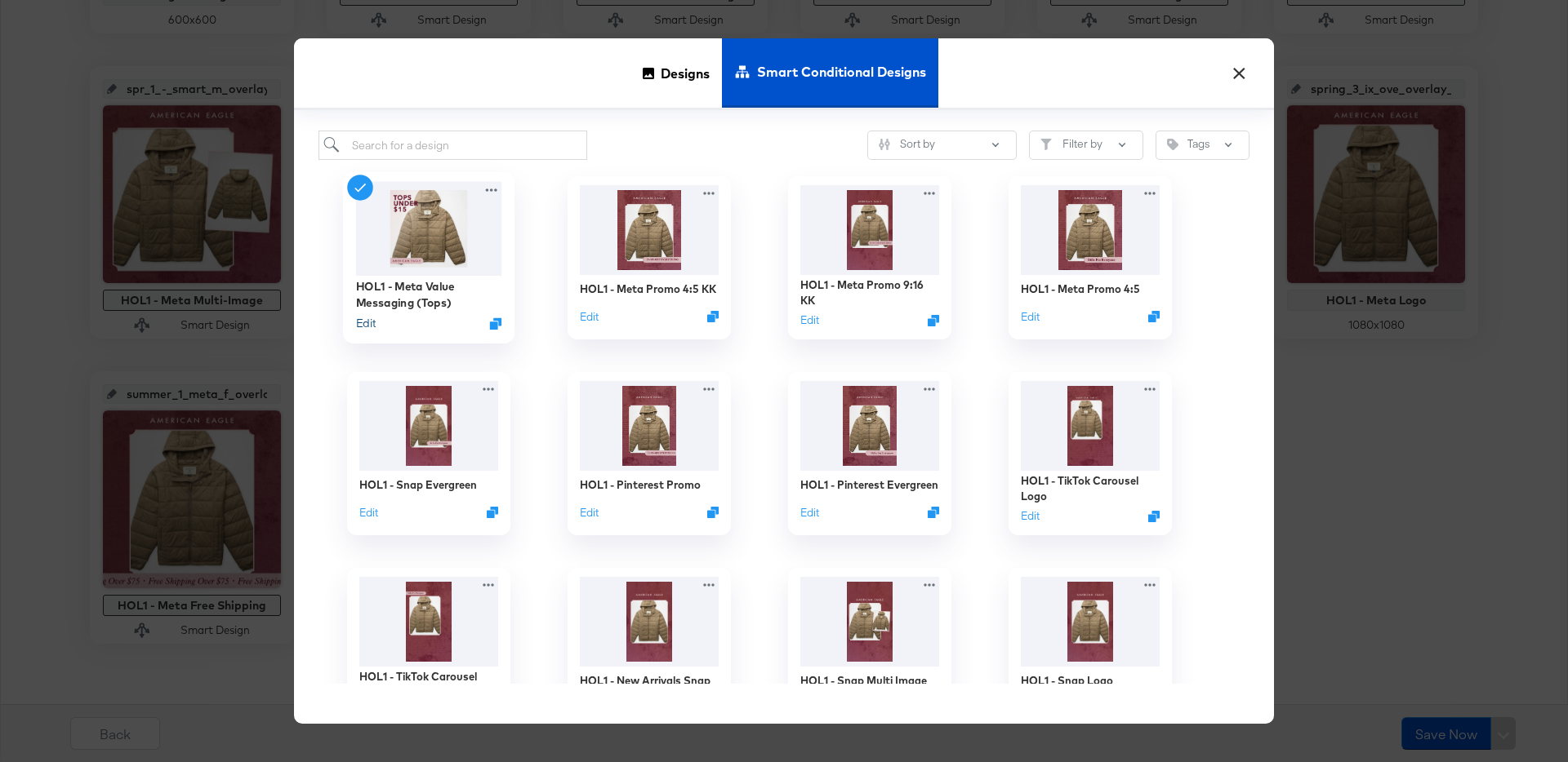
click at [356, 327] on button "Edit" at bounding box center [366, 323] width 19 height 15
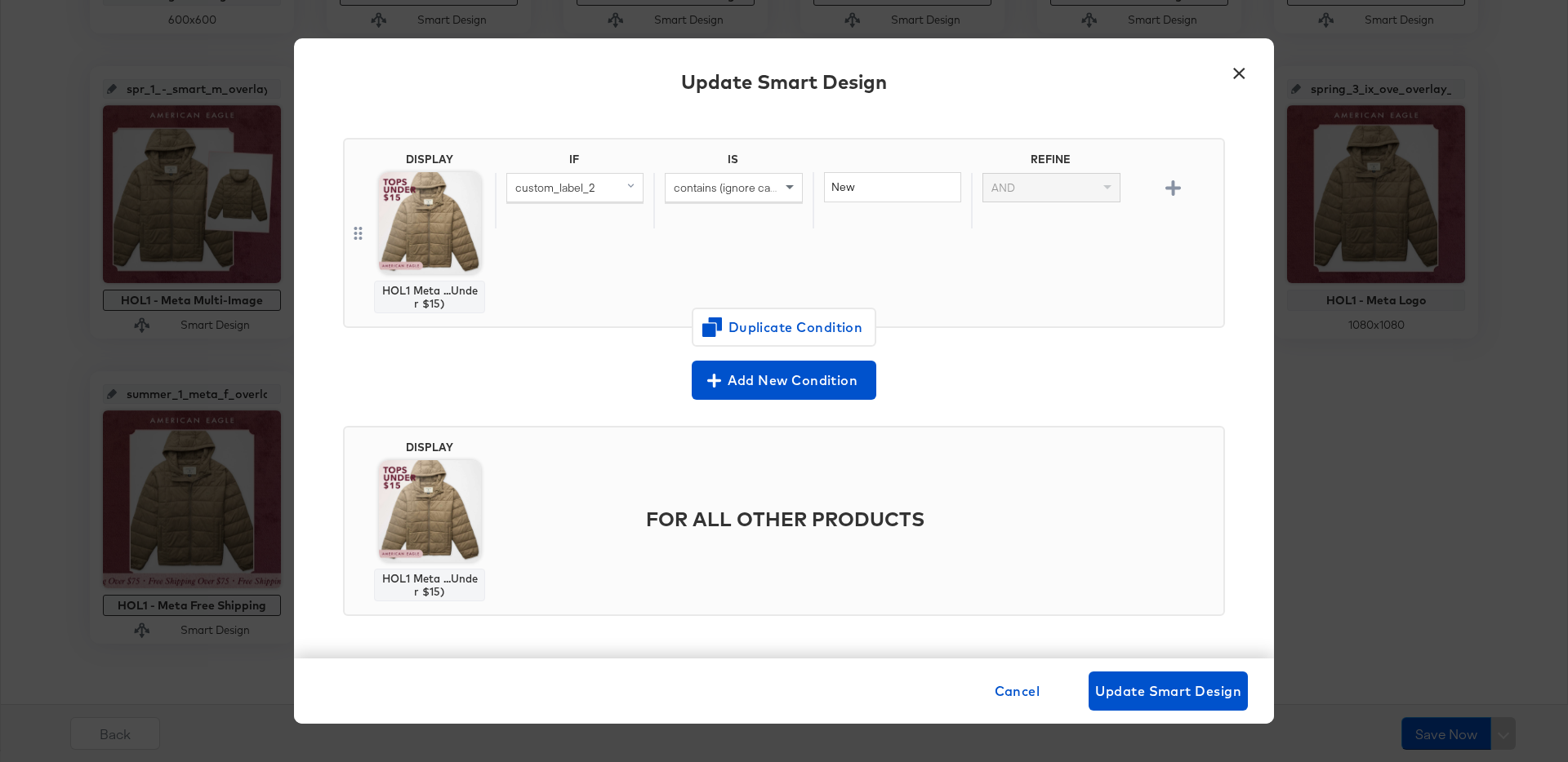
click at [1235, 73] on button "×" at bounding box center [1239, 69] width 30 height 30
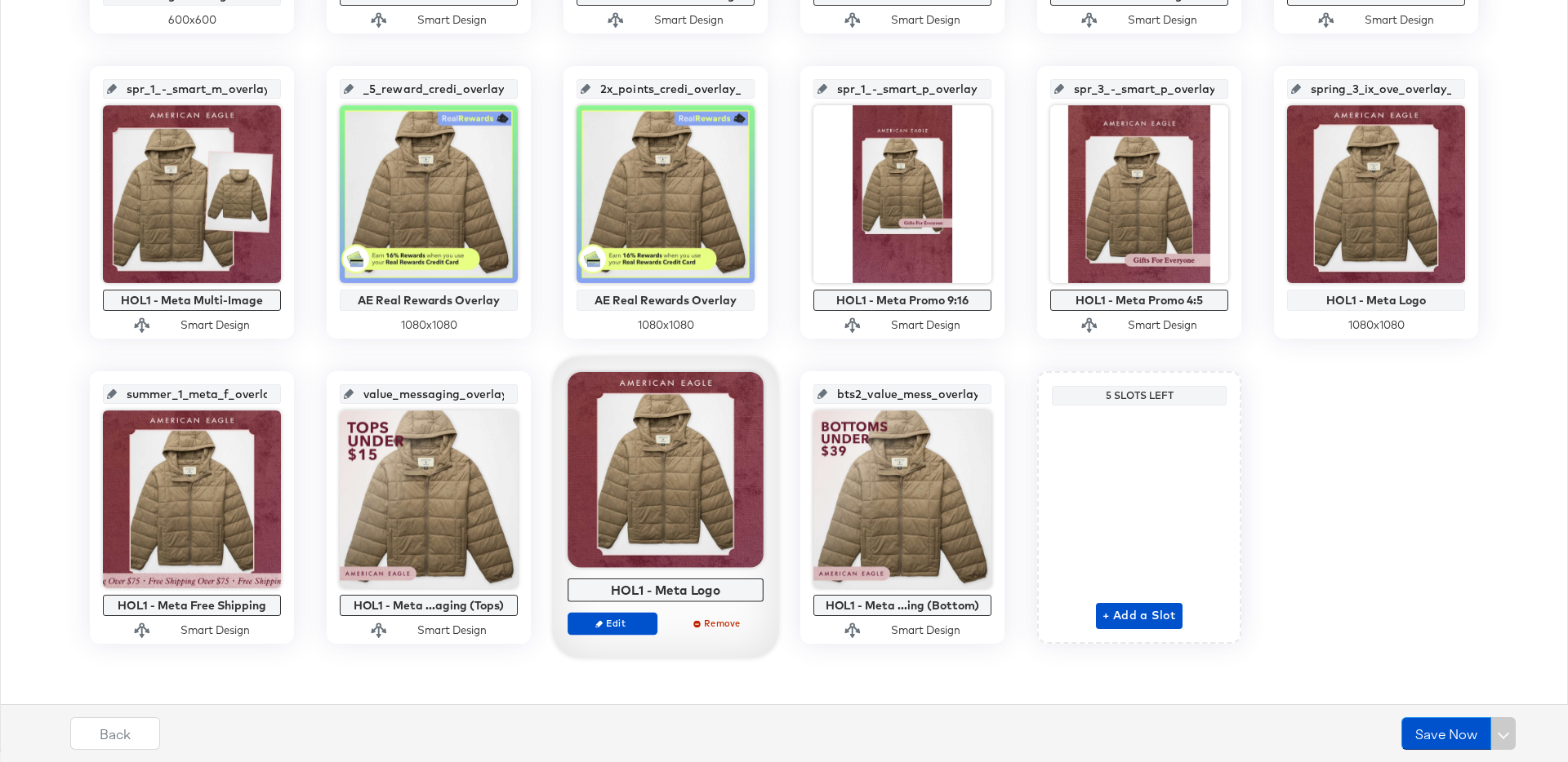
click at [625, 635] on div "Edit Remove" at bounding box center [665, 631] width 196 height 37
click at [624, 628] on span "Edit" at bounding box center [612, 623] width 75 height 13
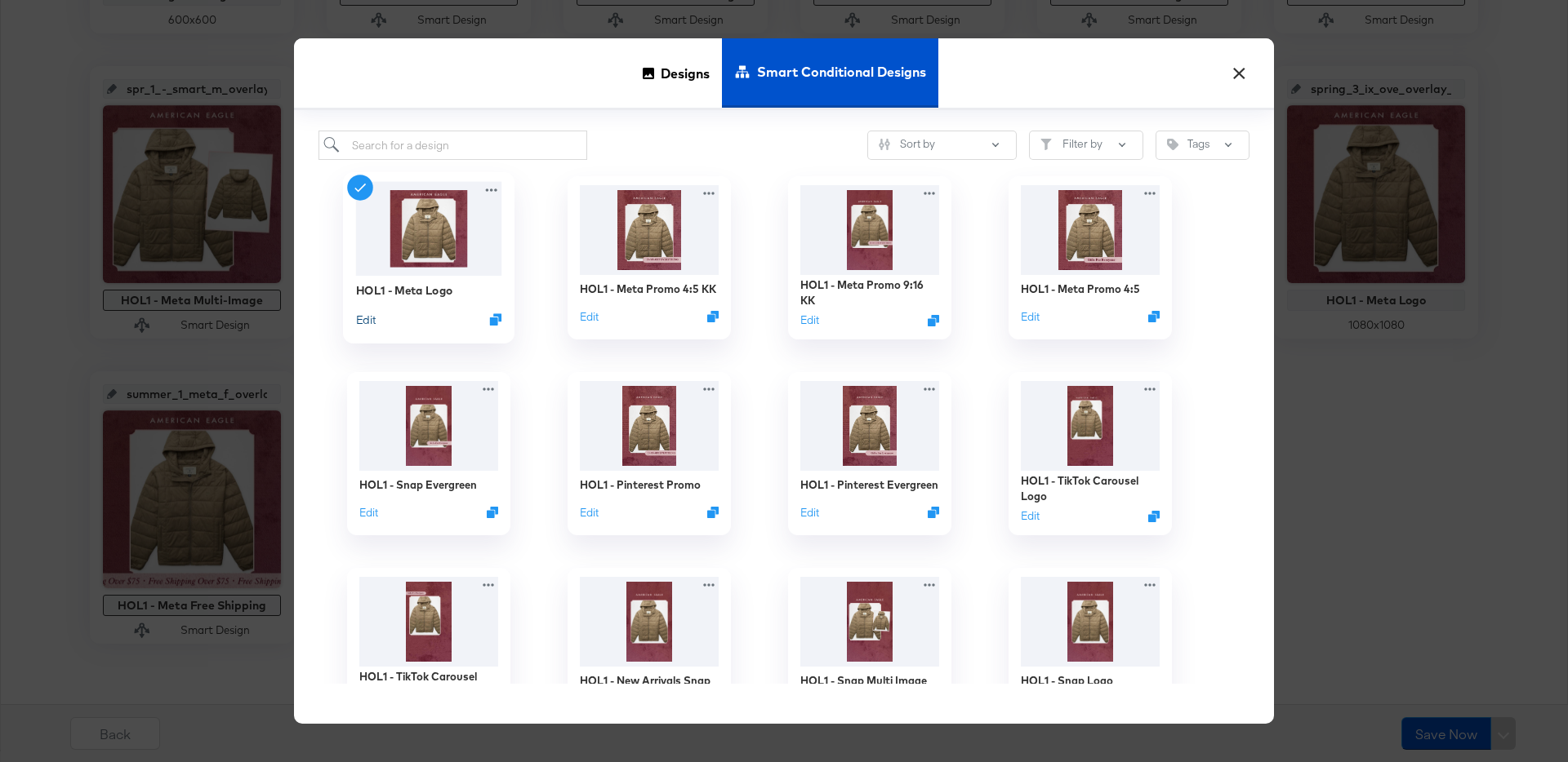
click at [366, 317] on button "Edit" at bounding box center [366, 320] width 19 height 15
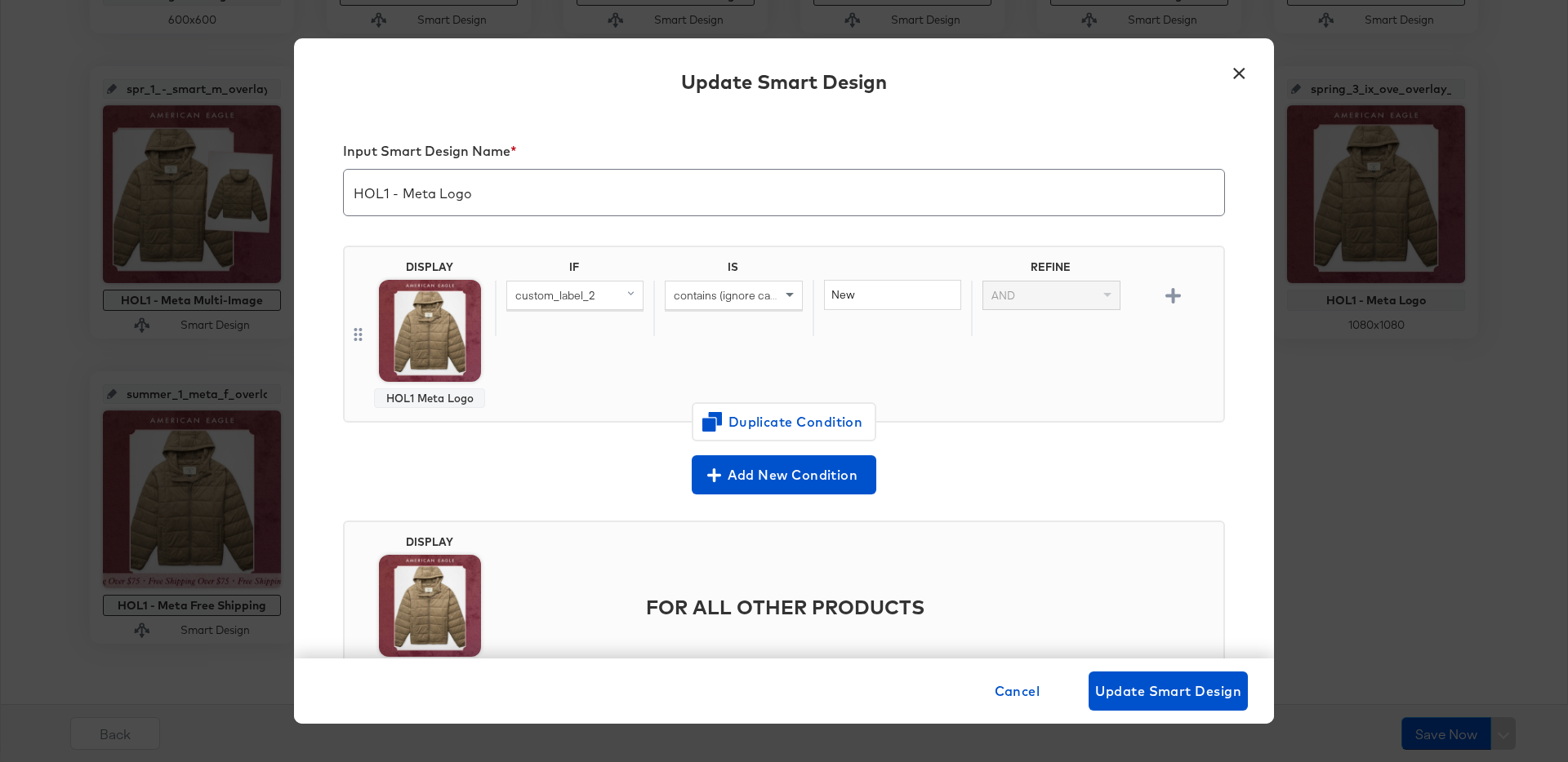
scroll to position [82, 0]
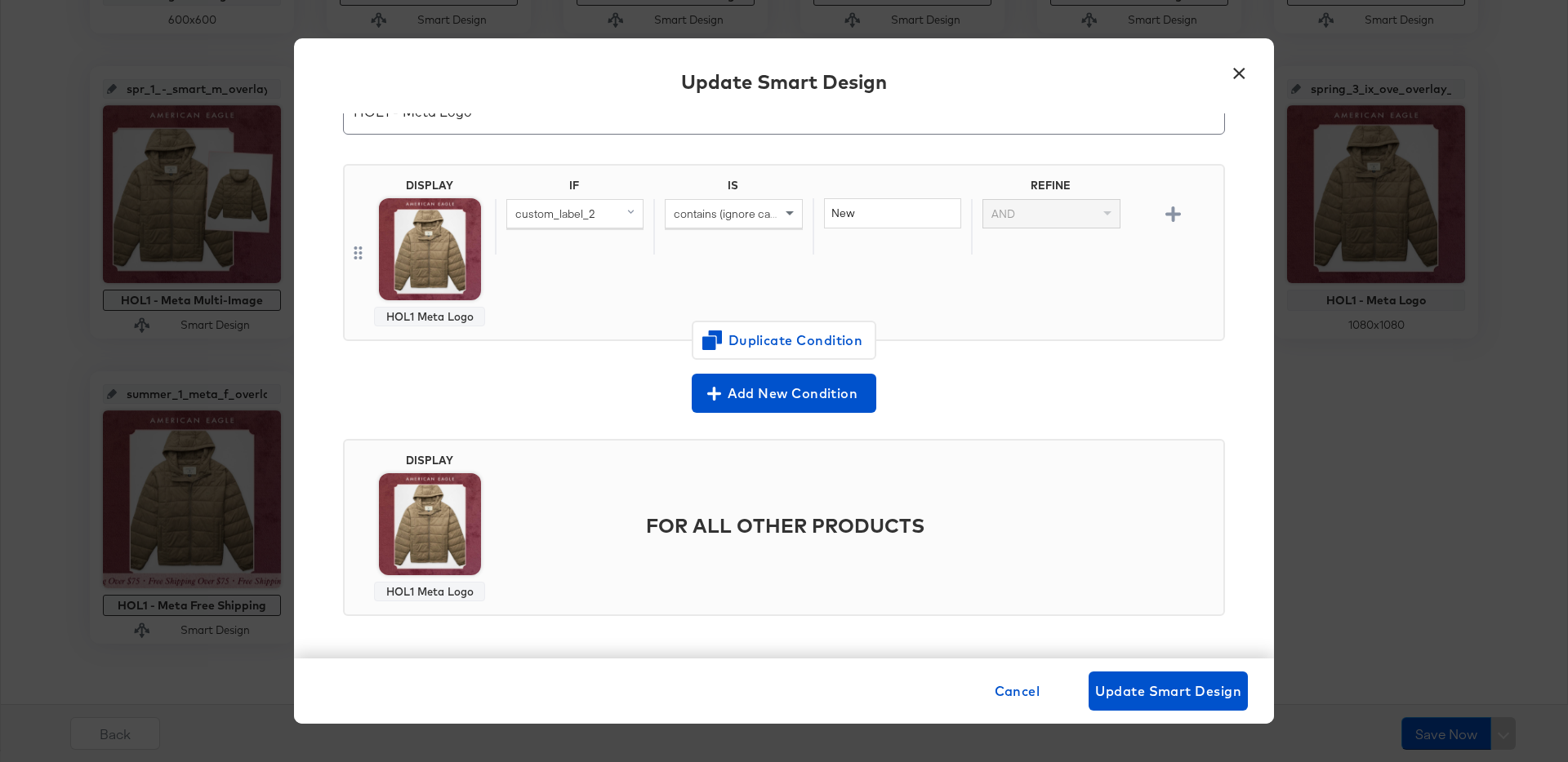
click at [1364, 460] on div "× Update Smart Design Input Smart Design Name * HOL1 - Meta Logo DISPLAY HOL1 M…" at bounding box center [784, 381] width 1568 height 762
click at [1233, 73] on button "×" at bounding box center [1239, 69] width 30 height 30
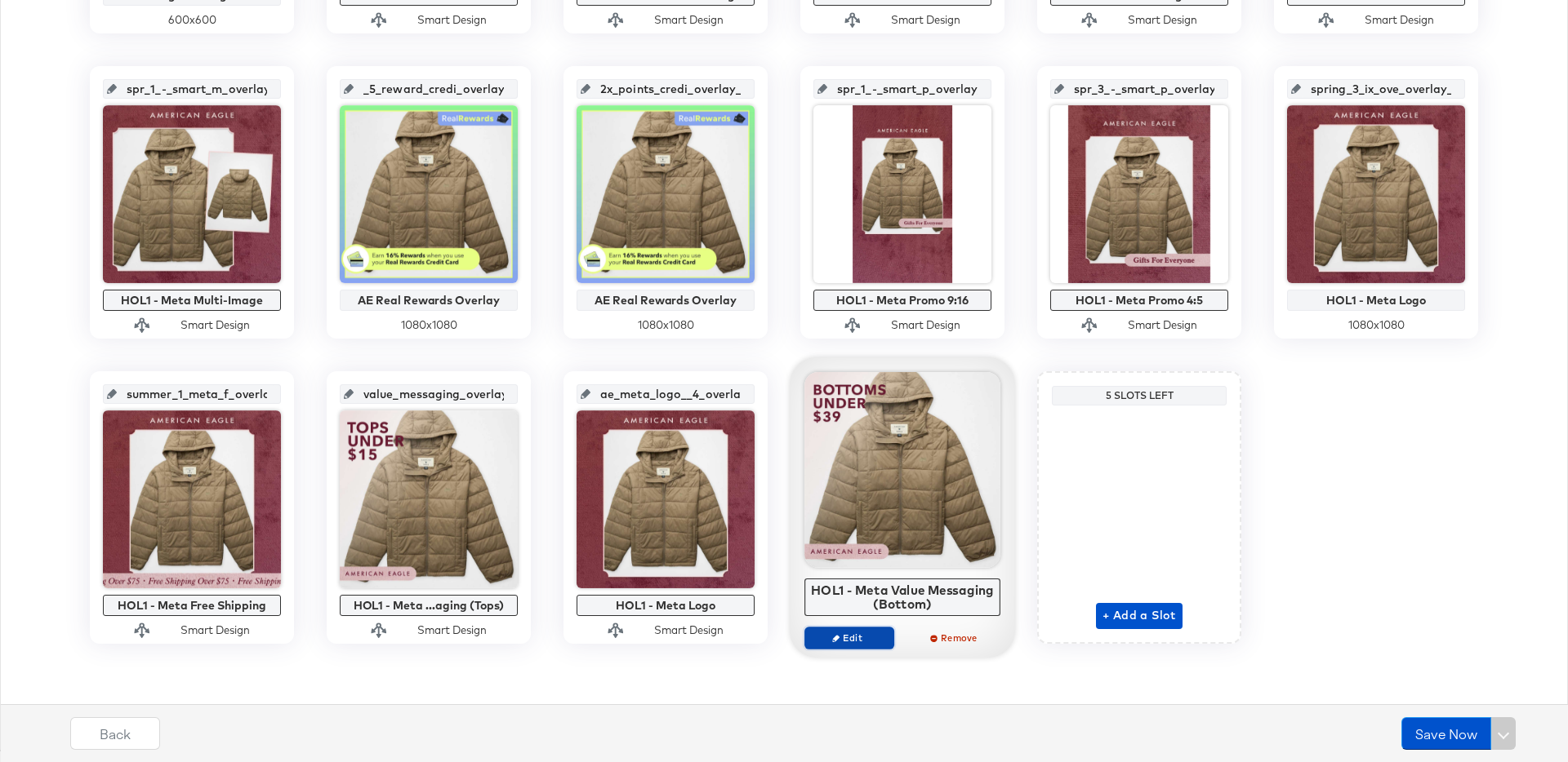
click at [863, 644] on span "Edit" at bounding box center [849, 638] width 75 height 13
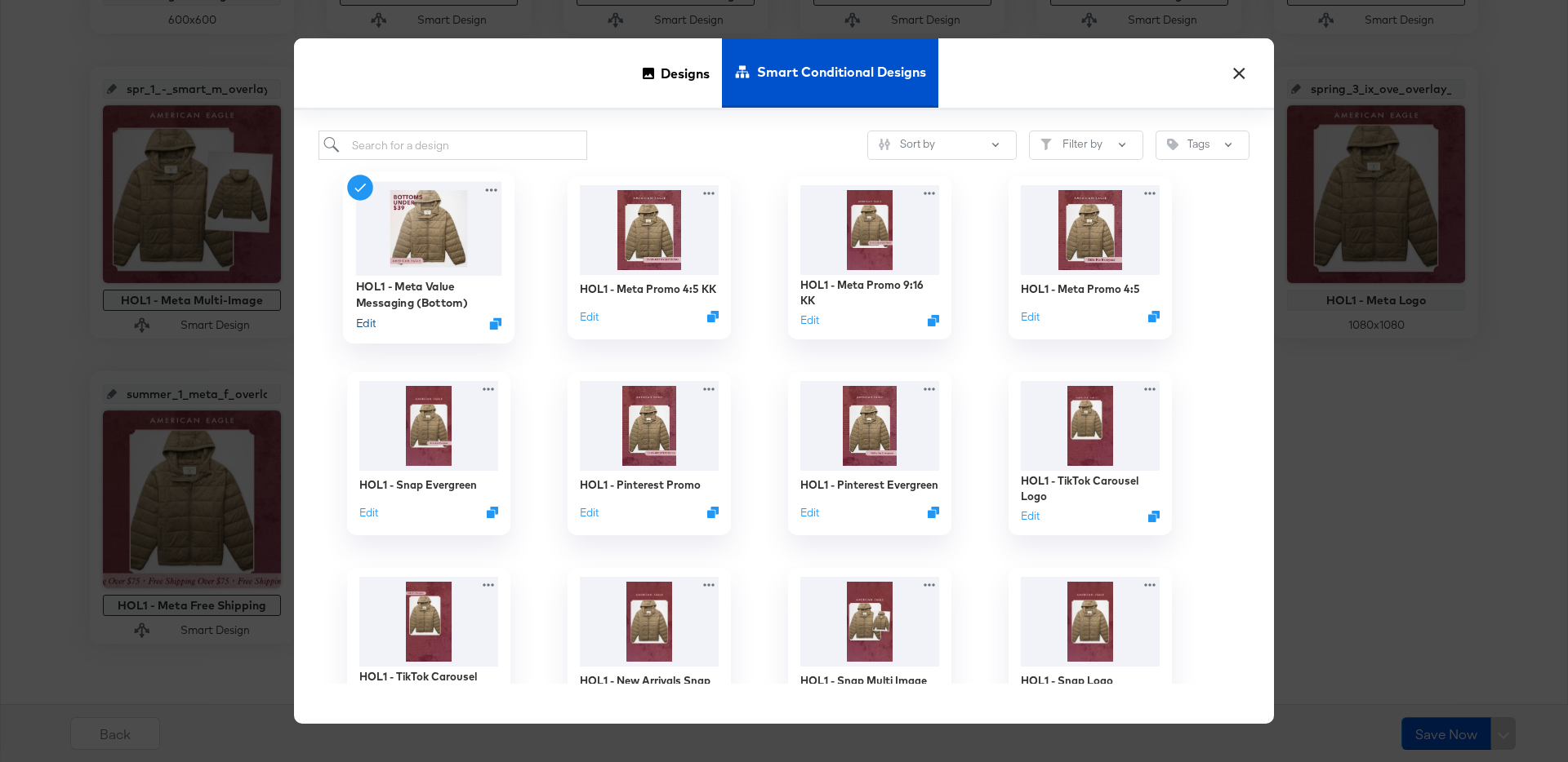
click at [368, 325] on button "Edit" at bounding box center [366, 323] width 19 height 15
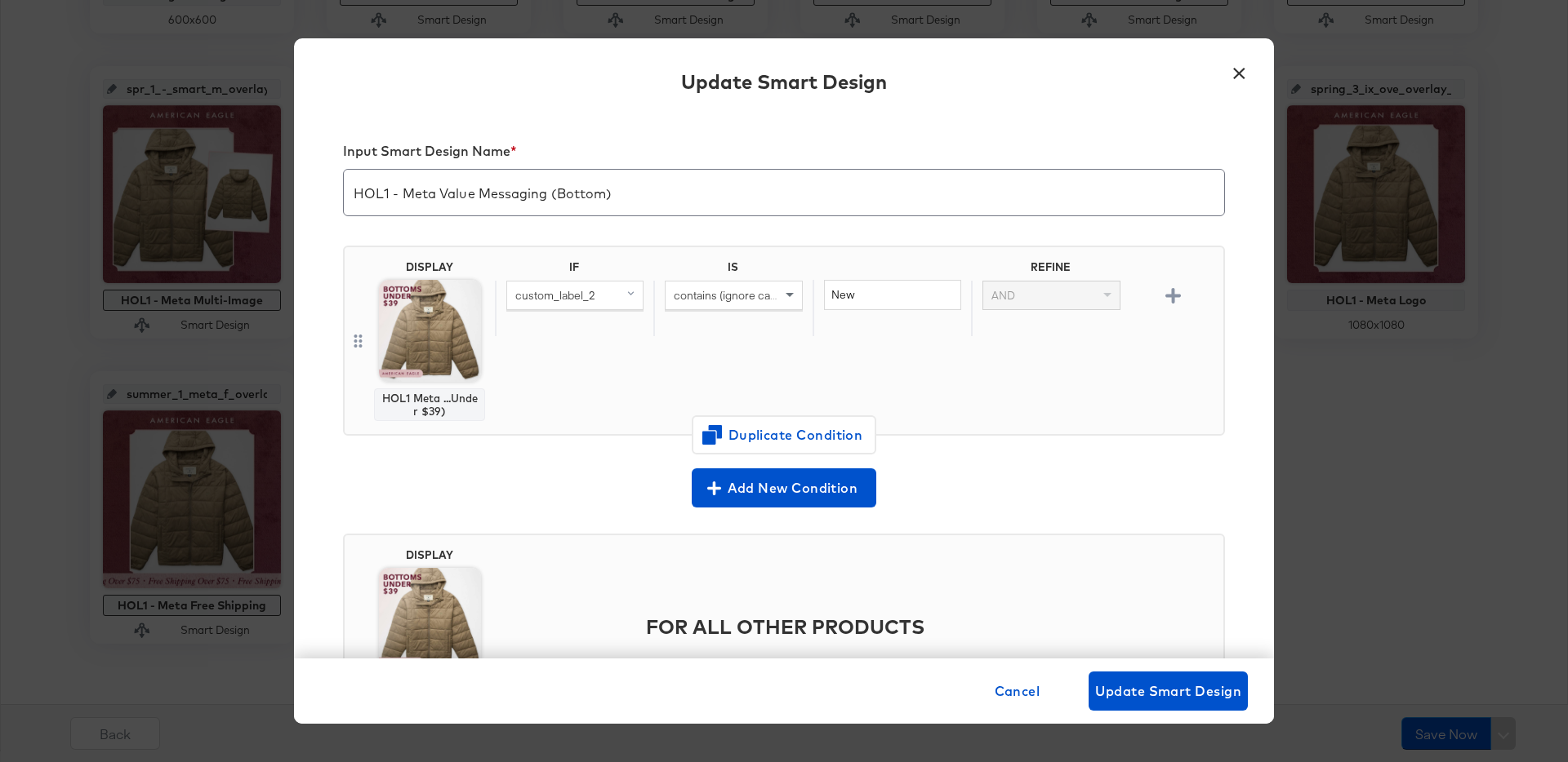
scroll to position [108, 0]
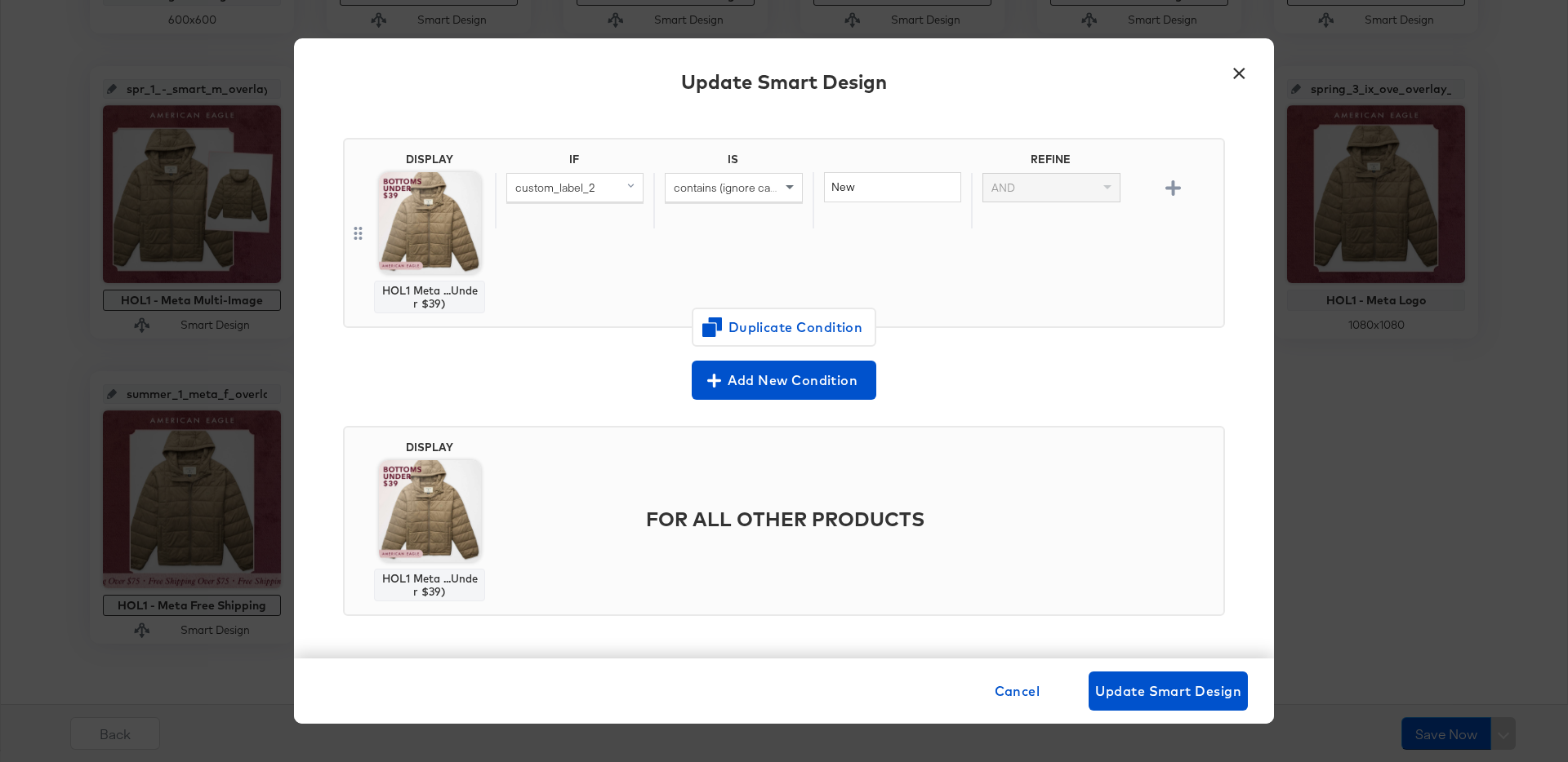
click at [1237, 69] on button "×" at bounding box center [1239, 69] width 30 height 30
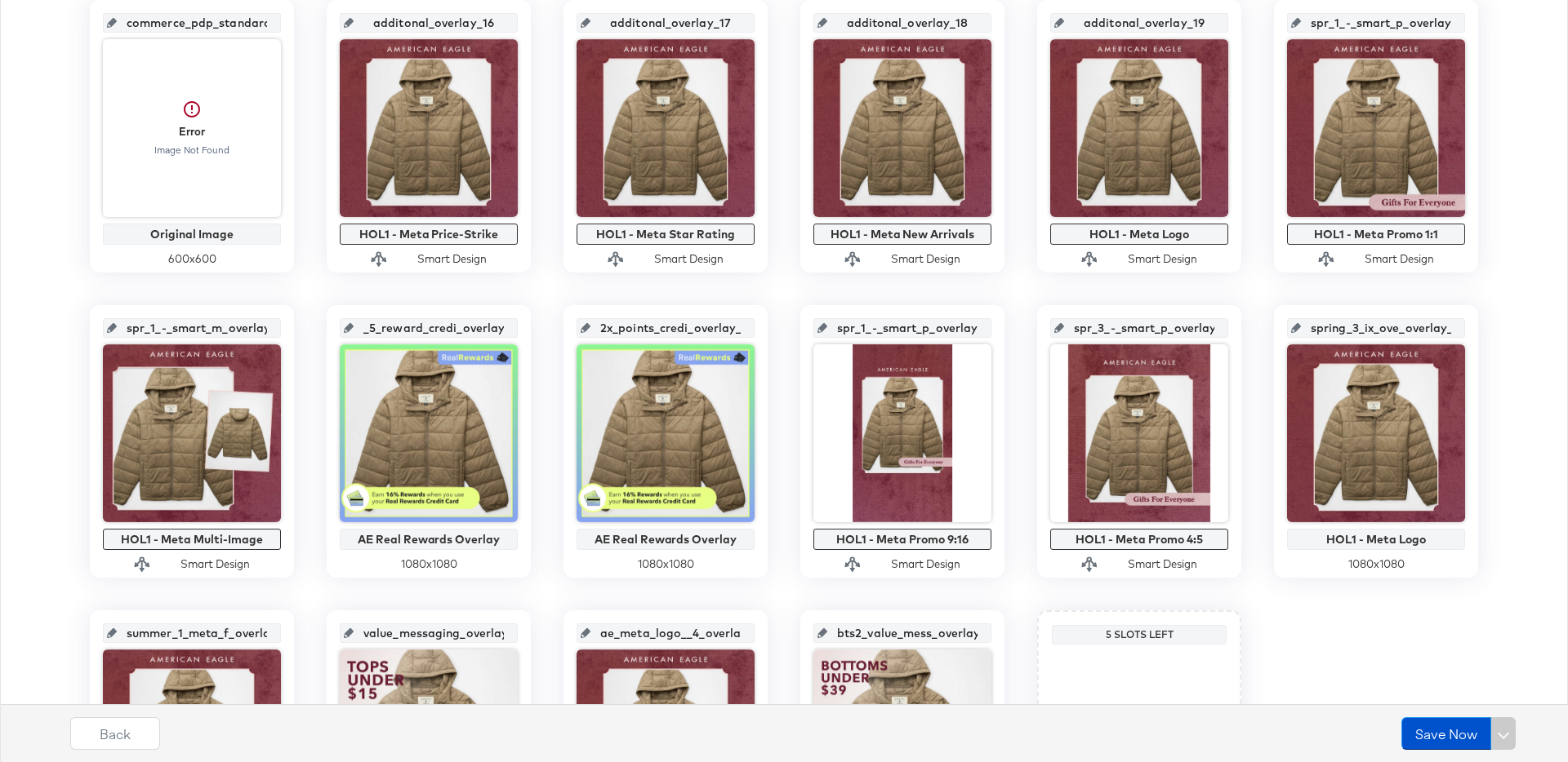
scroll to position [0, 0]
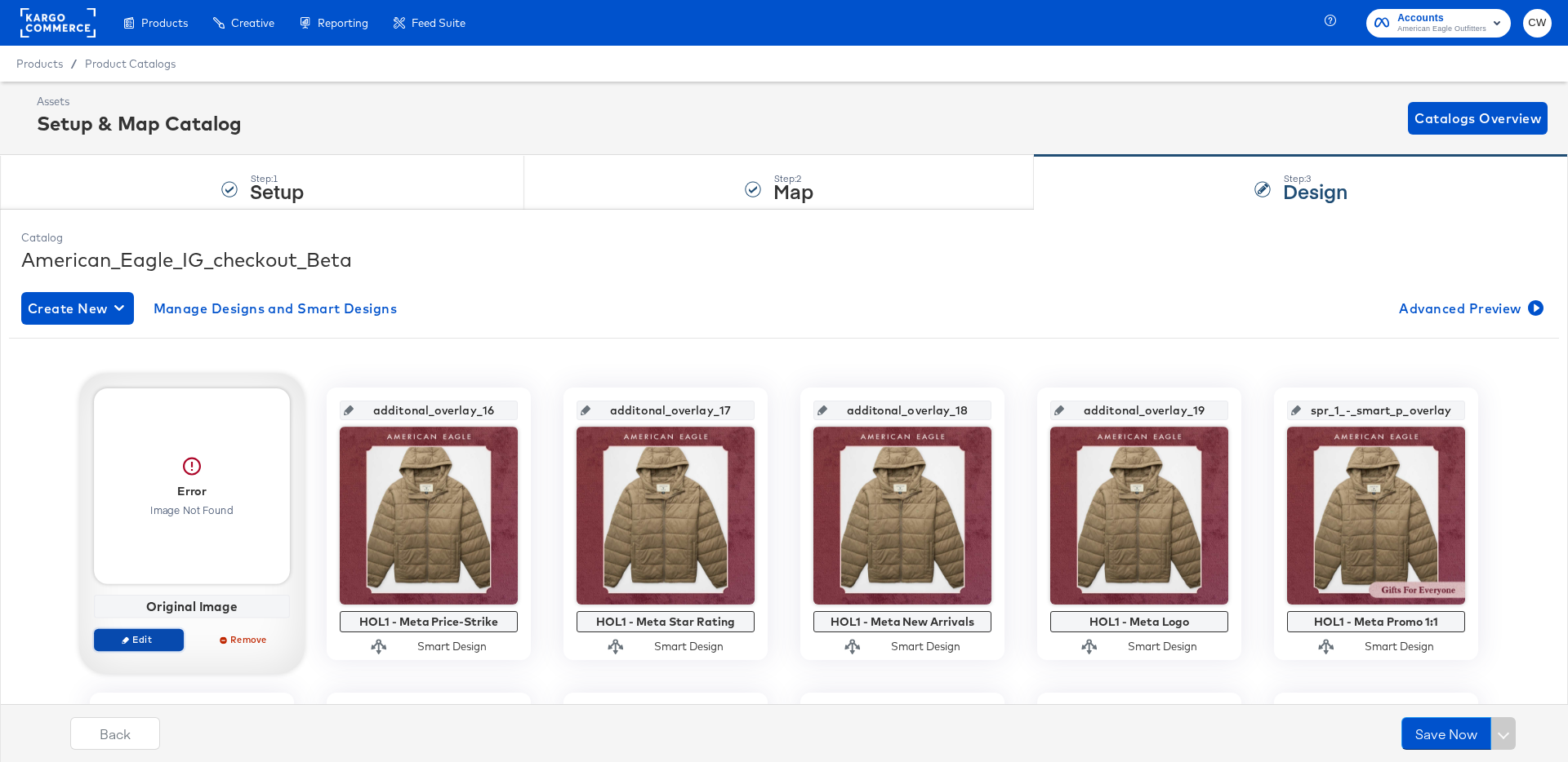
click at [160, 637] on span "Edit" at bounding box center [138, 640] width 75 height 13
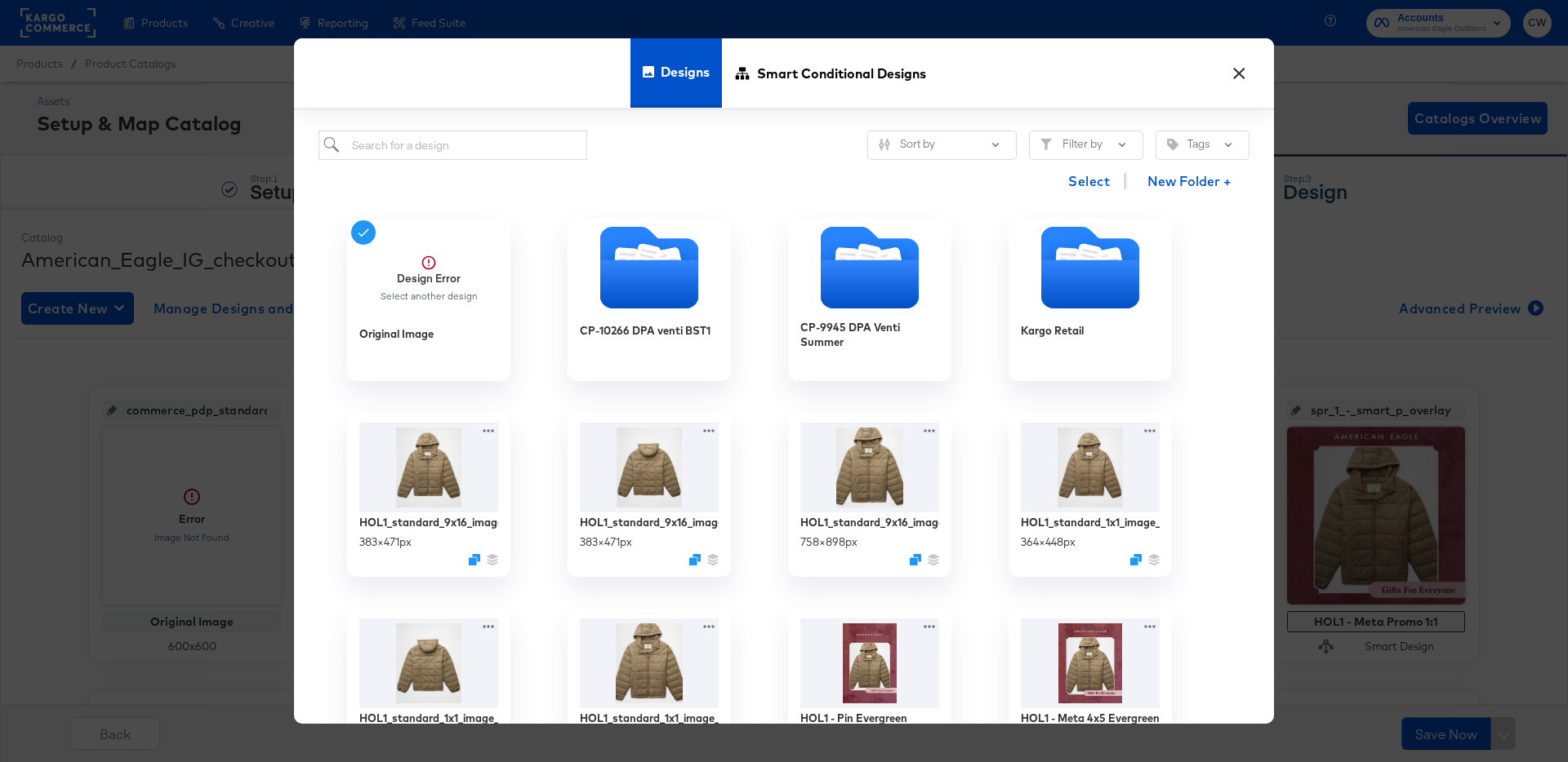
click at [1241, 74] on button "×" at bounding box center [1239, 69] width 30 height 30
